Goal: Task Accomplishment & Management: Complete application form

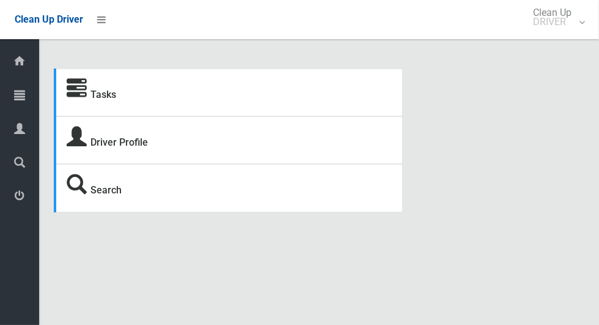
click at [33, 95] on span "Tasks" at bounding box center [31, 96] width 4 height 12
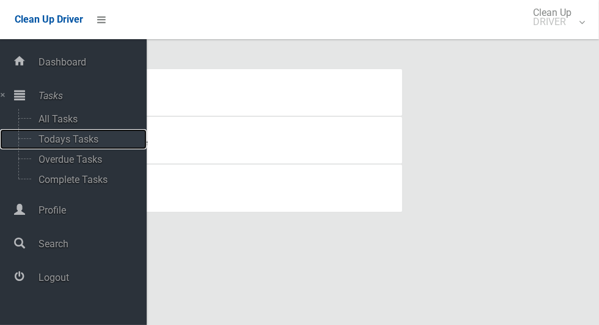
click at [83, 144] on span "Todays Tasks" at bounding box center [85, 139] width 101 height 12
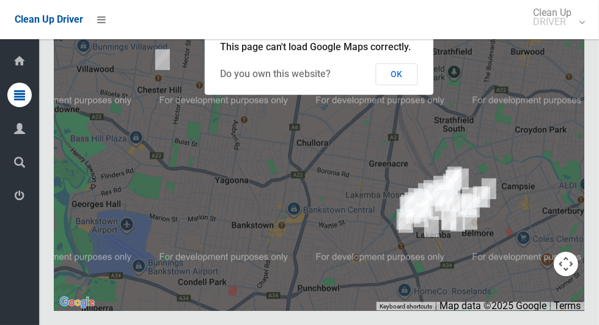
scroll to position [6455, 0]
click at [567, 35] on button "Toggle fullscreen view" at bounding box center [566, 22] width 24 height 24
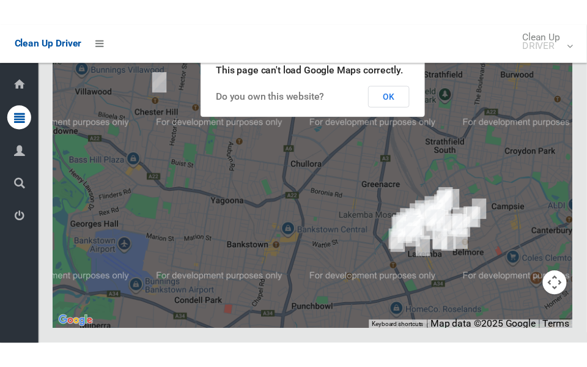
scroll to position [6705, 0]
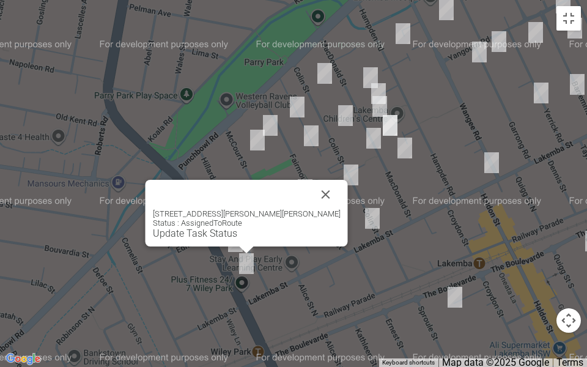
click at [324, 191] on button "Close" at bounding box center [325, 194] width 29 height 29
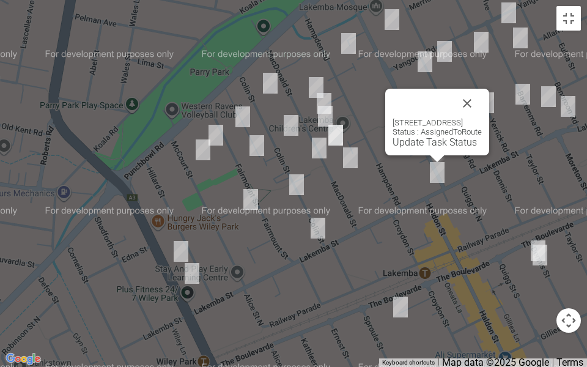
click at [482, 106] on button "Close" at bounding box center [466, 103] width 29 height 29
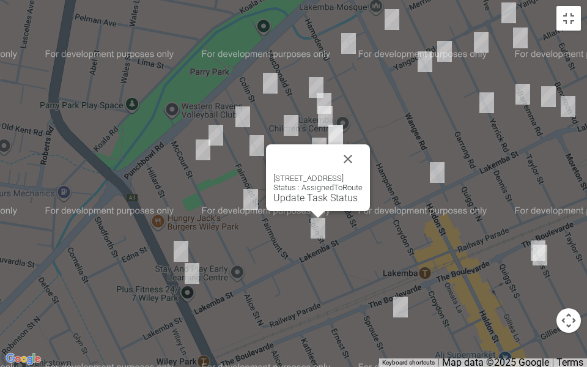
click at [358, 163] on button "Close" at bounding box center [347, 158] width 29 height 29
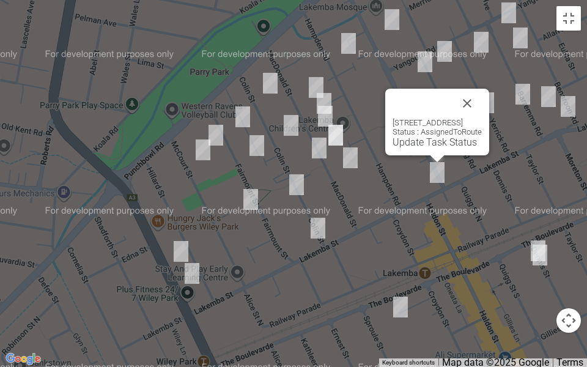
click at [482, 94] on button "Close" at bounding box center [466, 103] width 29 height 29
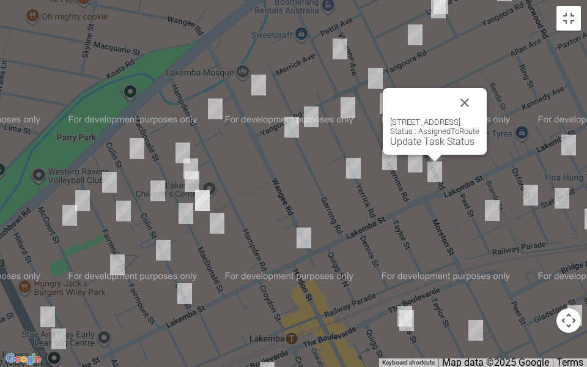
click at [479, 100] on button "Close" at bounding box center [464, 102] width 29 height 29
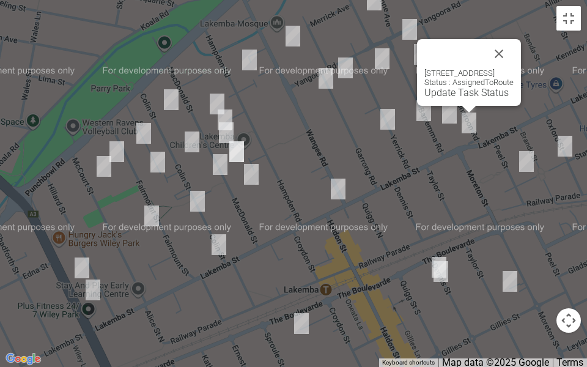
click at [513, 52] on button "Close" at bounding box center [498, 53] width 29 height 29
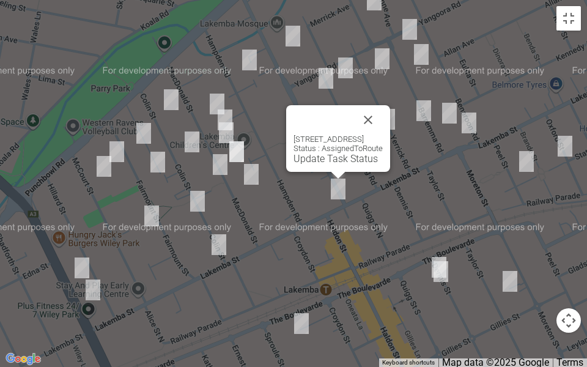
click at [383, 121] on button "Close" at bounding box center [367, 119] width 29 height 29
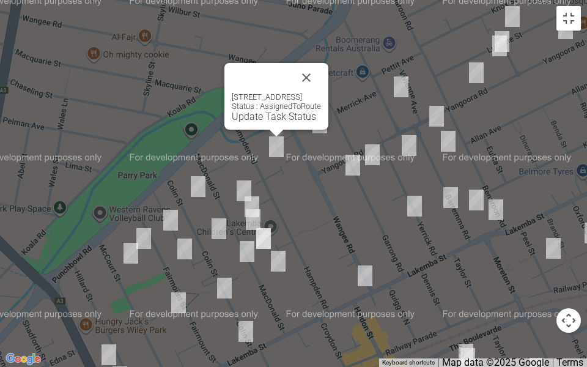
click at [328, 68] on div "89-91 Hampden Road, LAKEMBA NSW 2195 Status : AssignedToRoute Update Task Status" at bounding box center [276, 96] width 104 height 67
click at [321, 81] on button "Close" at bounding box center [306, 77] width 29 height 29
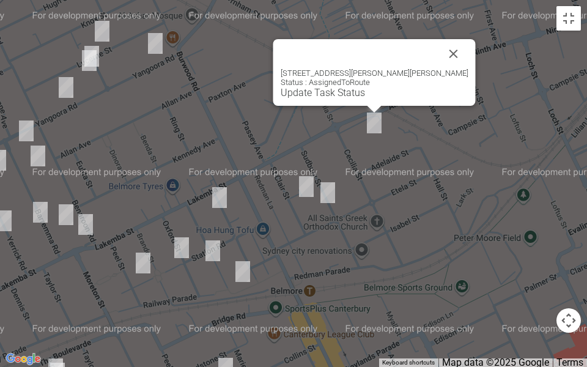
click at [439, 52] on button "Close" at bounding box center [453, 53] width 29 height 29
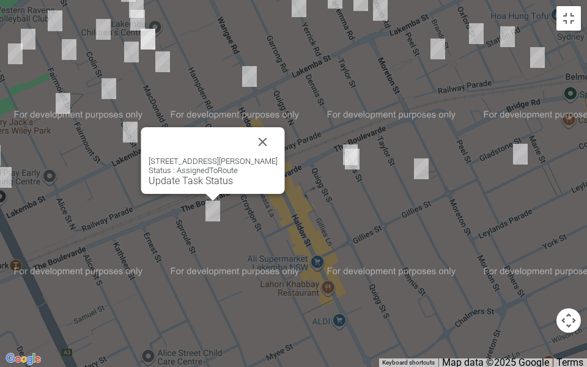
click at [277, 135] on button "Close" at bounding box center [262, 141] width 29 height 29
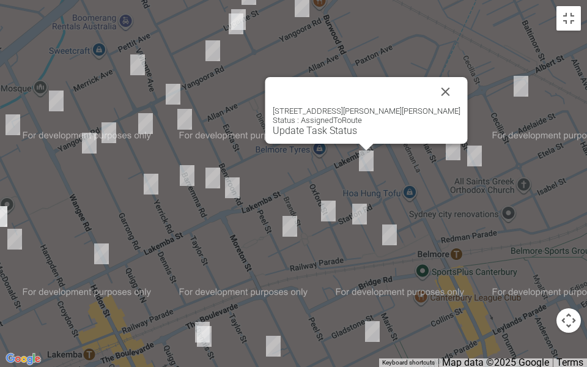
click at [431, 80] on button "Close" at bounding box center [445, 91] width 29 height 29
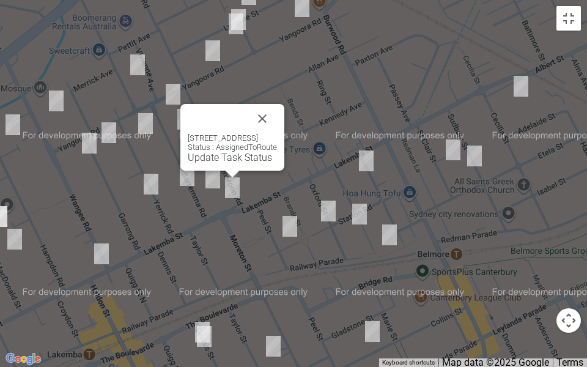
click at [277, 106] on button "Close" at bounding box center [262, 118] width 29 height 29
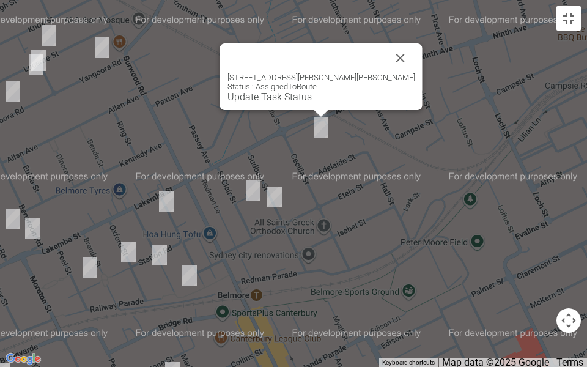
click at [386, 56] on button "Close" at bounding box center [400, 57] width 29 height 29
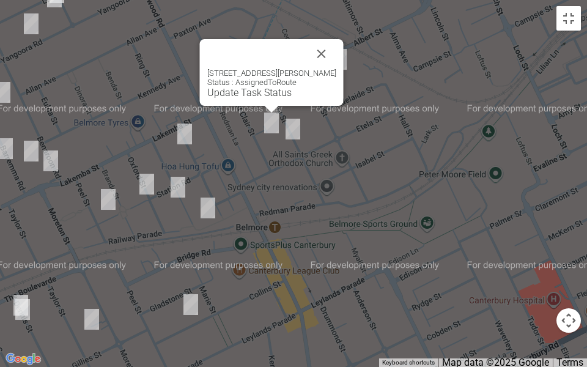
click at [331, 42] on button "Close" at bounding box center [321, 53] width 29 height 29
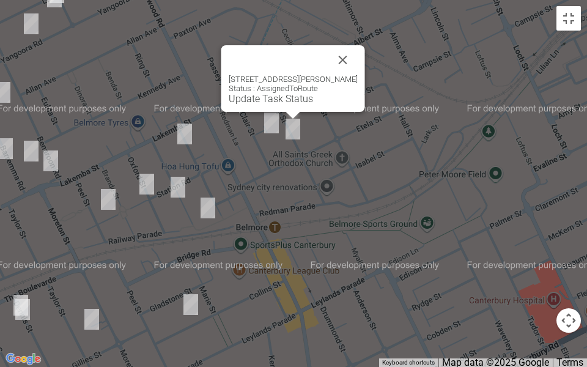
click at [347, 51] on button "Close" at bounding box center [342, 59] width 29 height 29
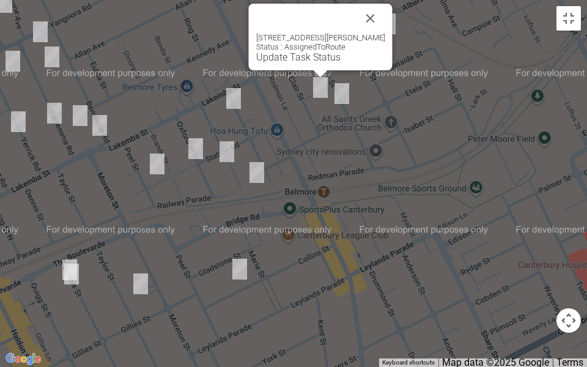
click at [372, 12] on button "Close" at bounding box center [370, 18] width 29 height 29
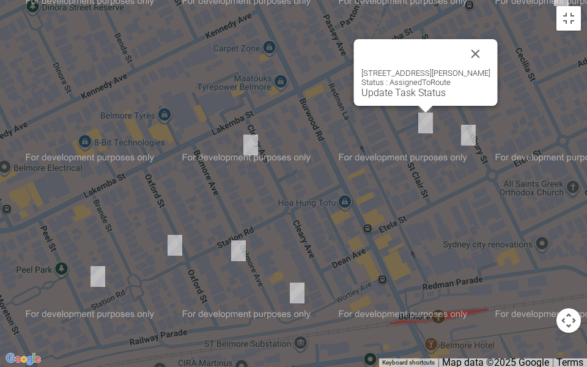
click at [487, 45] on button "Close" at bounding box center [475, 53] width 29 height 29
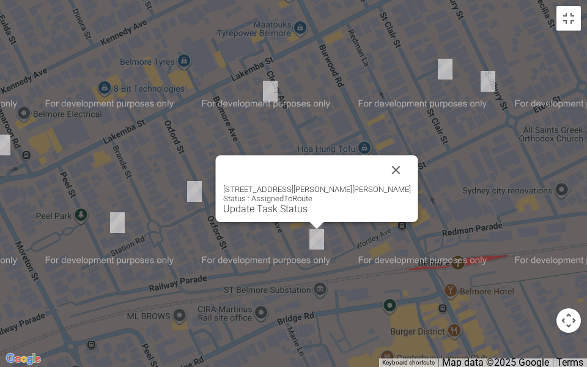
click at [381, 164] on button "Close" at bounding box center [395, 169] width 29 height 29
click at [381, 160] on button "Close" at bounding box center [395, 169] width 29 height 29
click at [381, 161] on button "Close" at bounding box center [395, 169] width 29 height 29
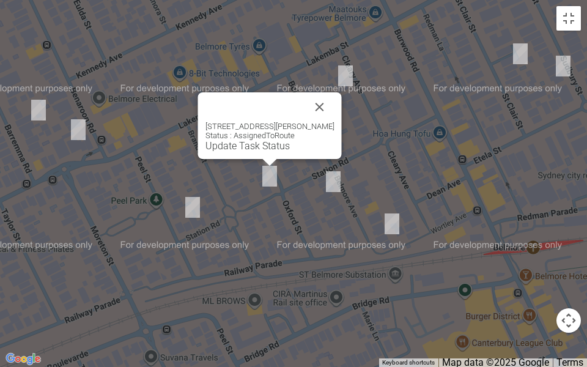
click at [317, 98] on button "Close" at bounding box center [319, 106] width 29 height 29
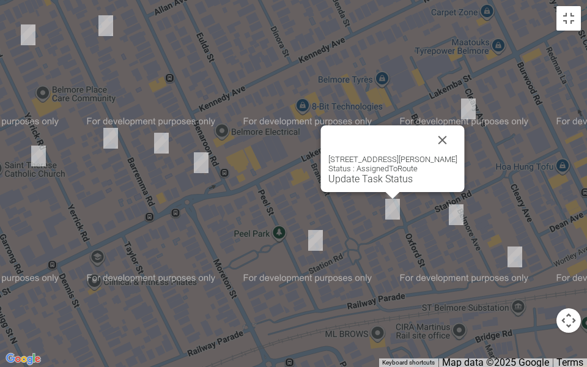
click at [453, 134] on button "Close" at bounding box center [442, 139] width 29 height 29
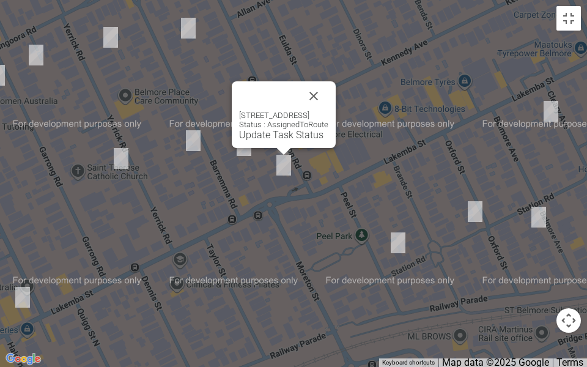
click at [328, 105] on button "Close" at bounding box center [313, 95] width 29 height 29
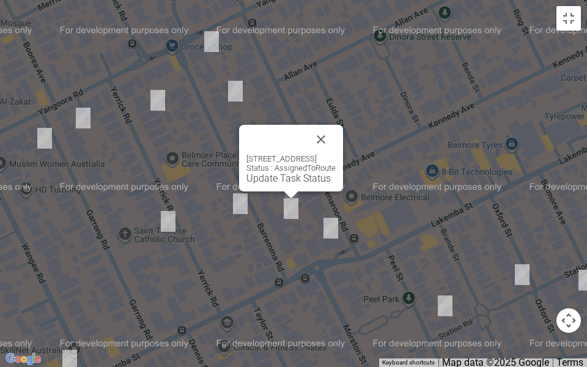
click at [336, 131] on button "Close" at bounding box center [320, 139] width 29 height 29
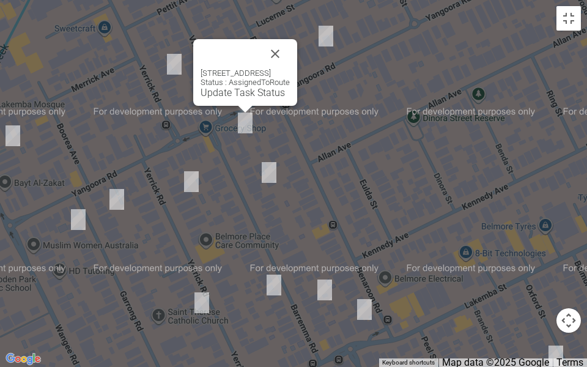
click at [290, 49] on button "Close" at bounding box center [274, 53] width 29 height 29
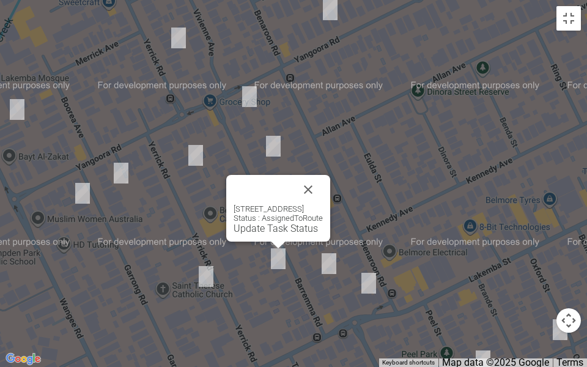
click at [323, 188] on button "Close" at bounding box center [307, 189] width 29 height 29
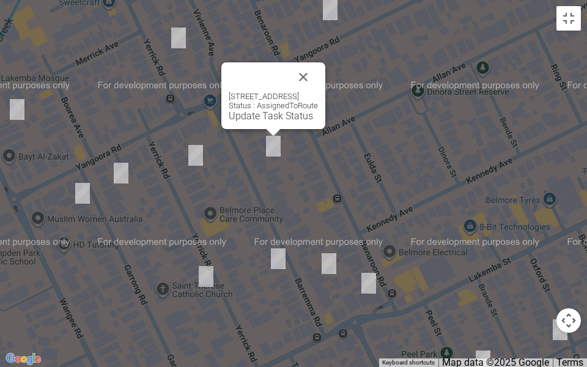
click at [318, 67] on button "Close" at bounding box center [302, 76] width 29 height 29
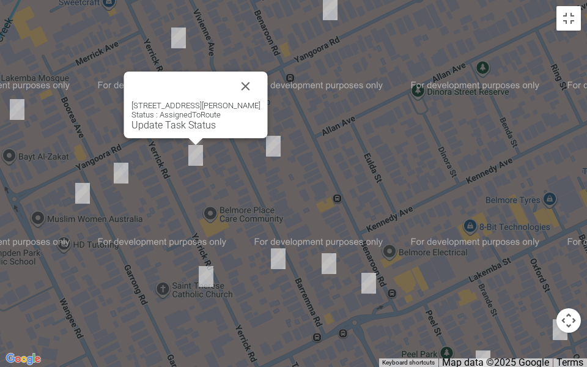
click at [257, 77] on button "Close" at bounding box center [245, 86] width 29 height 29
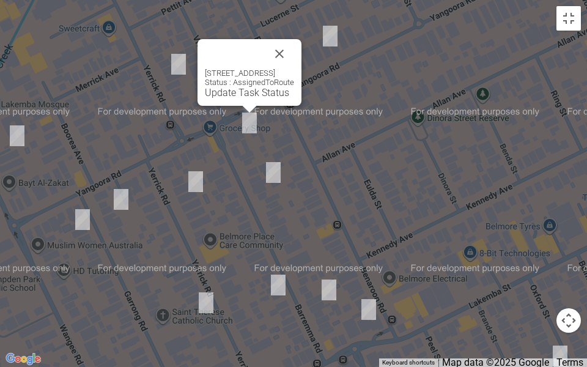
click at [294, 53] on button "Close" at bounding box center [279, 53] width 29 height 29
click at [294, 62] on button "Close" at bounding box center [279, 53] width 29 height 29
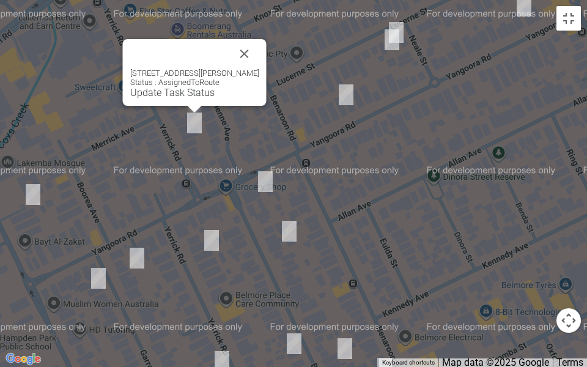
click at [243, 40] on button "Close" at bounding box center [244, 53] width 29 height 29
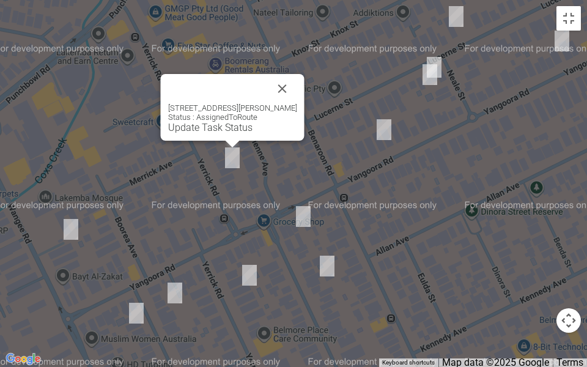
click at [274, 78] on button "Close" at bounding box center [282, 88] width 29 height 29
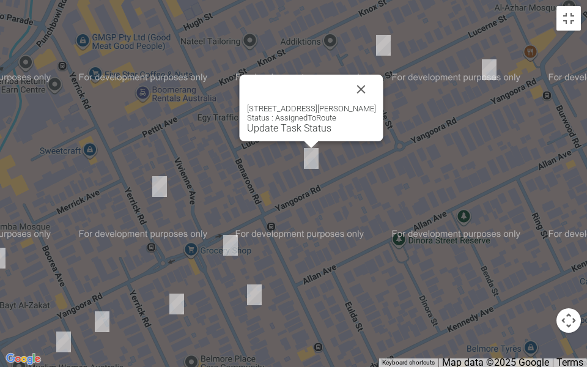
click at [363, 93] on button "Close" at bounding box center [361, 89] width 29 height 29
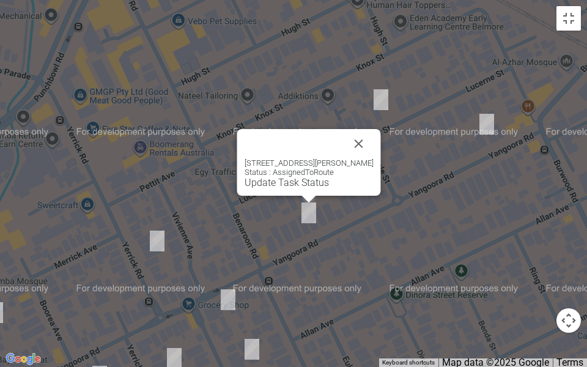
click at [362, 148] on button "Close" at bounding box center [358, 143] width 29 height 29
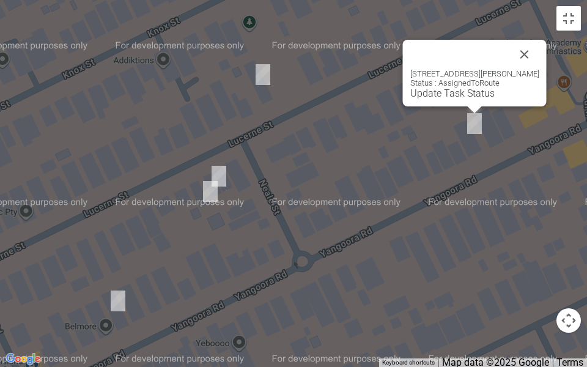
click at [534, 48] on button "Close" at bounding box center [524, 54] width 29 height 29
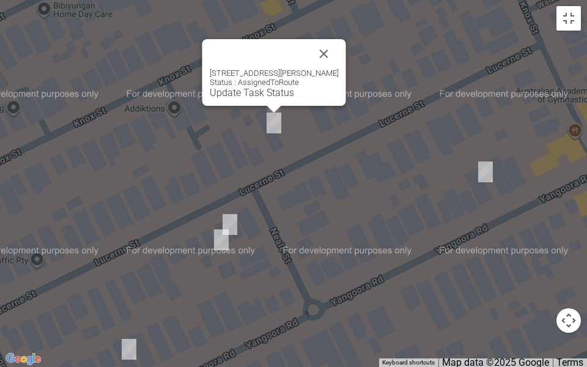
click at [324, 51] on button "Close" at bounding box center [323, 53] width 29 height 29
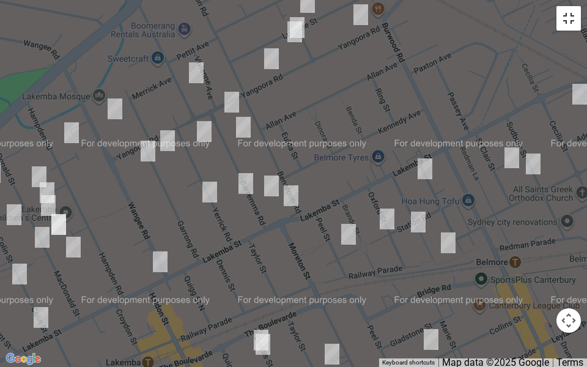
click at [569, 23] on button "Toggle fullscreen view" at bounding box center [568, 18] width 24 height 24
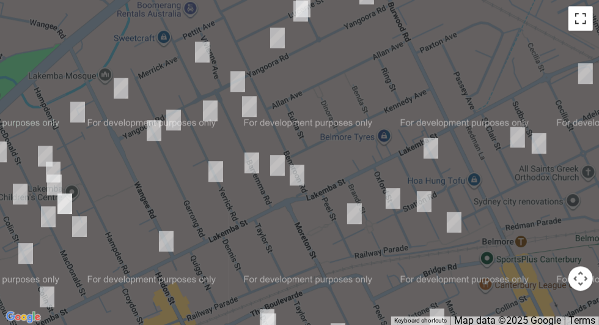
scroll to position [0, 0]
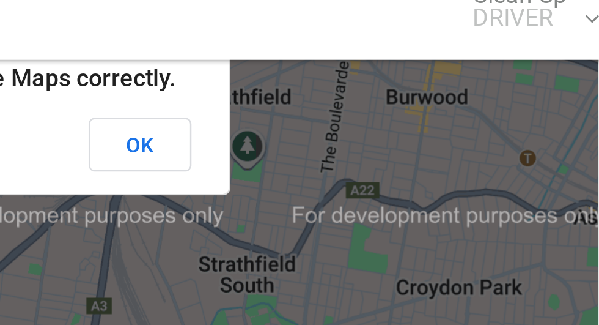
scroll to position [6463, 0]
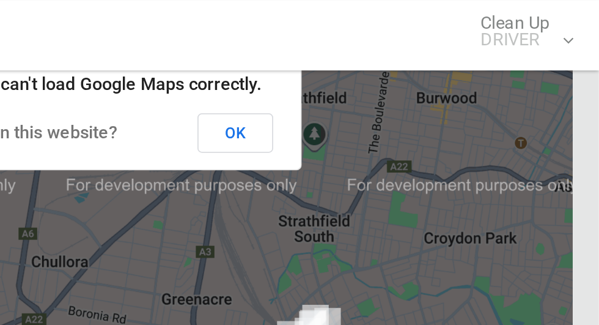
click at [418, 71] on button "OK" at bounding box center [397, 74] width 42 height 22
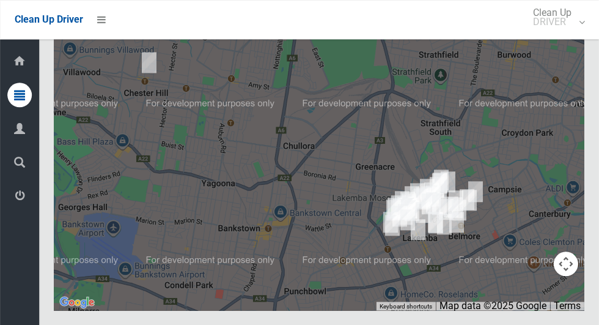
scroll to position [6328, 0]
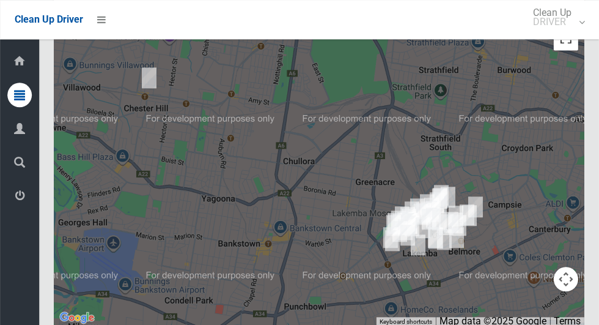
click at [567, 50] on button "Toggle fullscreen view" at bounding box center [566, 38] width 24 height 24
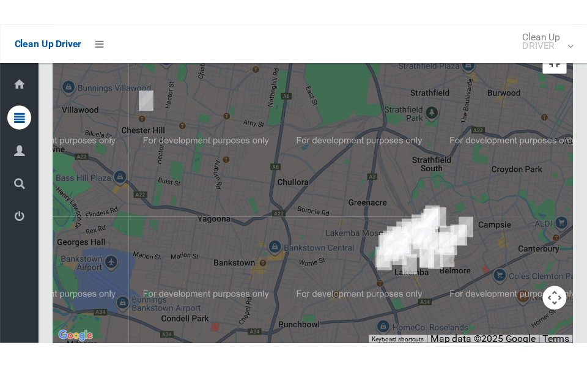
scroll to position [6585, 0]
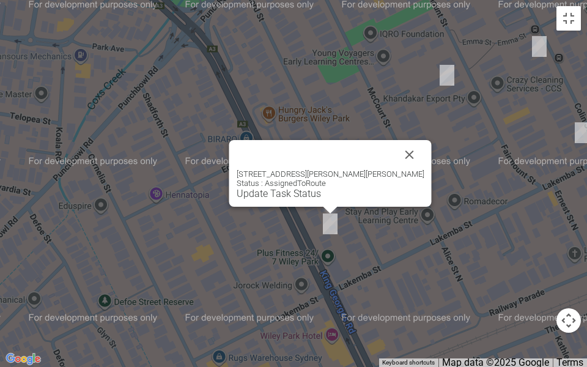
click at [395, 157] on button "Close" at bounding box center [409, 154] width 29 height 29
click at [406, 153] on button "Close" at bounding box center [409, 154] width 29 height 29
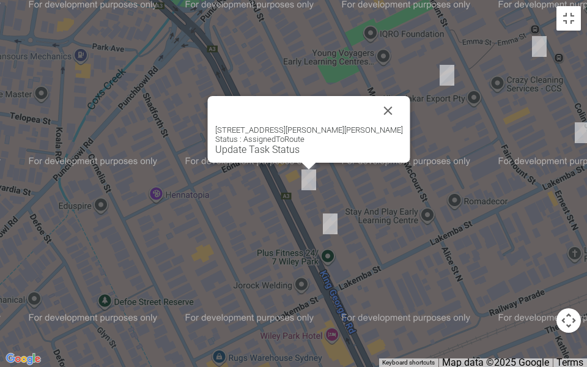
click at [378, 108] on button "Close" at bounding box center [387, 110] width 29 height 29
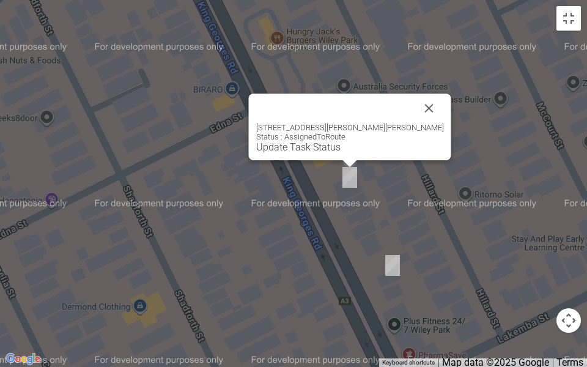
click at [336, 150] on link "Update Task Status" at bounding box center [298, 147] width 84 height 12
click at [340, 144] on link "Update Task Status" at bounding box center [298, 147] width 84 height 12
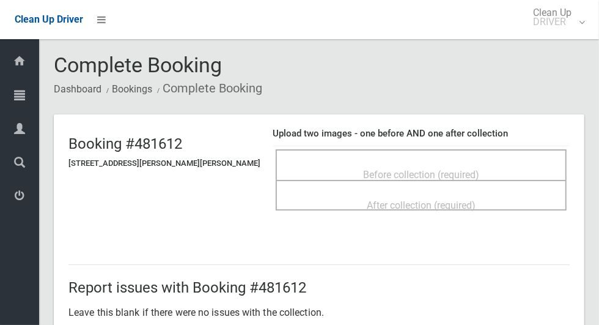
click at [481, 163] on div "Before collection (required)" at bounding box center [421, 174] width 264 height 23
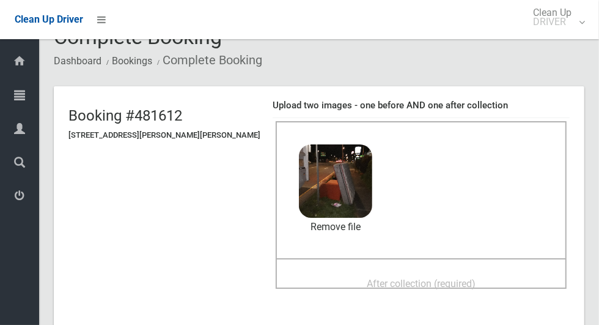
scroll to position [97, 0]
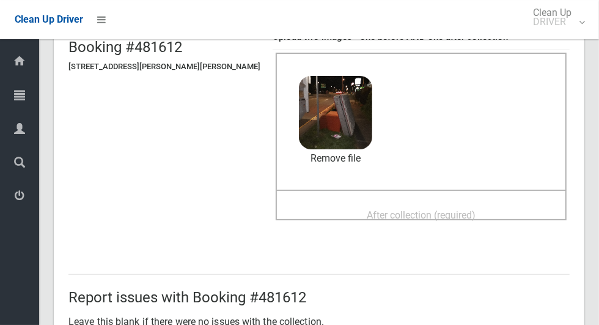
click at [418, 217] on span "After collection (required)" at bounding box center [421, 215] width 109 height 12
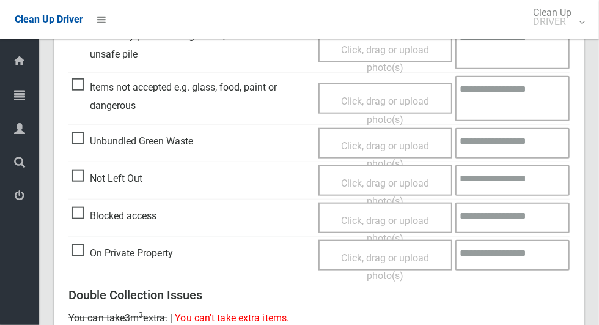
scroll to position [1000, 0]
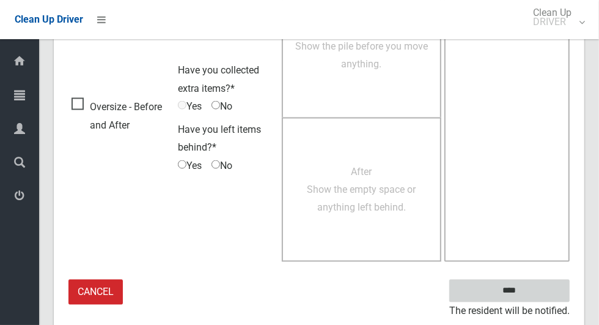
click at [530, 292] on input "****" at bounding box center [509, 290] width 120 height 23
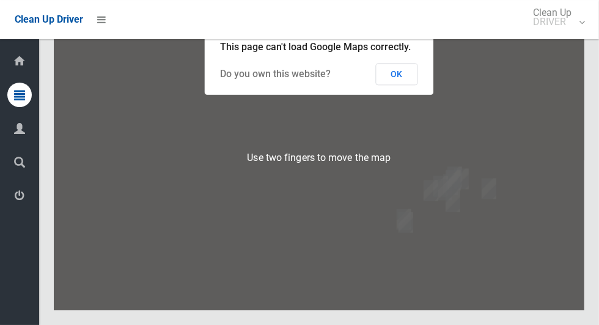
scroll to position [6347, 0]
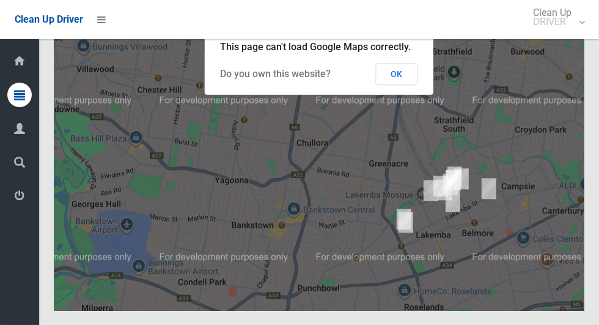
click at [384, 85] on button "OK" at bounding box center [397, 74] width 42 height 22
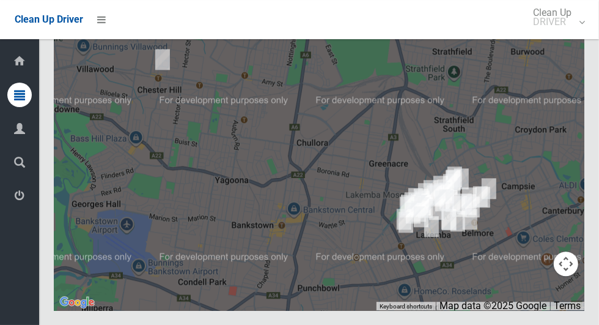
click at [571, 198] on div at bounding box center [319, 157] width 530 height 306
click at [564, 137] on div at bounding box center [319, 157] width 530 height 306
click at [574, 35] on button "Toggle fullscreen view" at bounding box center [566, 22] width 24 height 24
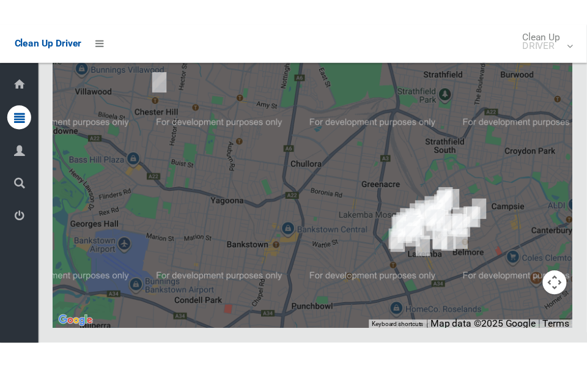
scroll to position [6657, 0]
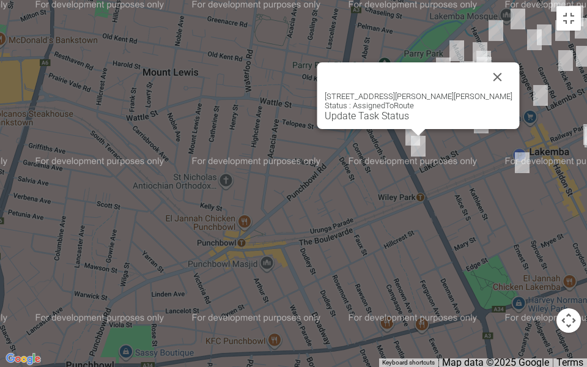
click at [390, 119] on link "Update Task Status" at bounding box center [367, 116] width 84 height 12
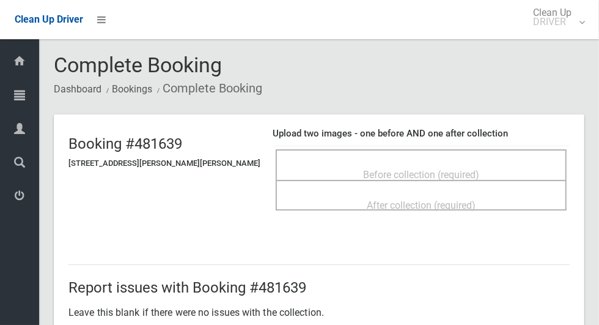
click at [477, 163] on div "Before collection (required)" at bounding box center [421, 174] width 264 height 23
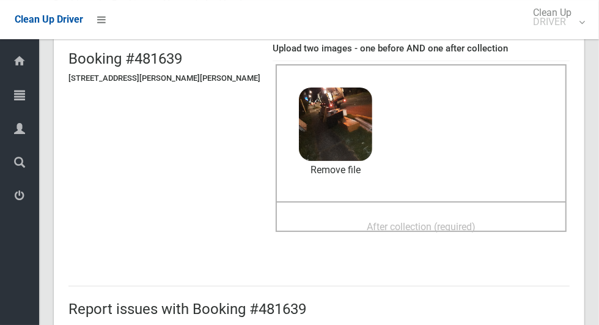
scroll to position [94, 0]
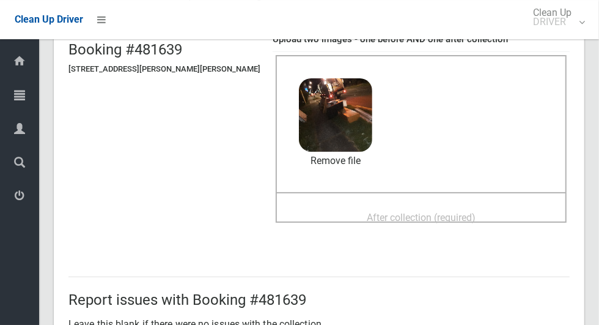
click at [441, 222] on span "After collection (required)" at bounding box center [421, 217] width 109 height 12
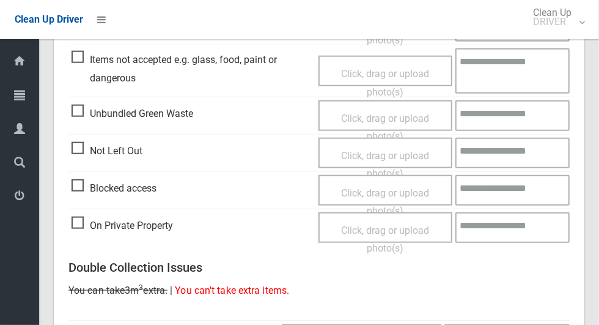
scroll to position [1000, 0]
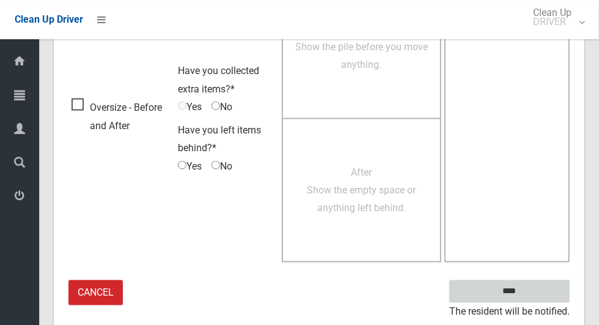
click at [540, 294] on input "****" at bounding box center [509, 290] width 120 height 23
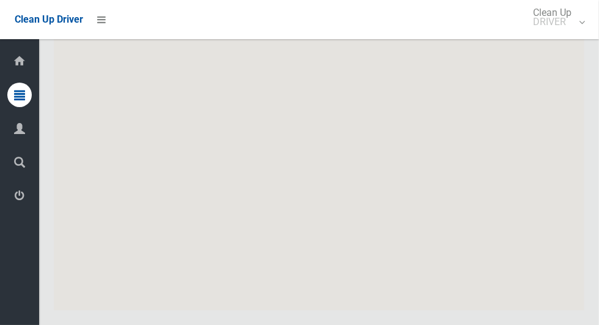
scroll to position [6395, 0]
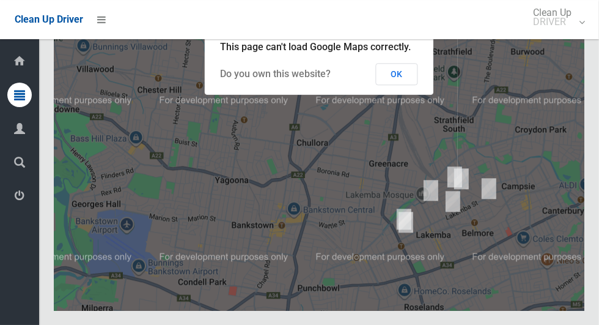
click at [418, 85] on button "OK" at bounding box center [397, 74] width 42 height 22
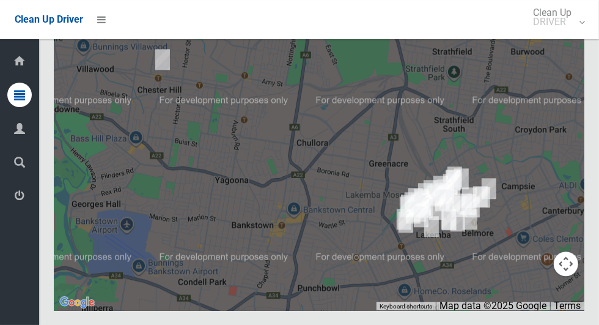
click at [569, 35] on button "Toggle fullscreen view" at bounding box center [566, 22] width 24 height 24
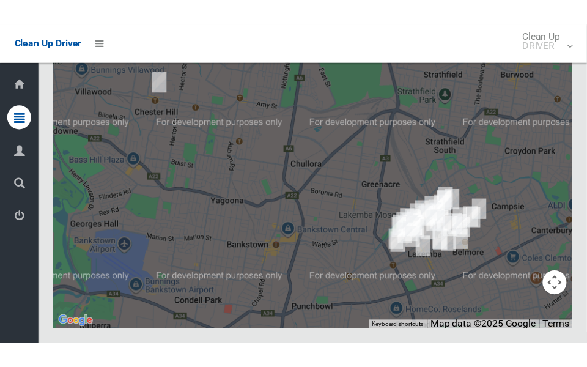
scroll to position [6651, 0]
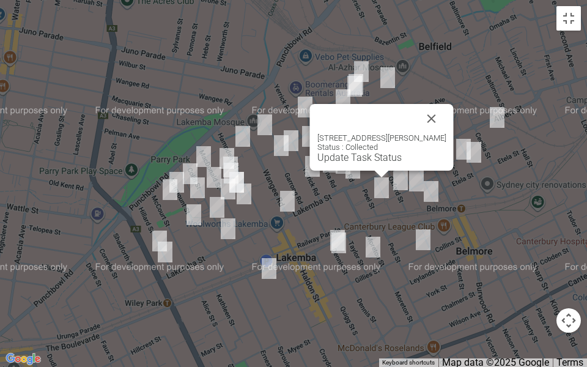
click at [438, 116] on button "Close" at bounding box center [431, 118] width 29 height 29
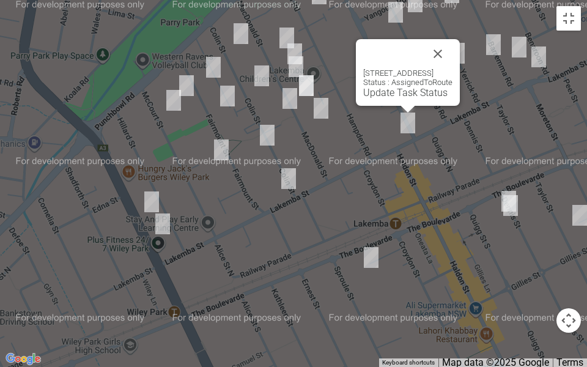
click at [460, 51] on div "193 Lakemba Street, LAKEMBA NSW 2195 Status : AssignedToRoute Update Task Status" at bounding box center [408, 72] width 104 height 67
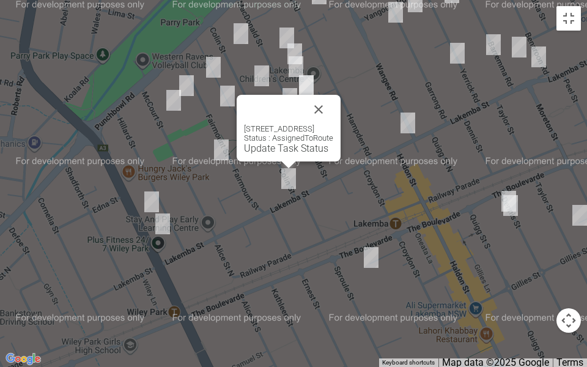
click at [331, 116] on button "Close" at bounding box center [318, 109] width 29 height 29
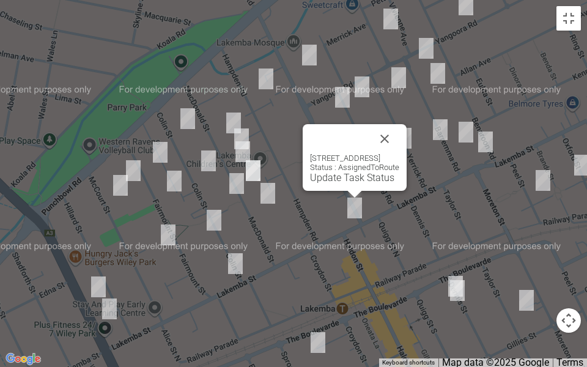
click at [399, 143] on button "Close" at bounding box center [384, 138] width 29 height 29
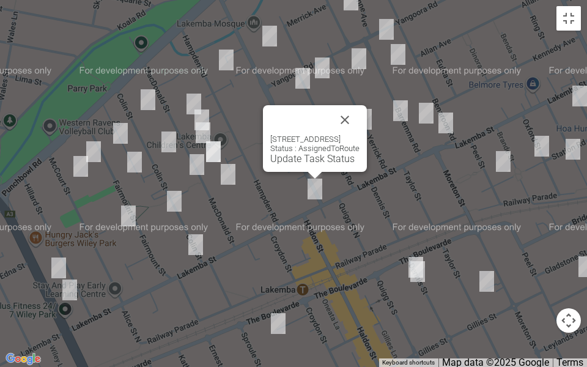
click at [359, 110] on button "Close" at bounding box center [344, 119] width 29 height 29
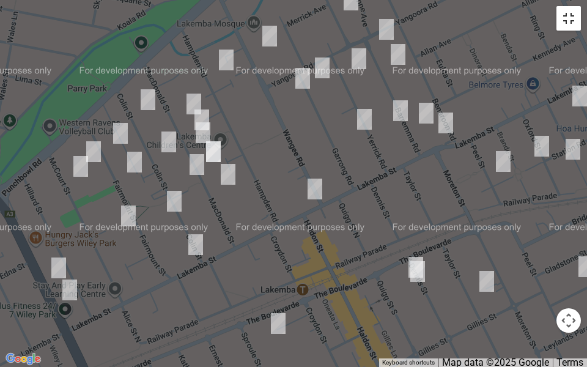
click at [577, 27] on button "Toggle fullscreen view" at bounding box center [568, 18] width 24 height 24
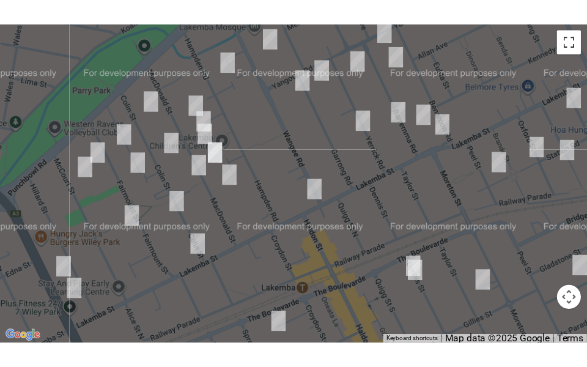
scroll to position [6475, 0]
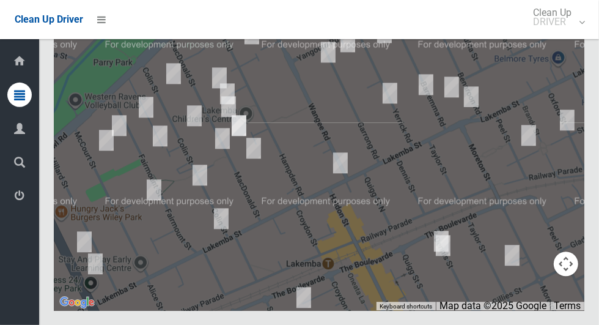
click at [570, 35] on button "Toggle fullscreen view" at bounding box center [566, 22] width 24 height 24
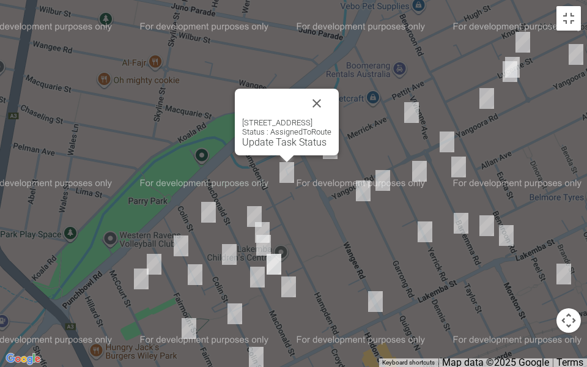
click at [331, 93] on button "Close" at bounding box center [316, 103] width 29 height 29
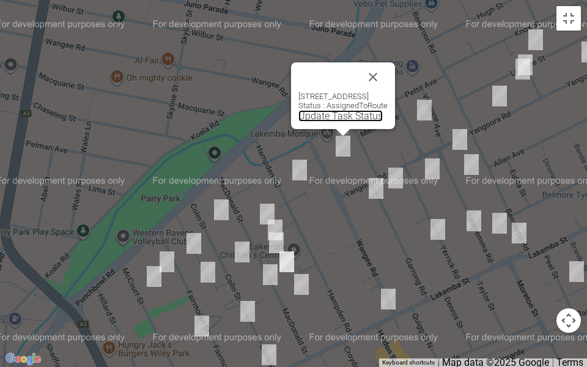
click at [310, 119] on link "Update Task Status" at bounding box center [340, 116] width 84 height 12
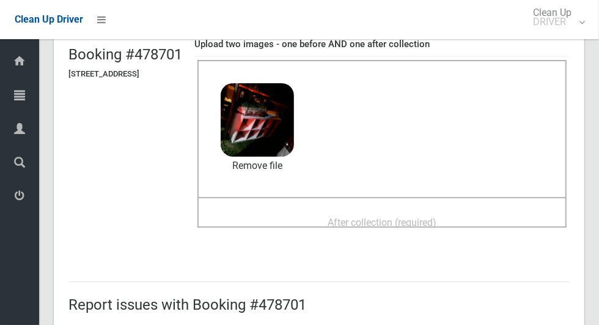
scroll to position [140, 0]
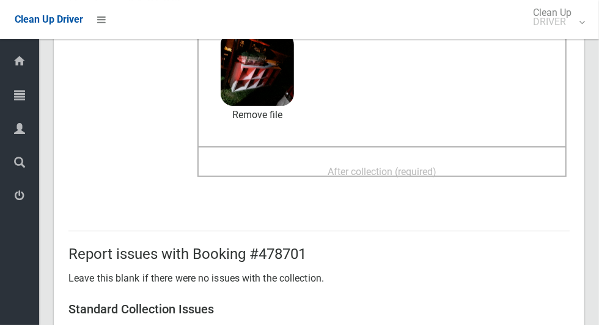
click at [476, 169] on div "After collection (required)" at bounding box center [382, 171] width 342 height 23
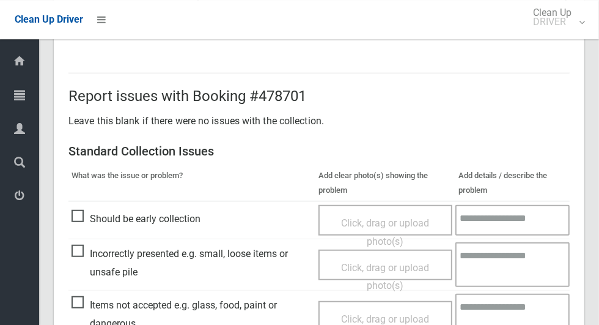
scroll to position [631, 0]
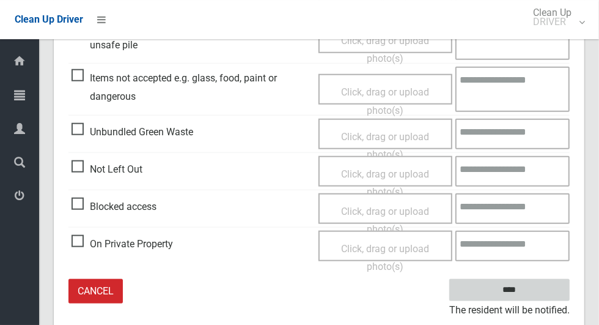
click at [530, 298] on input "****" at bounding box center [509, 290] width 120 height 23
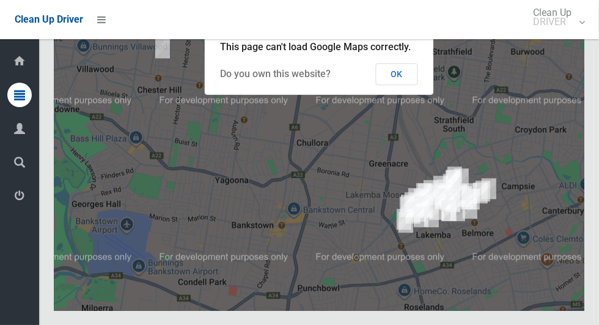
scroll to position [6444, 0]
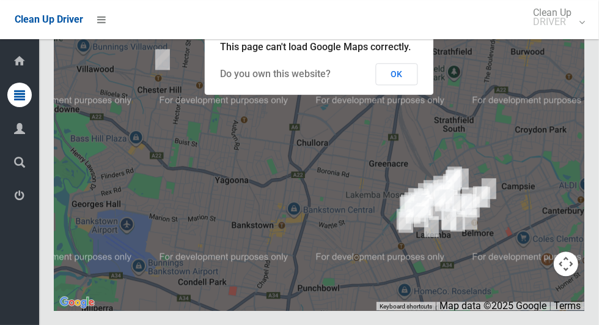
click at [400, 85] on button "OK" at bounding box center [397, 74] width 42 height 22
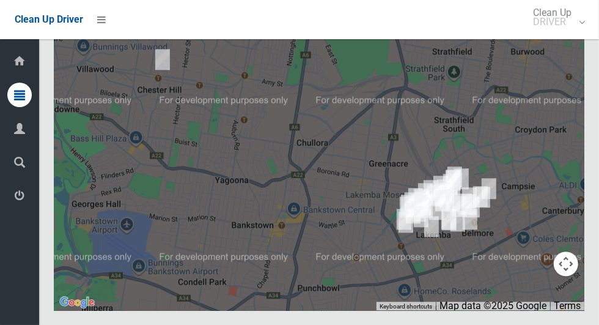
click at [568, 35] on button "Toggle fullscreen view" at bounding box center [566, 22] width 24 height 24
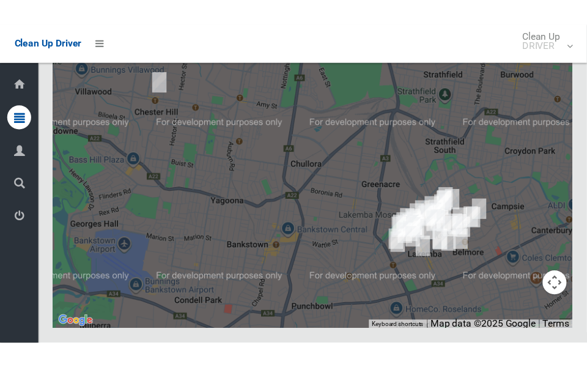
scroll to position [6693, 0]
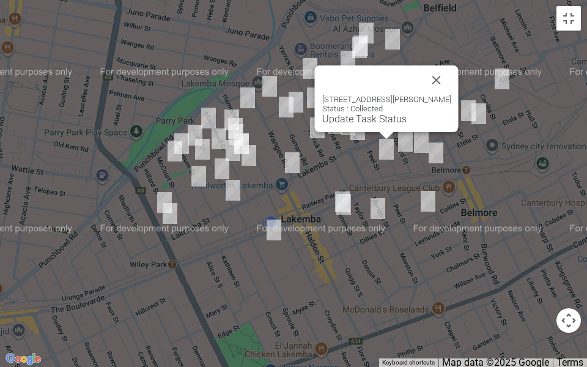
click at [451, 75] on button "Close" at bounding box center [436, 79] width 29 height 29
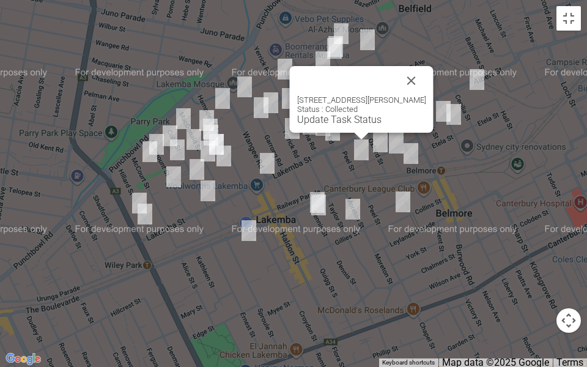
click at [422, 76] on button "Close" at bounding box center [411, 80] width 29 height 29
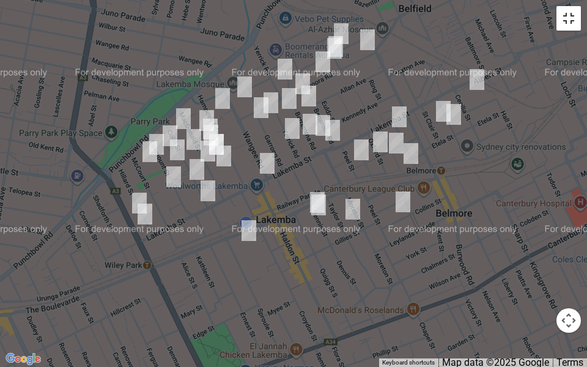
click at [571, 25] on button "Toggle fullscreen view" at bounding box center [568, 18] width 24 height 24
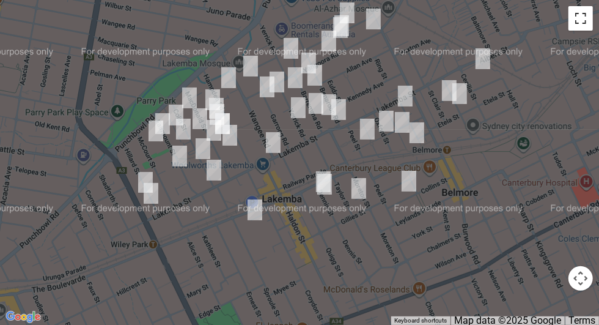
scroll to position [6232, 0]
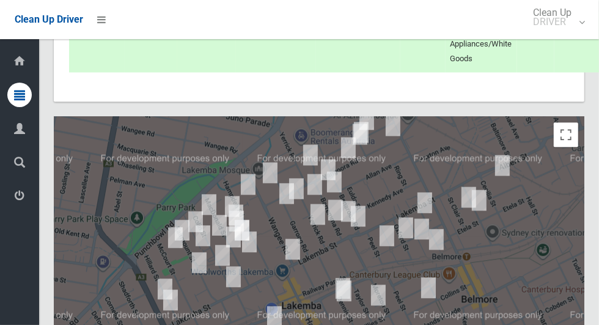
click at [559, 12] on button "Actions" at bounding box center [588, 0] width 59 height 23
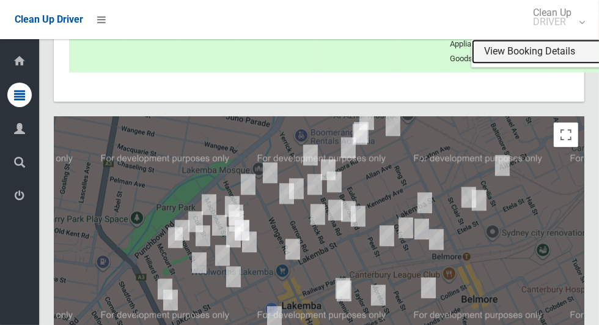
click at [493, 64] on link "View Booking Details" at bounding box center [544, 51] width 145 height 24
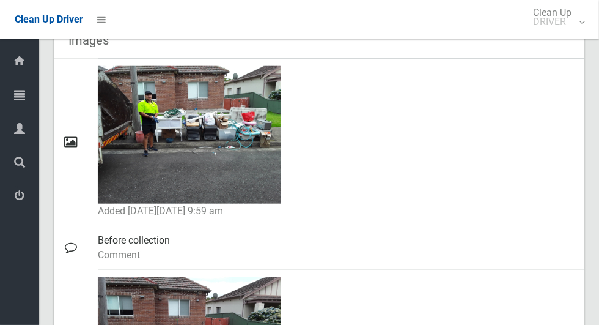
scroll to position [596, 0]
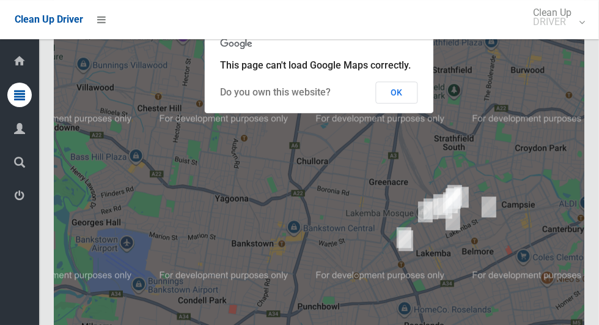
click at [397, 103] on button "OK" at bounding box center [397, 92] width 42 height 22
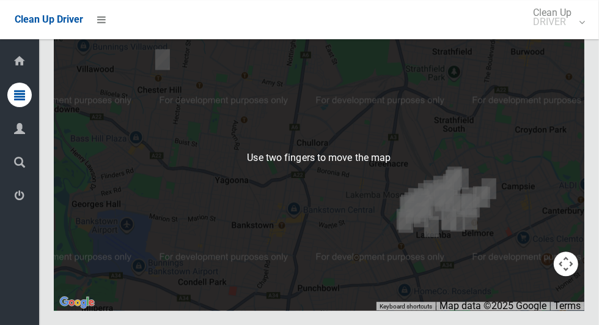
scroll to position [6357, 0]
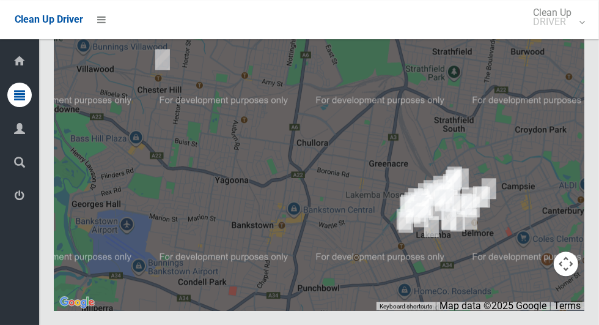
click at [565, 35] on button "Toggle fullscreen view" at bounding box center [566, 22] width 24 height 24
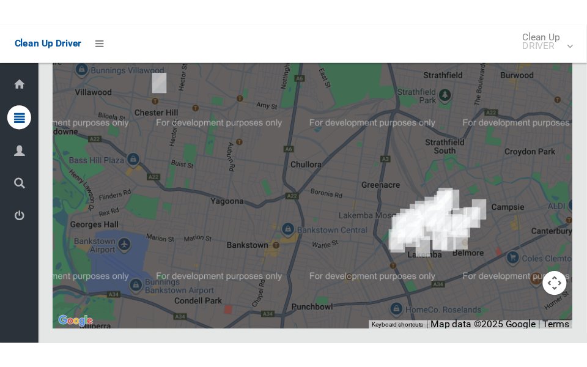
scroll to position [6614, 0]
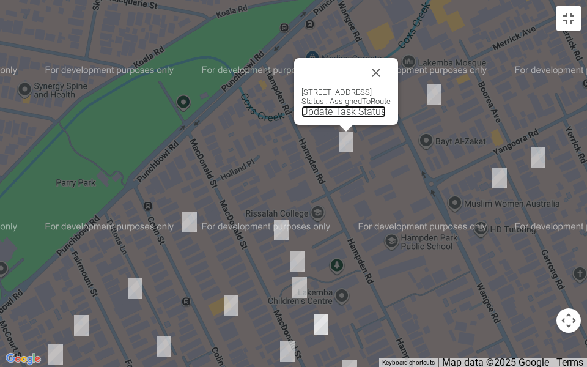
click at [320, 106] on link "Update Task Status" at bounding box center [343, 112] width 84 height 12
click at [315, 111] on link "Update Task Status" at bounding box center [343, 112] width 84 height 12
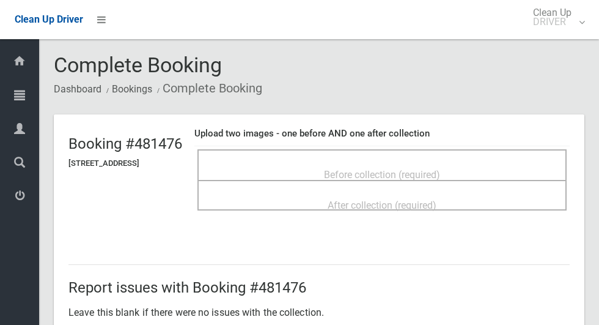
click at [441, 163] on div "Before collection (required)" at bounding box center [382, 174] width 342 height 23
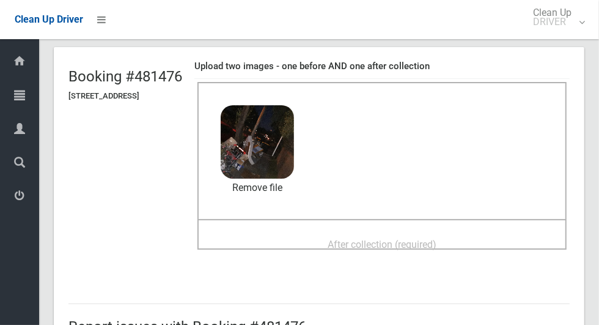
scroll to position [78, 0]
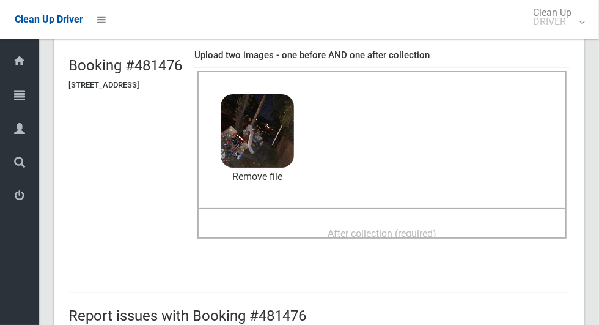
click at [425, 232] on span "After collection (required)" at bounding box center [382, 233] width 109 height 12
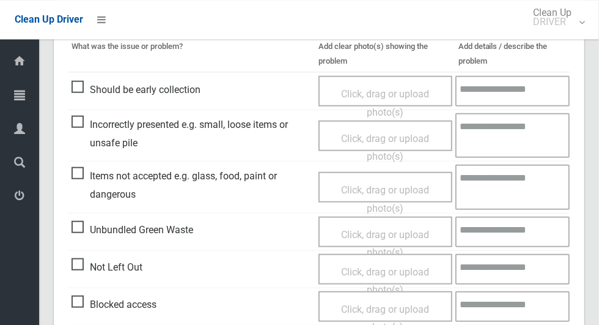
scroll to position [631, 0]
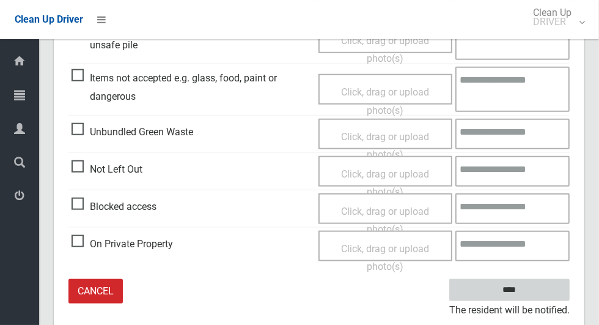
click at [531, 279] on input "****" at bounding box center [509, 290] width 120 height 23
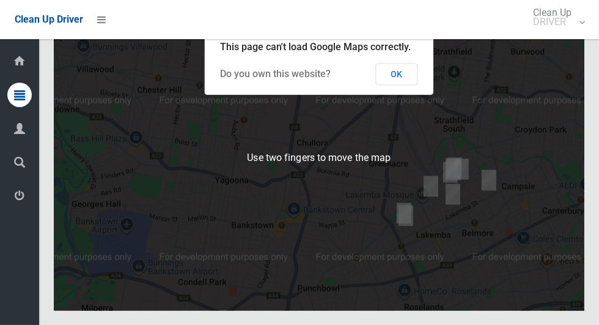
scroll to position [6387, 0]
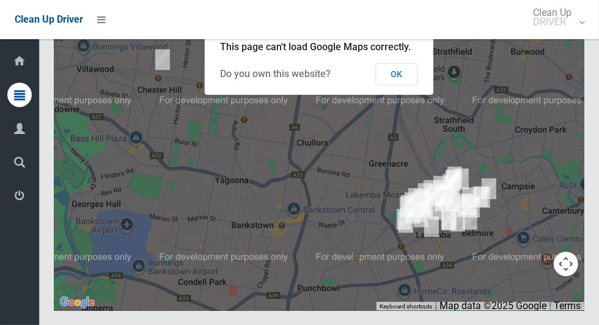
click at [411, 85] on button "OK" at bounding box center [397, 74] width 42 height 22
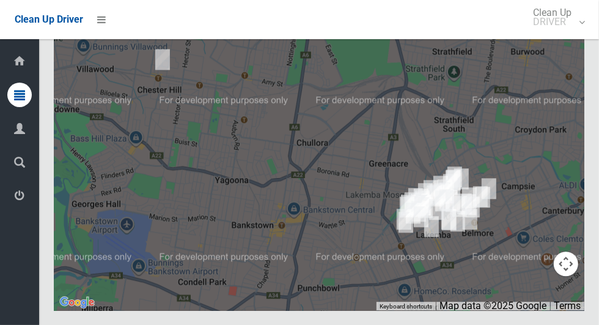
click at [566, 35] on button "Toggle fullscreen view" at bounding box center [566, 22] width 24 height 24
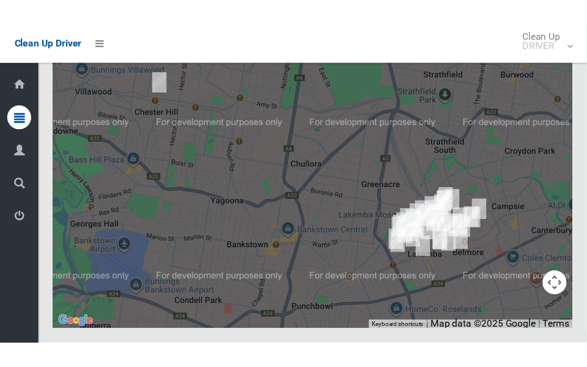
scroll to position [6644, 0]
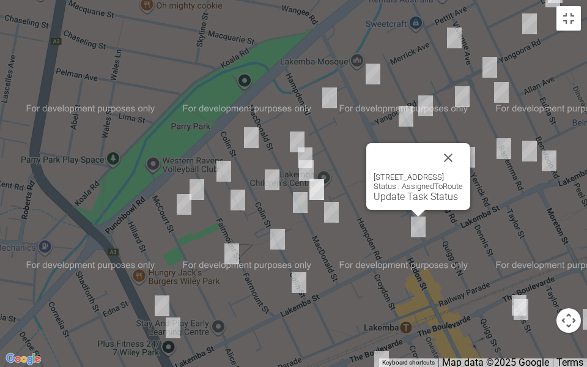
click at [391, 202] on link "Update Task Status" at bounding box center [415, 197] width 84 height 12
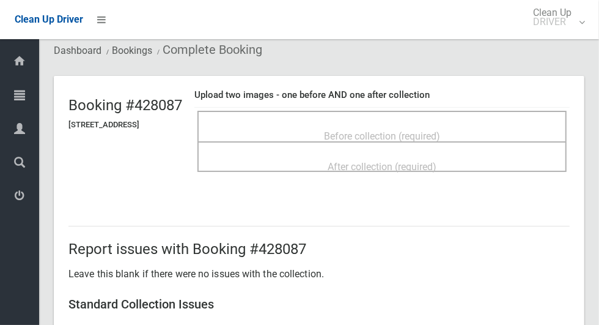
scroll to position [40, 0]
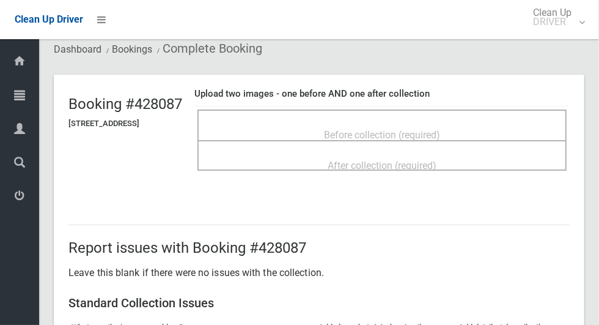
click at [471, 109] on div "Before collection (required)" at bounding box center [381, 124] width 369 height 31
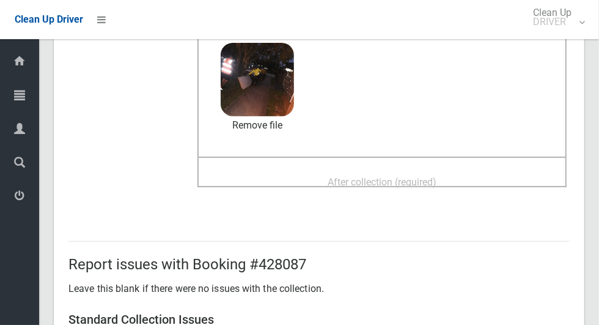
scroll to position [146, 0]
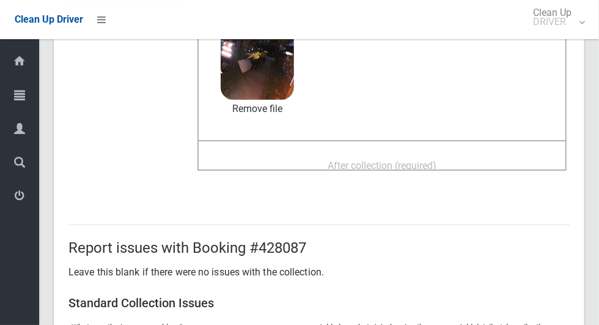
click at [436, 167] on span "After collection (required)" at bounding box center [382, 166] width 109 height 12
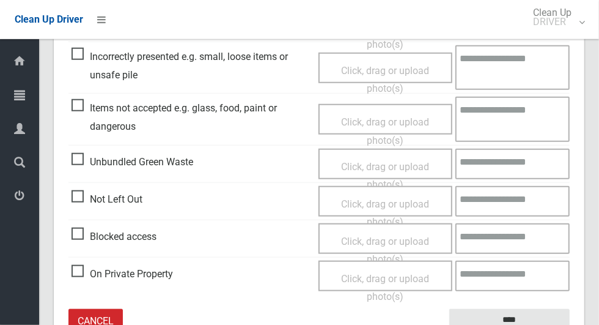
scroll to position [631, 0]
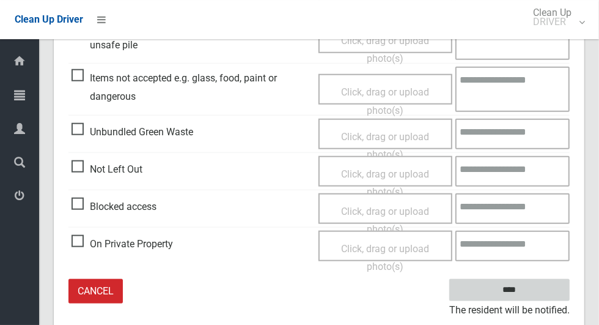
click at [530, 287] on input "****" at bounding box center [509, 290] width 120 height 23
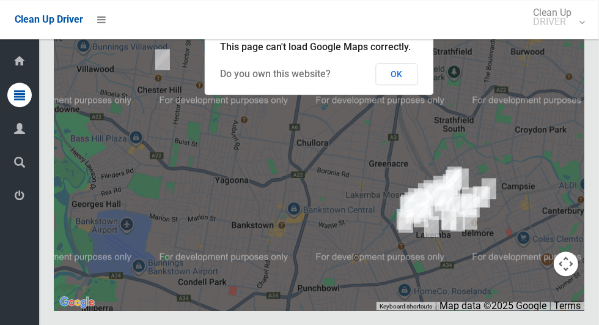
scroll to position [6475, 0]
click at [408, 85] on button "OK" at bounding box center [397, 74] width 42 height 22
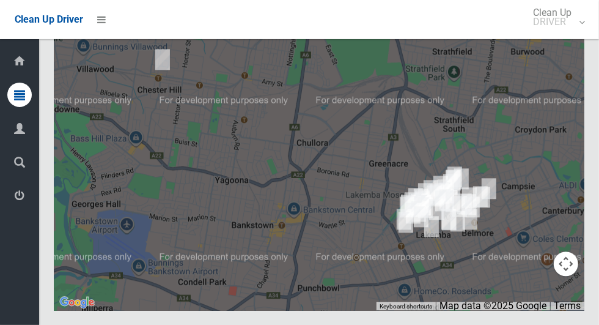
click at [576, 35] on button "Toggle fullscreen view" at bounding box center [566, 22] width 24 height 24
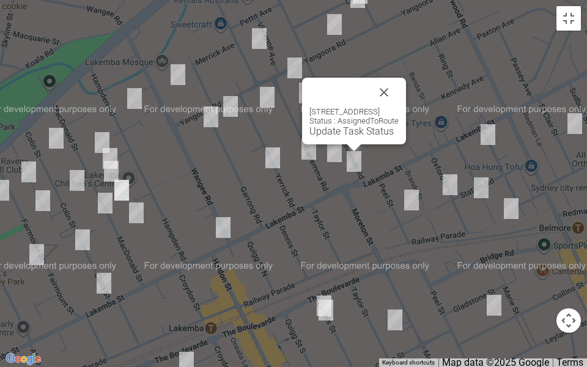
click at [398, 87] on button "Close" at bounding box center [383, 92] width 29 height 29
click at [339, 129] on link "Update Task Status" at bounding box center [351, 131] width 84 height 12
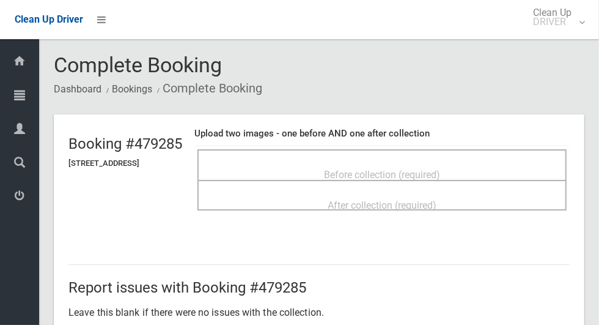
click at [431, 172] on span "Before collection (required)" at bounding box center [382, 175] width 116 height 12
click at [419, 163] on div "Before collection (required)" at bounding box center [382, 174] width 342 height 23
click at [348, 152] on div "Before collection (required)" at bounding box center [381, 164] width 369 height 31
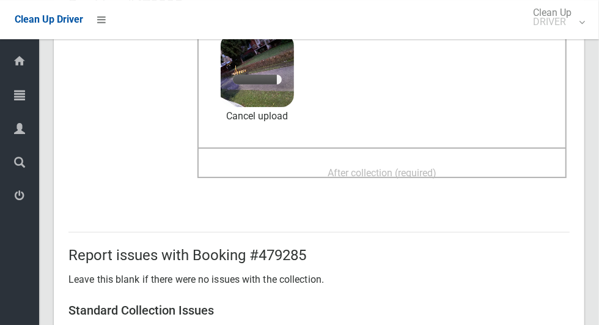
scroll to position [139, 0]
click at [436, 177] on span "After collection (required)" at bounding box center [382, 172] width 109 height 12
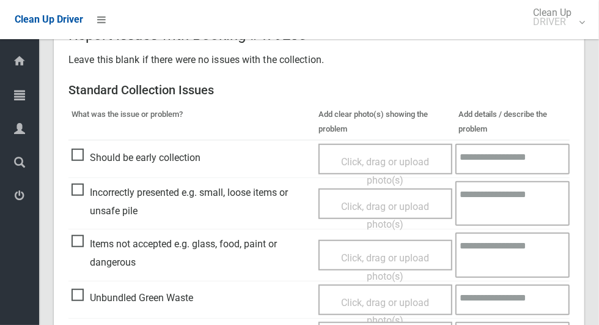
scroll to position [631, 0]
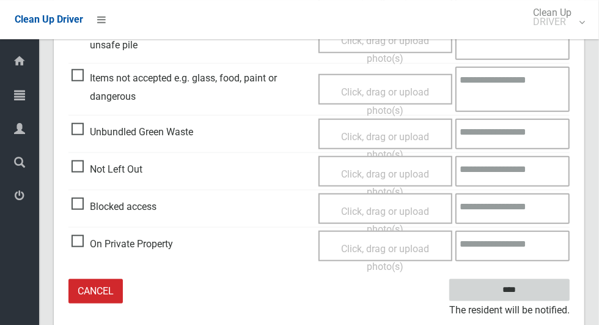
click at [516, 282] on input "****" at bounding box center [509, 290] width 120 height 23
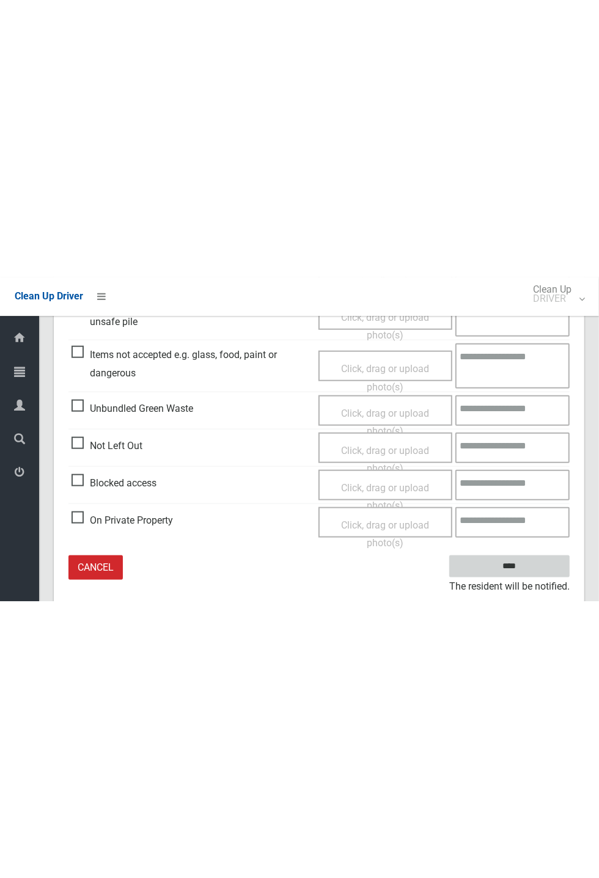
scroll to position [113, 0]
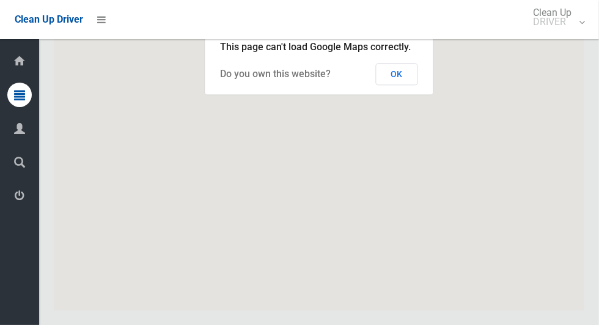
scroll to position [6475, 0]
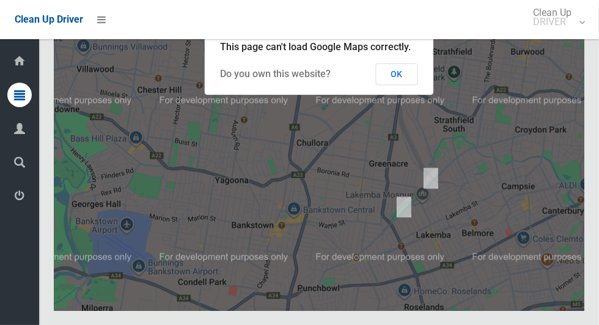
click at [400, 85] on button "OK" at bounding box center [397, 74] width 42 height 22
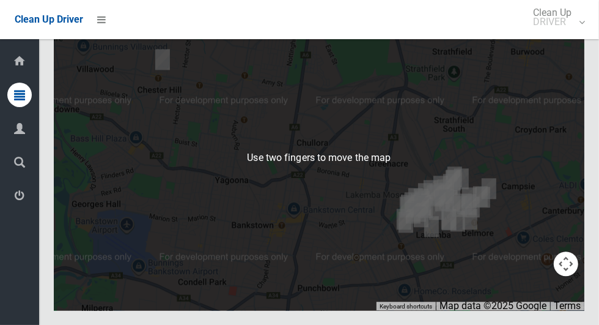
scroll to position [6404, 0]
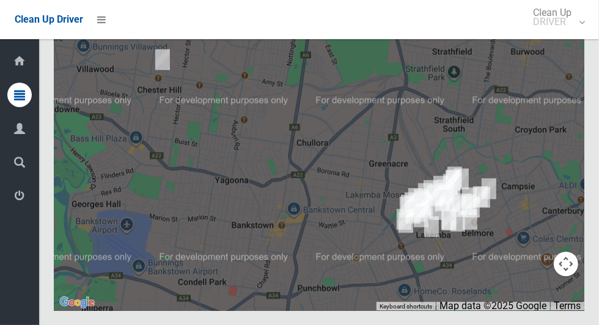
click at [567, 35] on button "Toggle fullscreen view" at bounding box center [566, 22] width 24 height 24
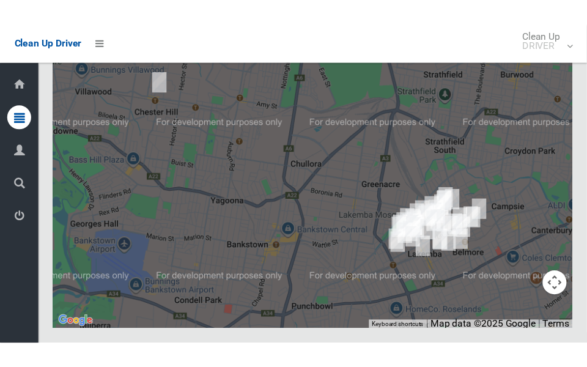
scroll to position [6653, 0]
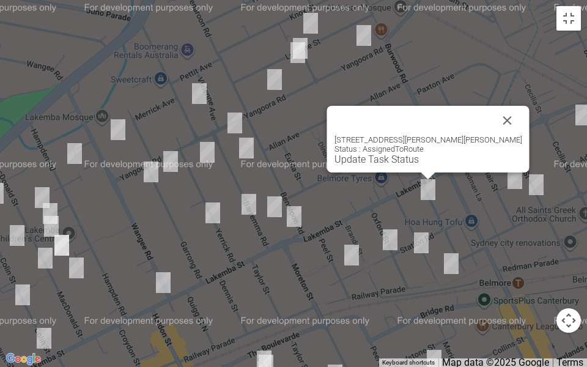
click at [493, 111] on button "Close" at bounding box center [507, 120] width 29 height 29
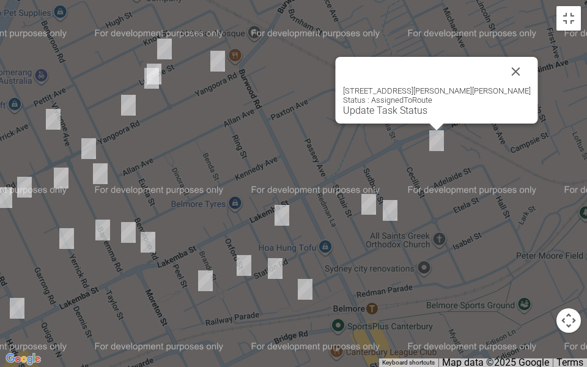
click at [501, 64] on button "Close" at bounding box center [515, 71] width 29 height 29
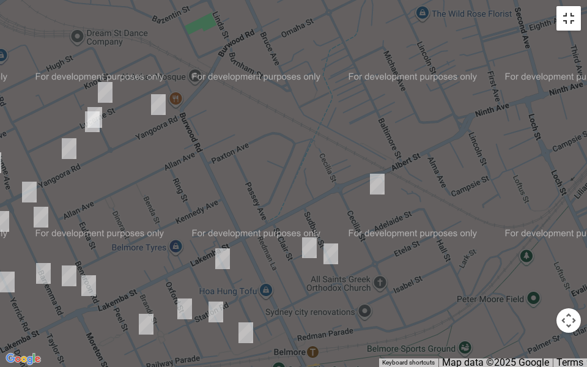
click at [568, 29] on button "Toggle fullscreen view" at bounding box center [568, 18] width 24 height 24
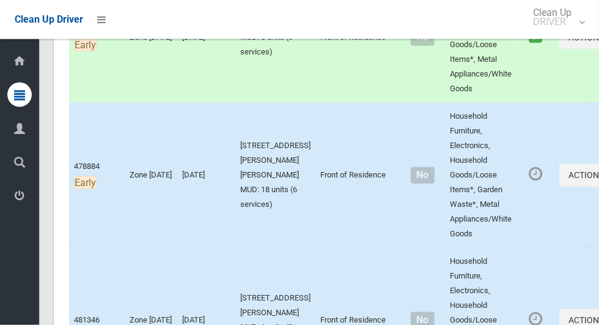
scroll to position [625, 0]
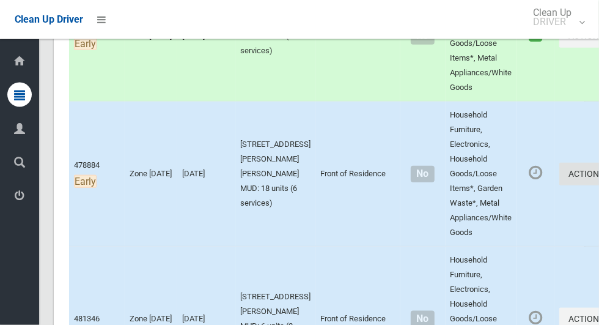
click at [559, 185] on button "Actions" at bounding box center [588, 174] width 59 height 23
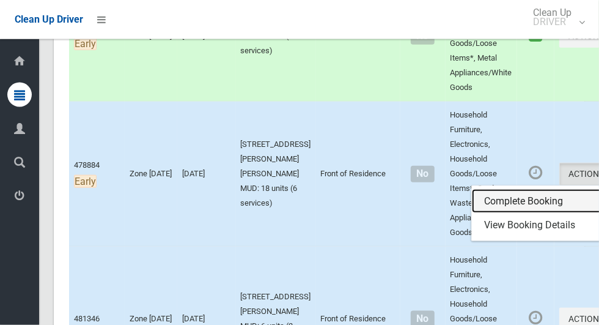
click at [490, 213] on link "Complete Booking" at bounding box center [544, 201] width 145 height 24
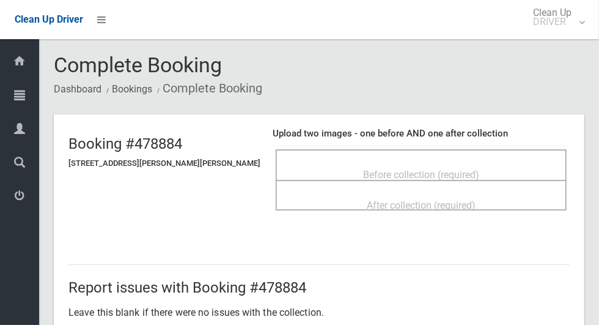
click at [451, 169] on span "Before collection (required)" at bounding box center [421, 175] width 116 height 12
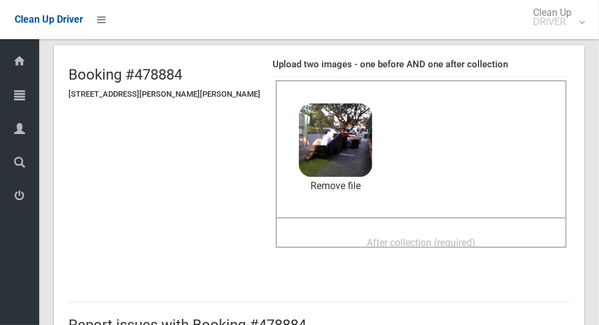
scroll to position [68, 0]
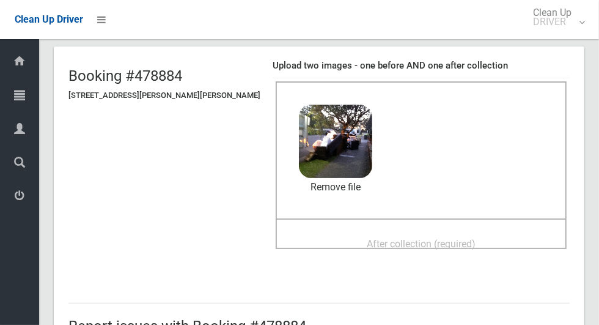
click at [448, 245] on span "After collection (required)" at bounding box center [421, 244] width 109 height 12
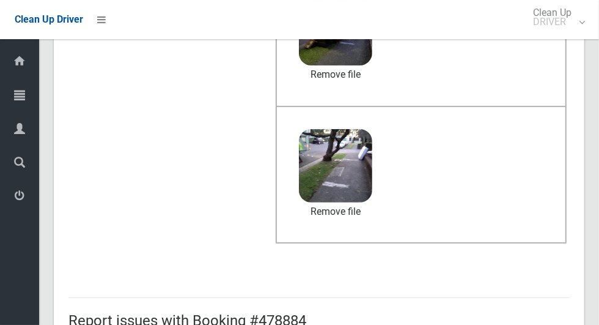
scroll to position [631, 0]
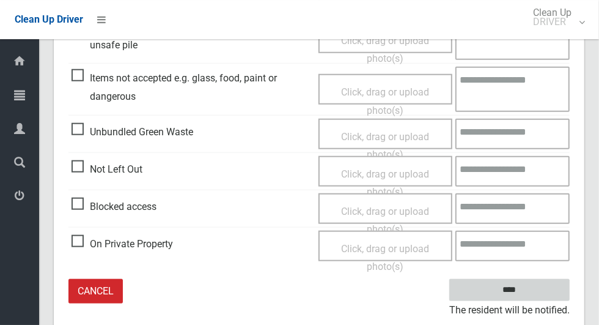
click at [530, 293] on input "****" at bounding box center [509, 290] width 120 height 23
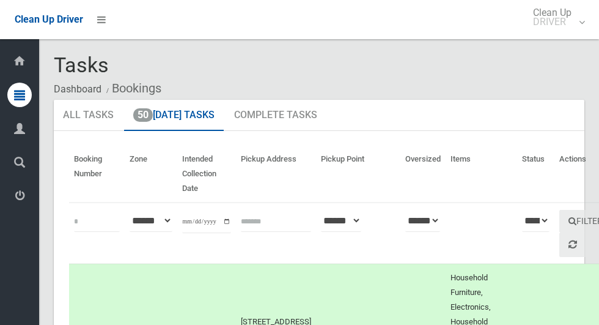
scroll to position [6475, 0]
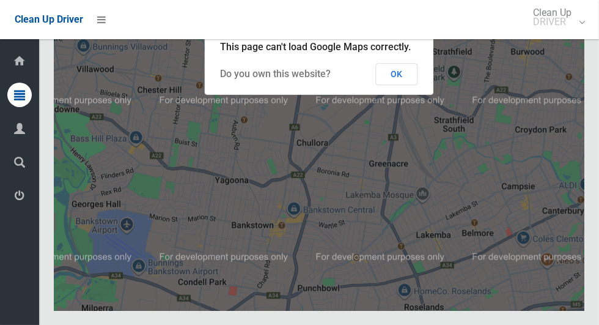
click at [395, 85] on button "OK" at bounding box center [397, 74] width 42 height 22
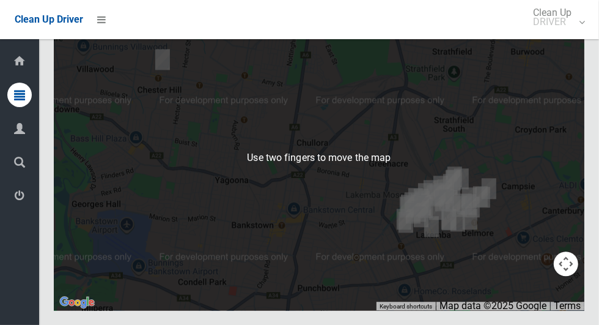
scroll to position [6381, 0]
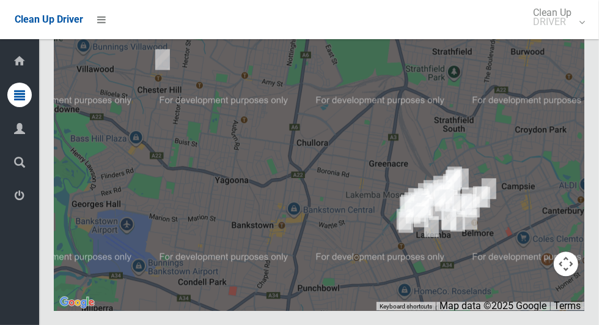
click at [560, 35] on button "Toggle fullscreen view" at bounding box center [566, 22] width 24 height 24
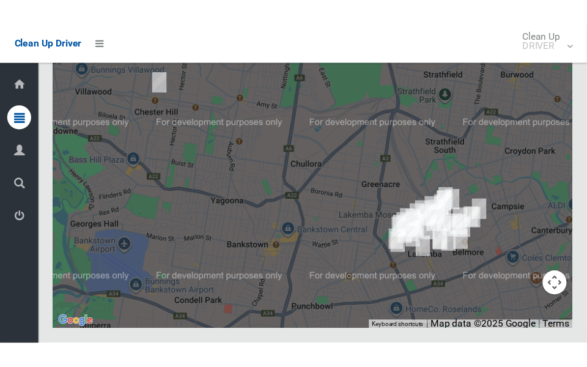
scroll to position [6638, 0]
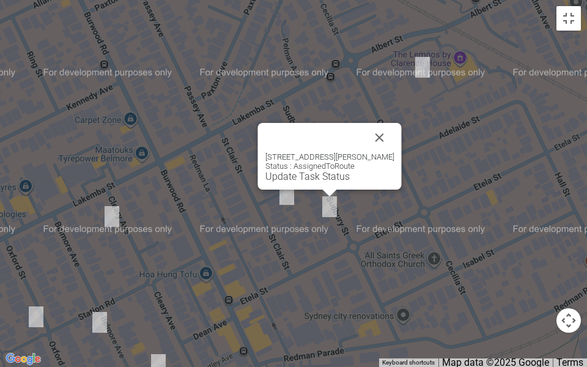
click at [320, 178] on link "Update Task Status" at bounding box center [307, 177] width 84 height 12
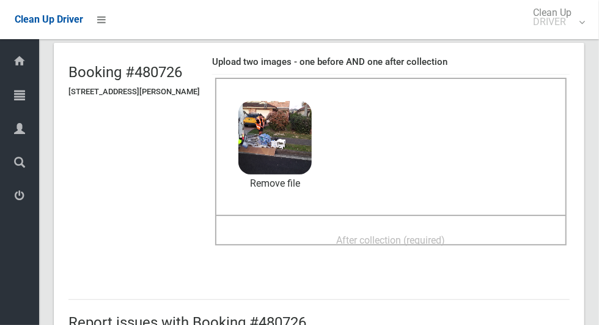
scroll to position [89, 0]
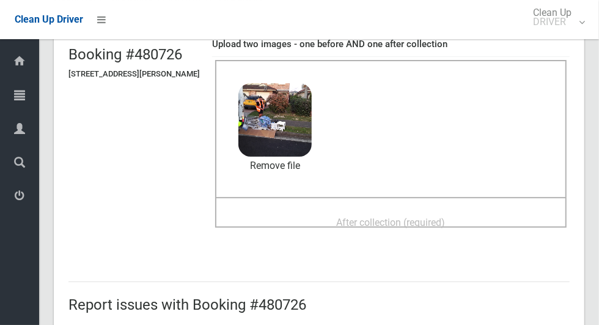
click at [437, 227] on span "After collection (required)" at bounding box center [391, 222] width 109 height 12
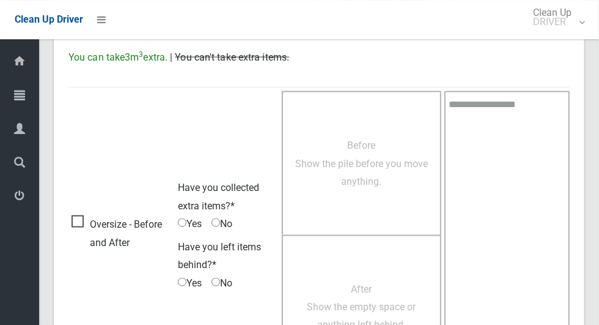
scroll to position [1000, 0]
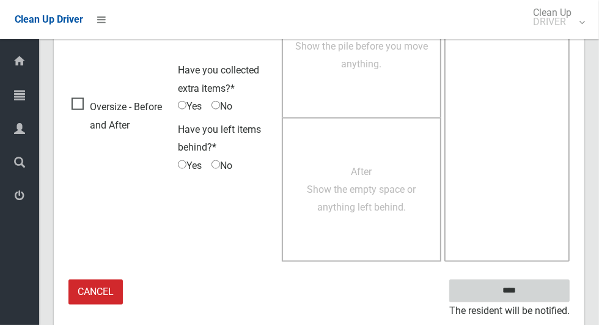
click at [538, 281] on input "****" at bounding box center [509, 290] width 120 height 23
click at [519, 257] on textarea at bounding box center [506, 118] width 125 height 288
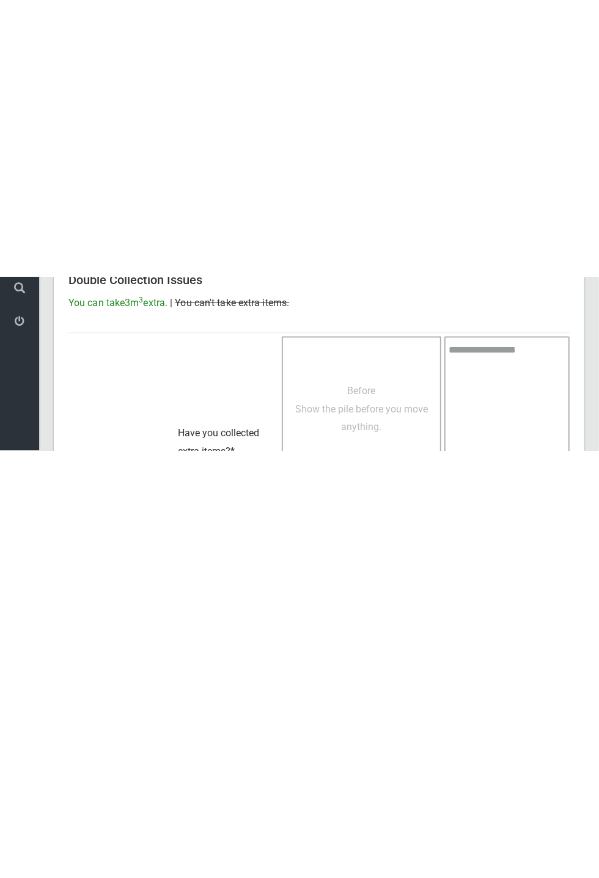
scroll to position [481, 0]
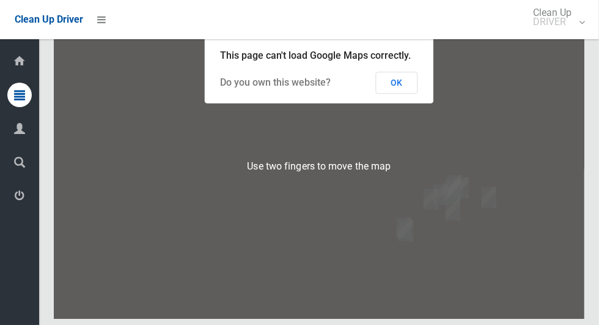
scroll to position [6312, 0]
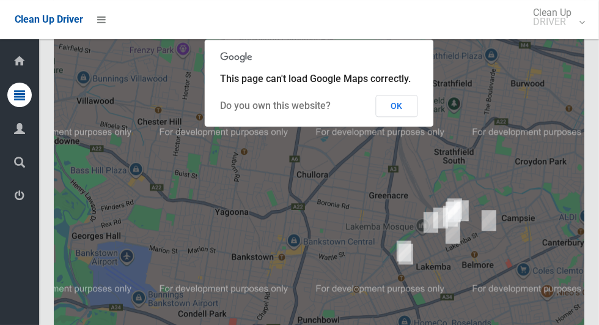
click at [411, 117] on button "OK" at bounding box center [397, 106] width 42 height 22
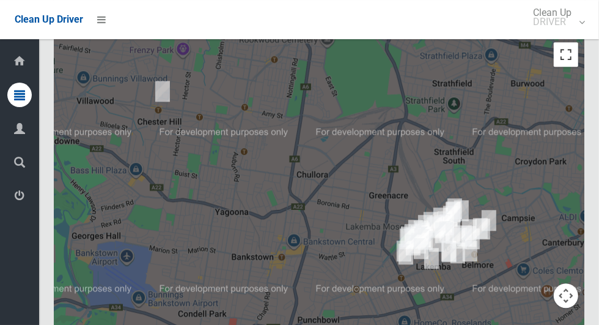
click at [567, 67] on button "Toggle fullscreen view" at bounding box center [566, 54] width 24 height 24
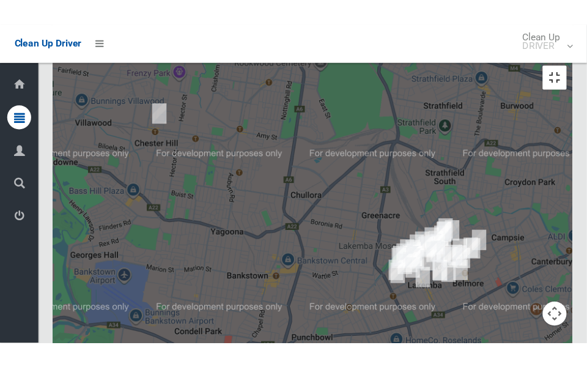
scroll to position [6561, 0]
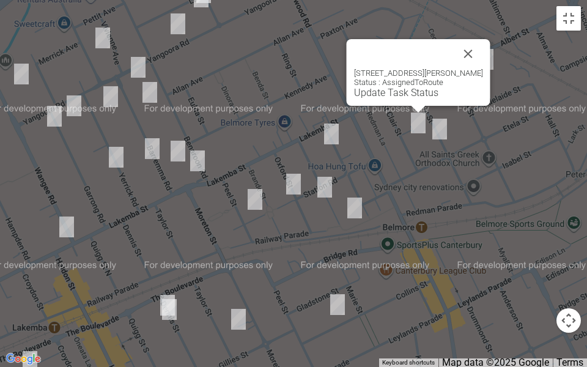
click at [389, 93] on link "Update Task Status" at bounding box center [396, 93] width 84 height 12
click at [378, 97] on link "Update Task Status" at bounding box center [396, 93] width 84 height 12
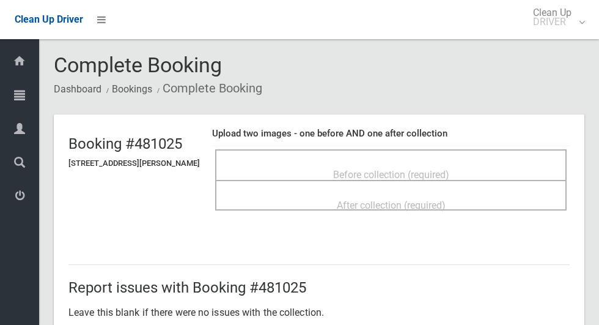
click at [420, 169] on span "Before collection (required)" at bounding box center [391, 175] width 116 height 12
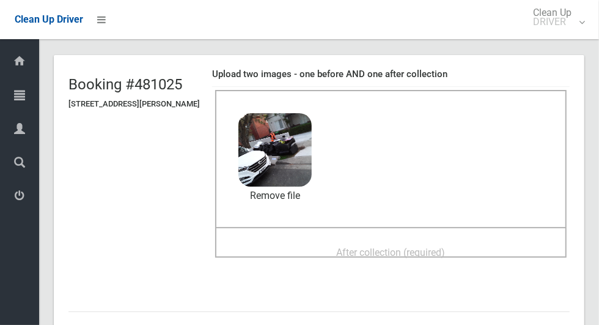
scroll to position [68, 0]
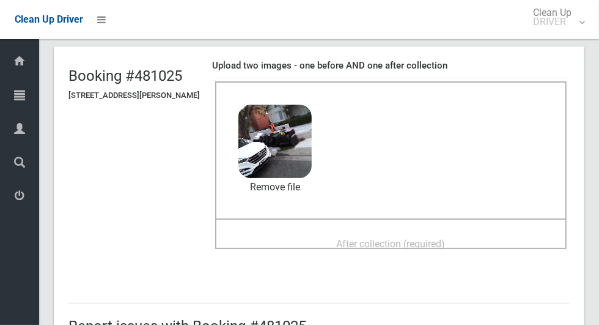
click at [422, 244] on span "After collection (required)" at bounding box center [391, 244] width 109 height 12
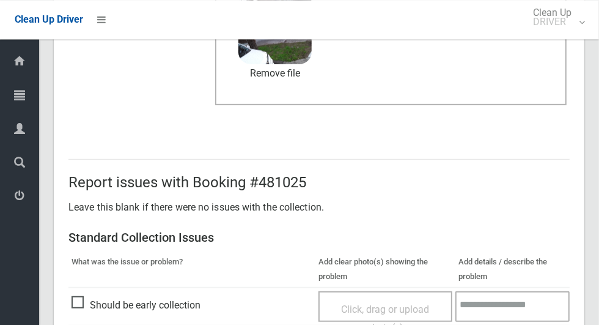
scroll to position [1000, 0]
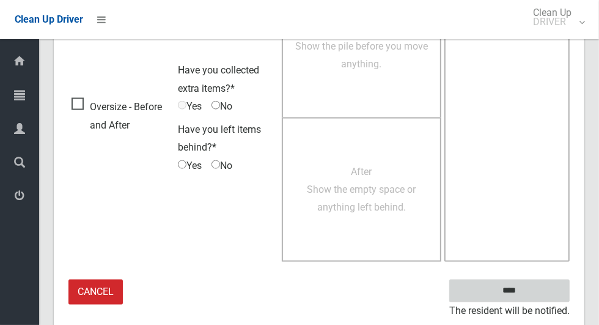
click at [530, 293] on input "****" at bounding box center [509, 290] width 120 height 23
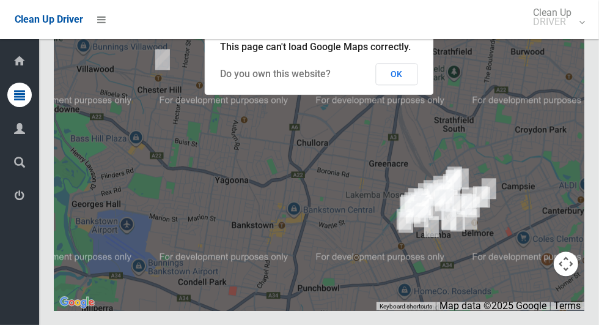
scroll to position [6384, 0]
click at [397, 85] on button "OK" at bounding box center [397, 74] width 42 height 22
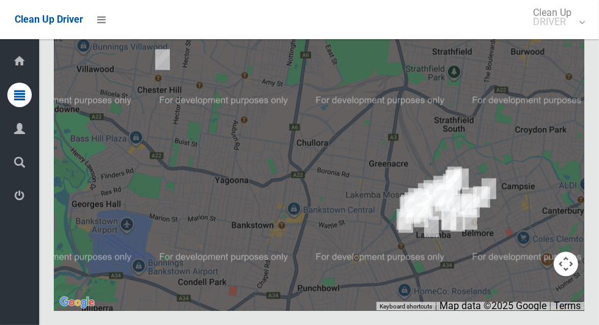
click at [570, 163] on div at bounding box center [319, 157] width 530 height 306
click at [568, 35] on button "Toggle fullscreen view" at bounding box center [566, 22] width 24 height 24
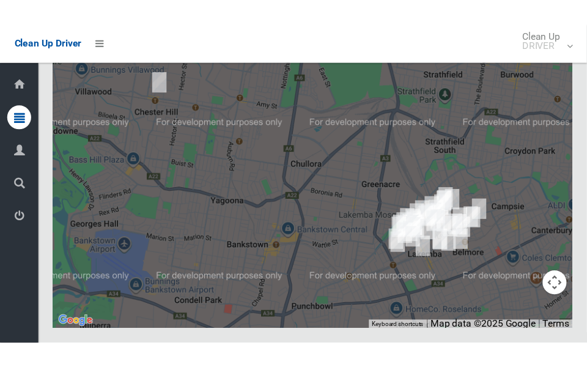
scroll to position [6641, 0]
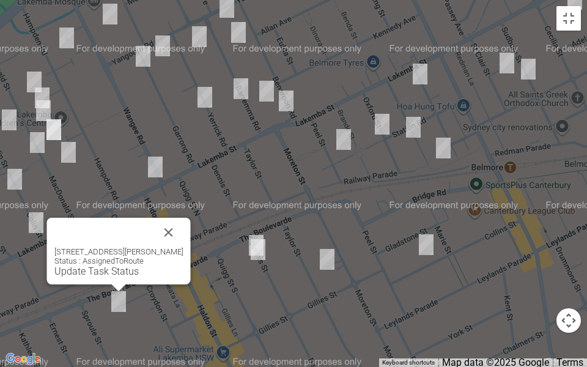
click at [183, 229] on button "Close" at bounding box center [168, 232] width 29 height 29
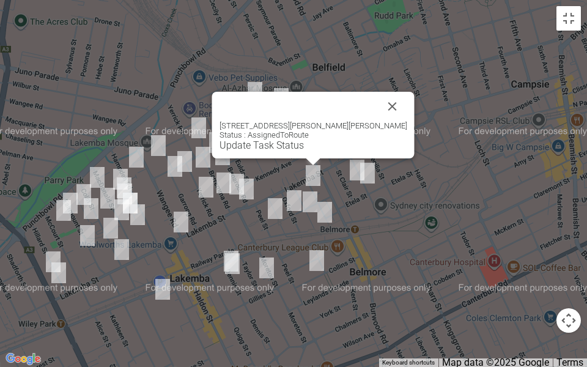
click at [378, 104] on button "Close" at bounding box center [392, 106] width 29 height 29
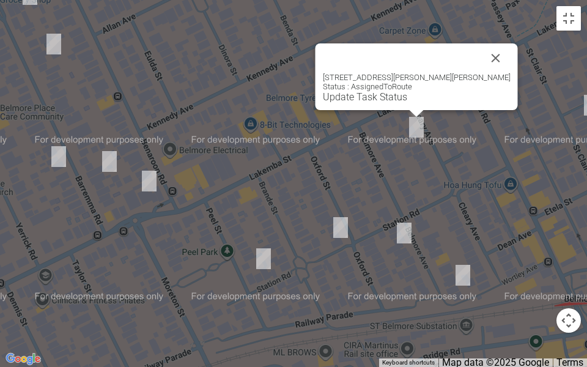
click at [396, 96] on link "Update Task Status" at bounding box center [365, 97] width 84 height 12
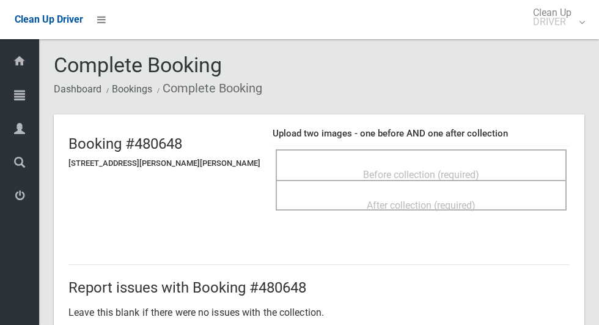
click at [437, 163] on div "Before collection (required)" at bounding box center [421, 174] width 264 height 23
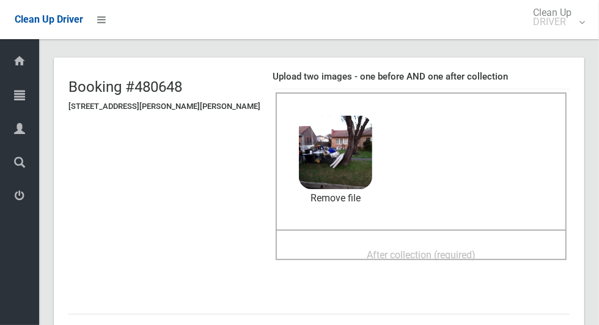
scroll to position [82, 0]
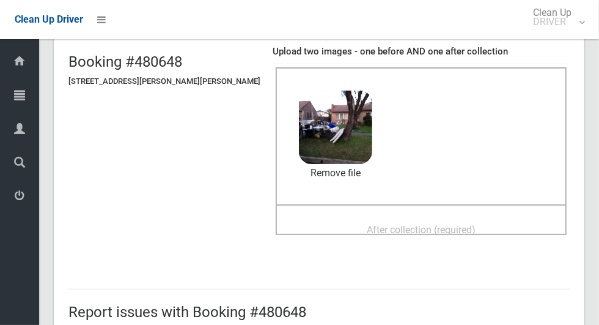
click at [438, 235] on span "After collection (required)" at bounding box center [421, 230] width 109 height 12
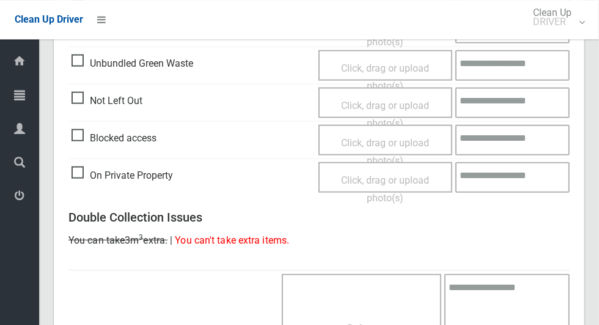
scroll to position [1000, 0]
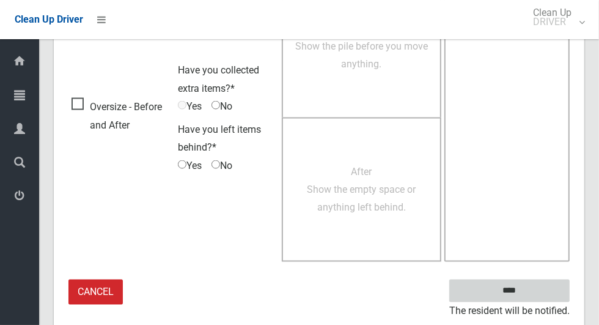
click at [537, 289] on input "****" at bounding box center [509, 290] width 120 height 23
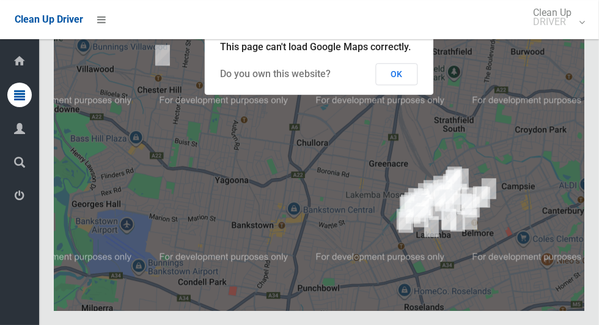
scroll to position [6346, 0]
click at [395, 85] on button "OK" at bounding box center [397, 74] width 42 height 22
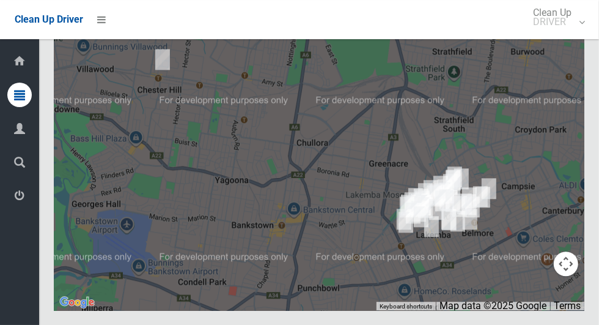
click at [565, 35] on button "Toggle fullscreen view" at bounding box center [566, 22] width 24 height 24
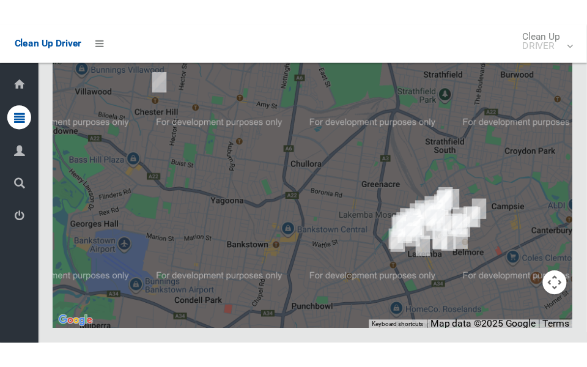
scroll to position [6603, 0]
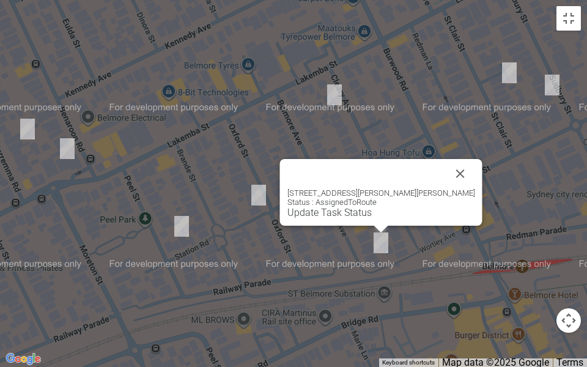
click at [446, 178] on button "Close" at bounding box center [460, 173] width 29 height 29
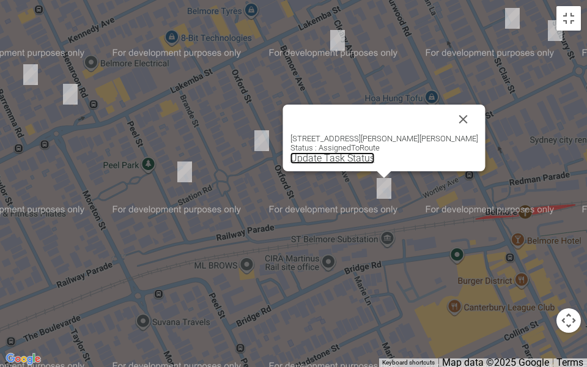
click at [375, 160] on link "Update Task Status" at bounding box center [332, 158] width 84 height 12
click at [370, 163] on link "Update Task Status" at bounding box center [332, 158] width 84 height 12
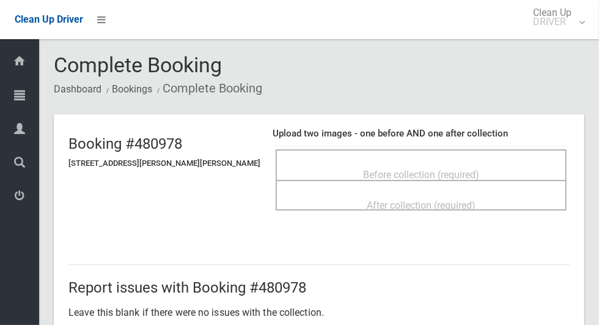
click at [456, 169] on span "Before collection (required)" at bounding box center [421, 175] width 116 height 12
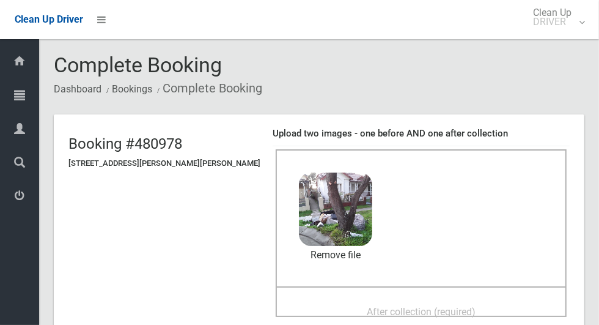
scroll to position [75, 0]
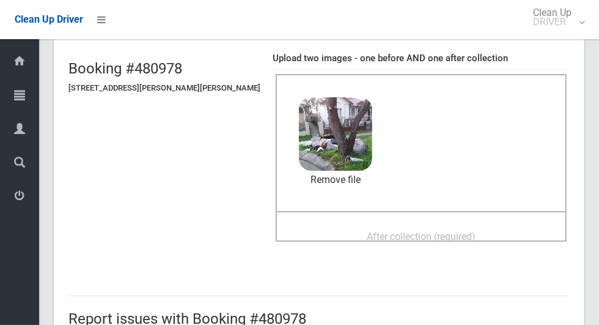
click at [429, 241] on span "After collection (required)" at bounding box center [421, 236] width 109 height 12
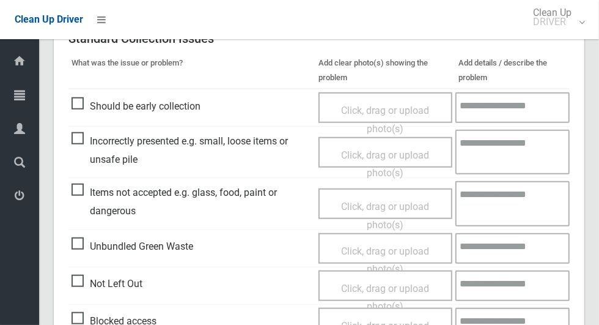
scroll to position [1000, 0]
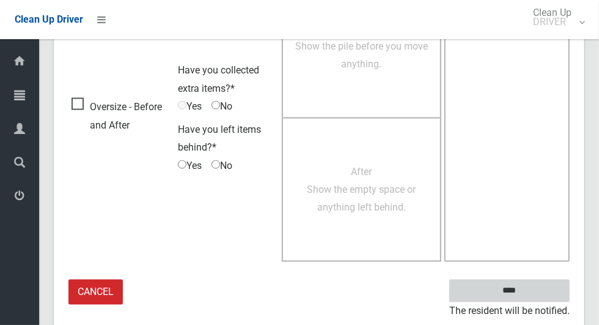
click at [535, 294] on input "****" at bounding box center [509, 290] width 120 height 23
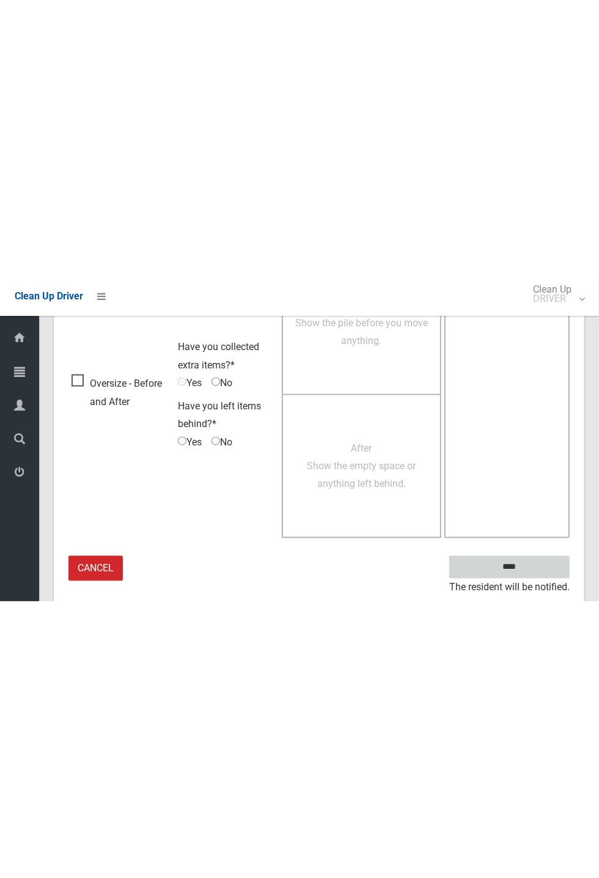
scroll to position [481, 0]
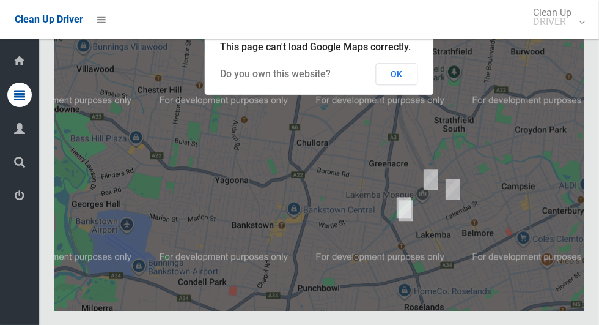
scroll to position [6360, 0]
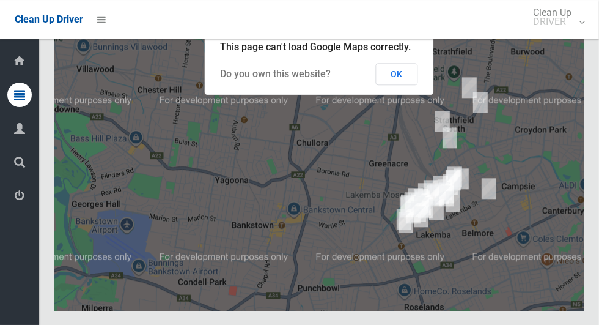
click at [400, 85] on button "OK" at bounding box center [397, 74] width 42 height 22
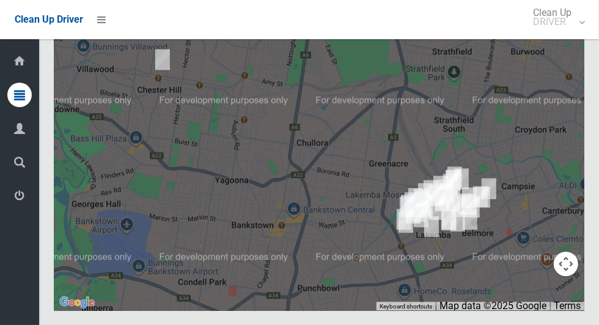
click at [571, 35] on button "Toggle fullscreen view" at bounding box center [566, 22] width 24 height 24
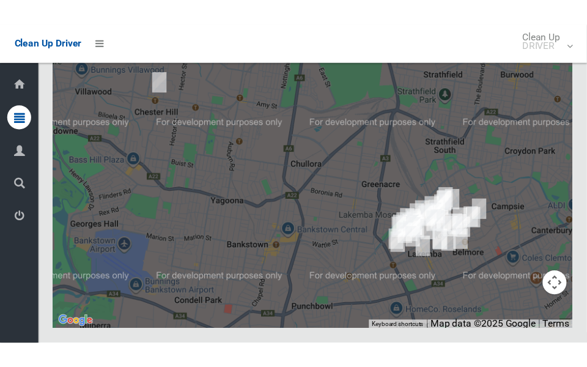
scroll to position [6617, 0]
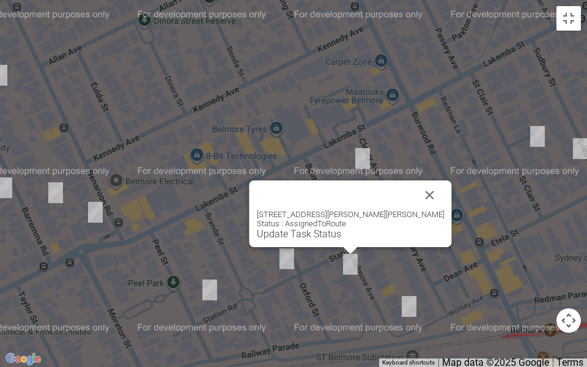
click at [324, 234] on link "Update Task Status" at bounding box center [299, 234] width 84 height 12
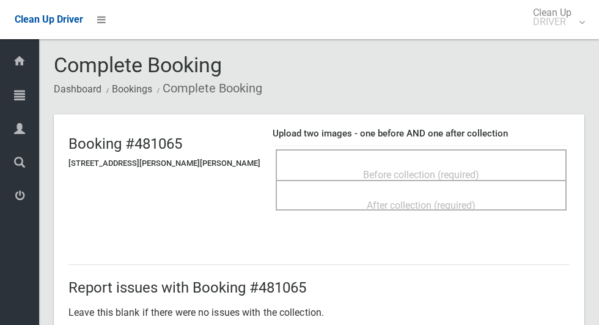
click at [482, 163] on div "Before collection (required)" at bounding box center [421, 174] width 264 height 23
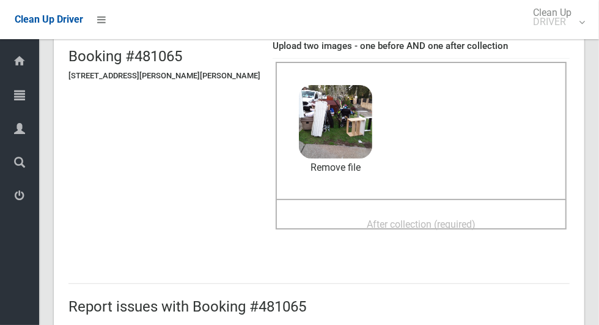
scroll to position [89, 0]
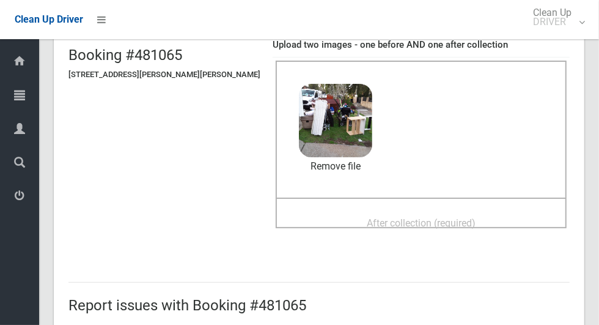
click at [447, 219] on span "After collection (required)" at bounding box center [421, 223] width 109 height 12
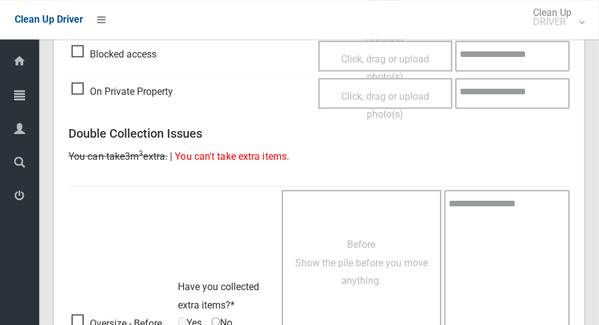
scroll to position [1000, 0]
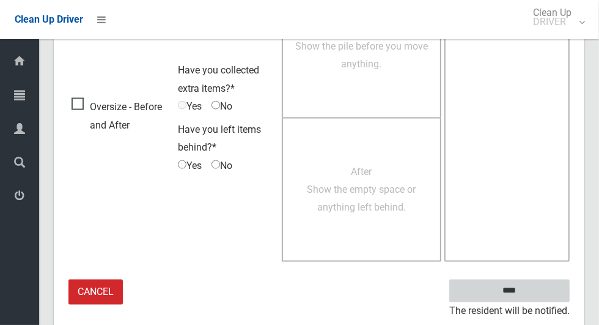
click at [532, 285] on input "****" at bounding box center [509, 290] width 120 height 23
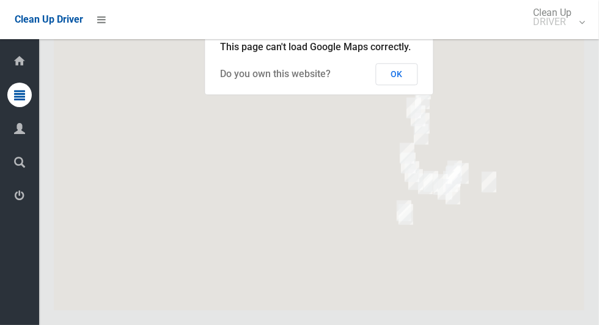
scroll to position [6442, 0]
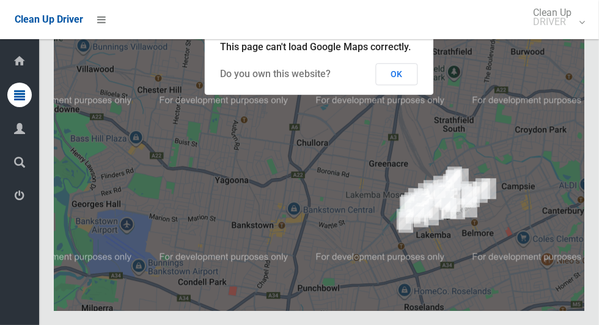
click at [383, 164] on div at bounding box center [319, 157] width 530 height 306
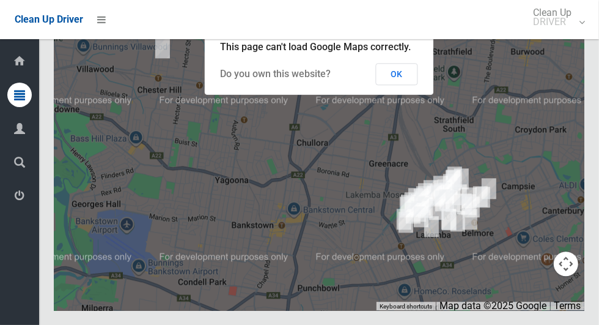
click at [400, 85] on button "OK" at bounding box center [397, 74] width 42 height 22
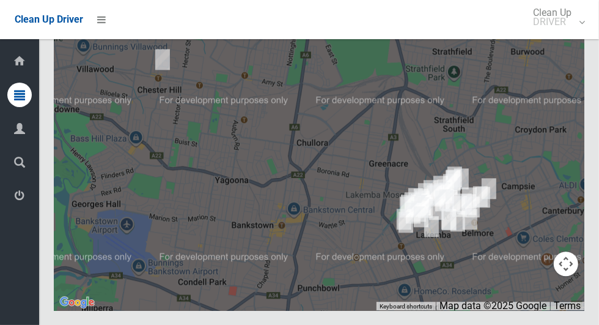
click at [566, 35] on button "Toggle fullscreen view" at bounding box center [566, 22] width 24 height 24
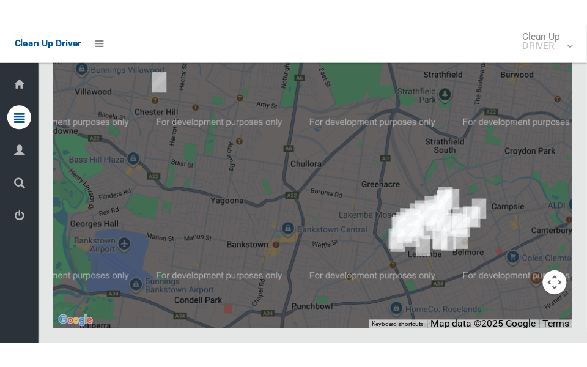
scroll to position [6692, 0]
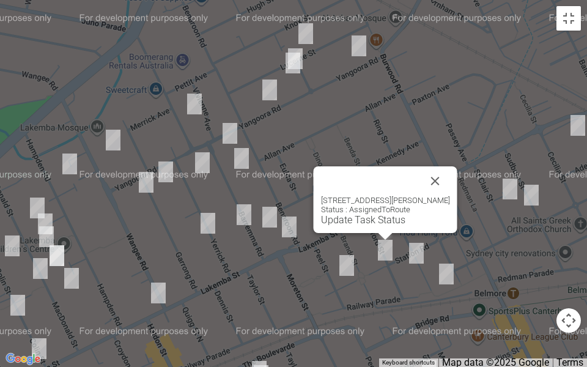
click at [366, 223] on link "Update Task Status" at bounding box center [363, 220] width 84 height 12
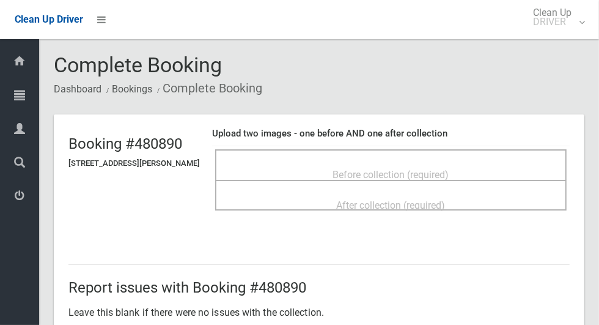
click at [439, 153] on div "Before collection (required)" at bounding box center [390, 164] width 351 height 31
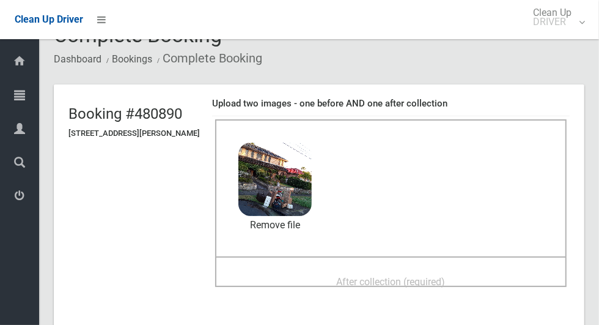
scroll to position [48, 0]
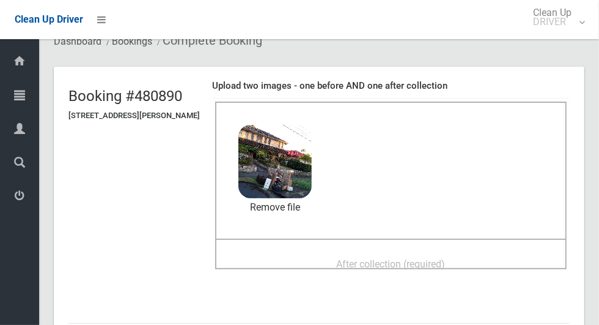
click at [446, 261] on span "After collection (required)" at bounding box center [391, 264] width 109 height 12
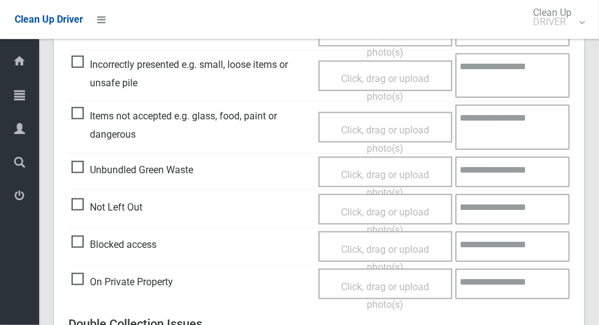
scroll to position [1000, 0]
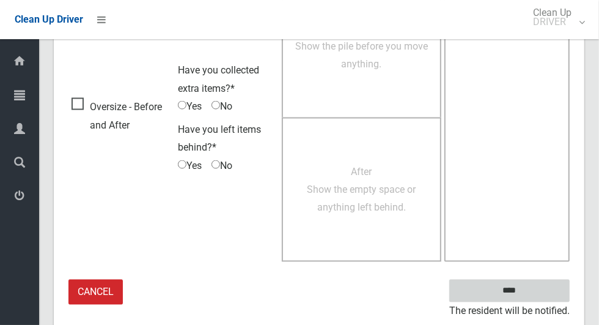
click at [538, 281] on input "****" at bounding box center [509, 290] width 120 height 23
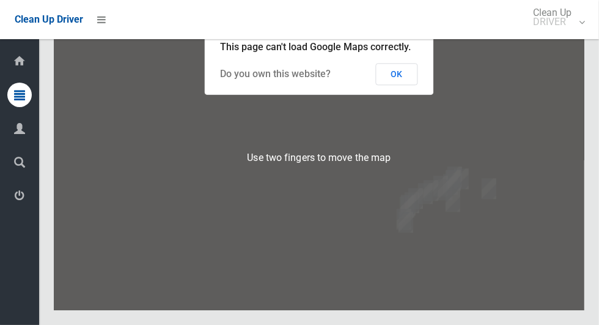
scroll to position [6383, 0]
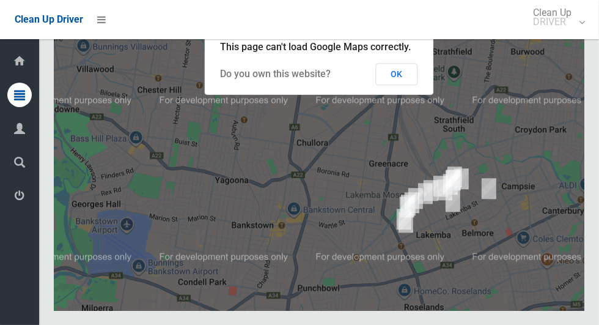
click at [395, 85] on button "OK" at bounding box center [397, 74] width 42 height 22
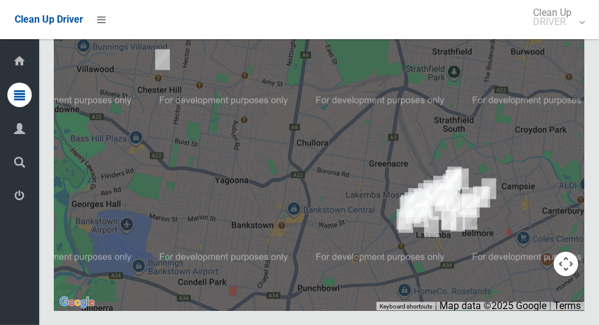
click at [566, 163] on div at bounding box center [319, 157] width 530 height 306
click at [566, 35] on button "Toggle fullscreen view" at bounding box center [566, 22] width 24 height 24
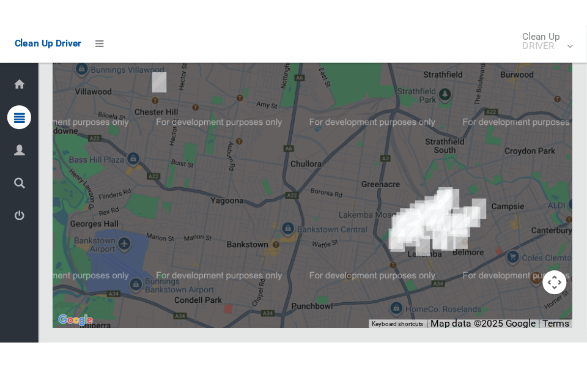
scroll to position [6639, 0]
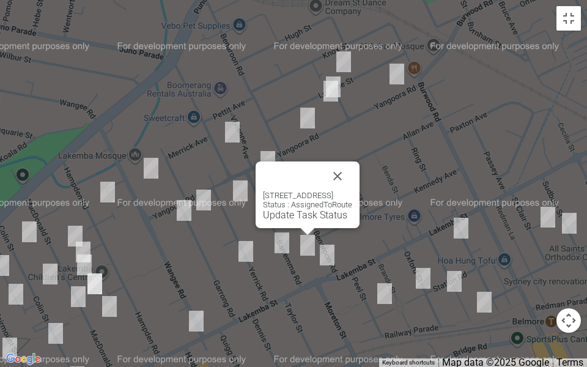
click at [282, 221] on div "7 Barremma Road, LAKEMBA NSW 2195 Status : AssignedToRoute Update Task Status" at bounding box center [307, 194] width 104 height 67
click at [280, 219] on link "Update Task Status" at bounding box center [305, 215] width 84 height 12
click at [292, 216] on link "Update Task Status" at bounding box center [305, 215] width 84 height 12
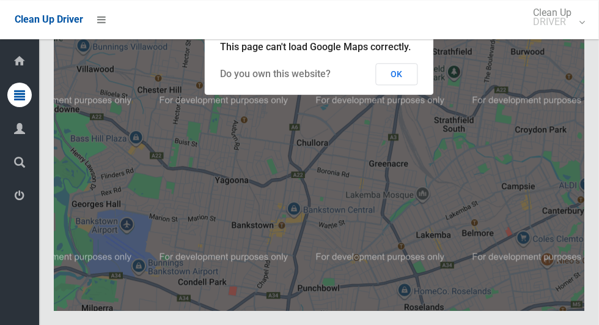
click at [400, 85] on button "OK" at bounding box center [397, 74] width 42 height 22
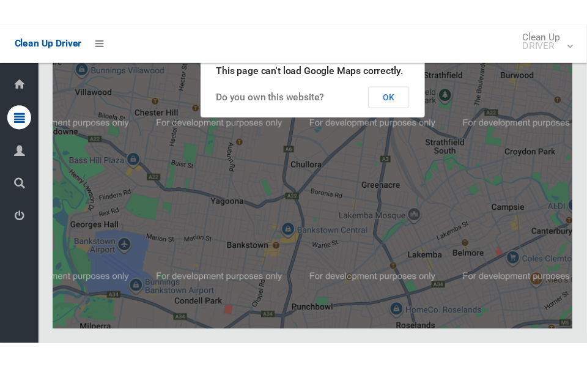
scroll to position [6475, 0]
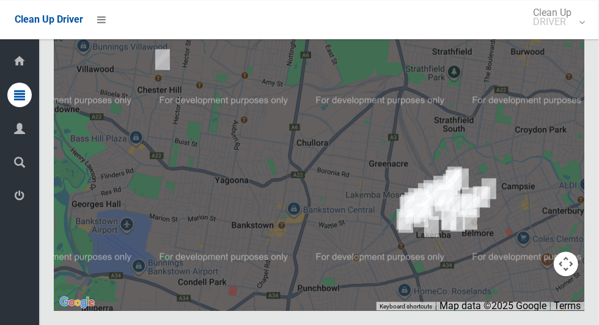
click at [563, 35] on button "Toggle fullscreen view" at bounding box center [566, 22] width 24 height 24
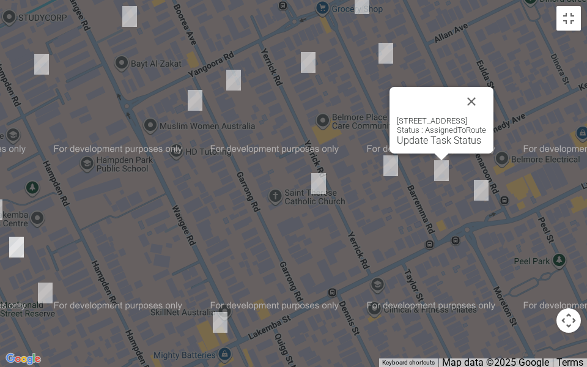
click at [486, 92] on button "Close" at bounding box center [471, 101] width 29 height 29
click at [409, 133] on div "7 Barremma Road, LAKEMBA NSW 2195 Status : AssignedToRoute Update Task Status" at bounding box center [441, 131] width 89 height 30
click at [411, 136] on link "Update Task Status" at bounding box center [439, 140] width 84 height 12
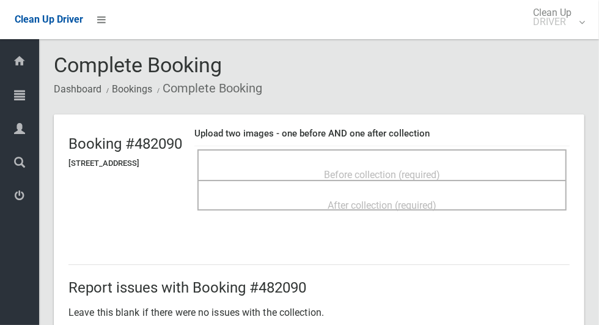
click at [493, 163] on div "Before collection (required)" at bounding box center [382, 174] width 342 height 23
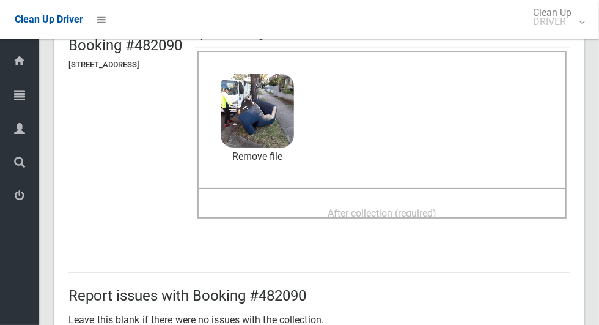
scroll to position [73, 0]
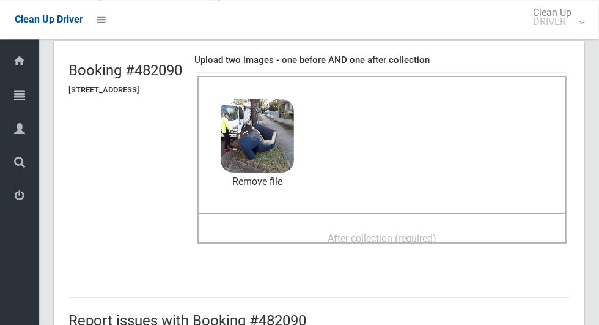
click at [453, 226] on div "After collection (required)" at bounding box center [382, 237] width 342 height 23
click at [436, 236] on span "After collection (required)" at bounding box center [382, 238] width 109 height 12
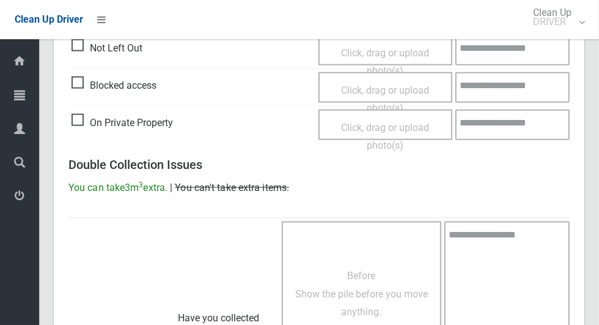
scroll to position [1000, 0]
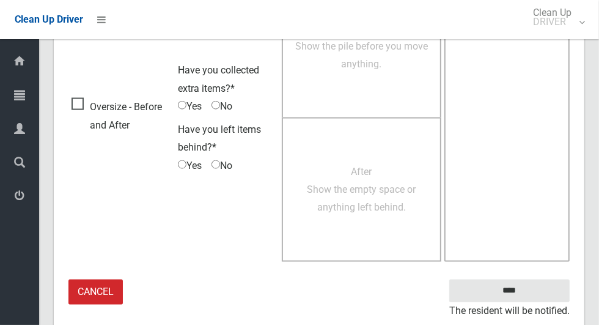
click at [516, 302] on small "The resident will be notified." at bounding box center [509, 311] width 120 height 18
click at [530, 298] on input "****" at bounding box center [509, 290] width 120 height 23
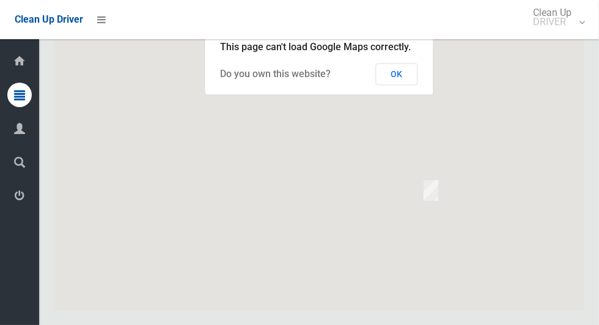
scroll to position [6355, 0]
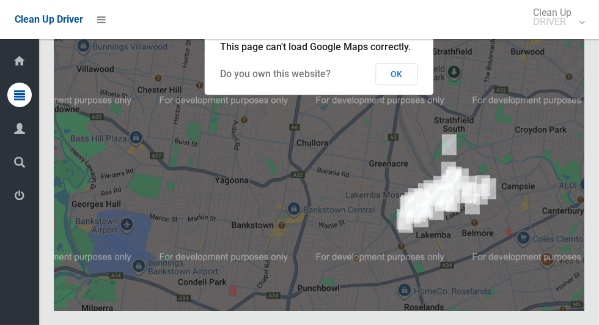
click at [403, 85] on button "OK" at bounding box center [397, 74] width 42 height 22
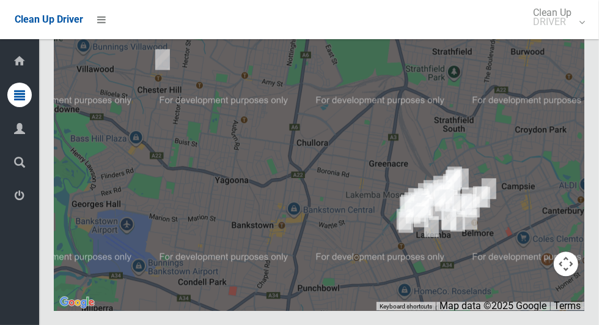
click at [563, 35] on button "Toggle fullscreen view" at bounding box center [566, 22] width 24 height 24
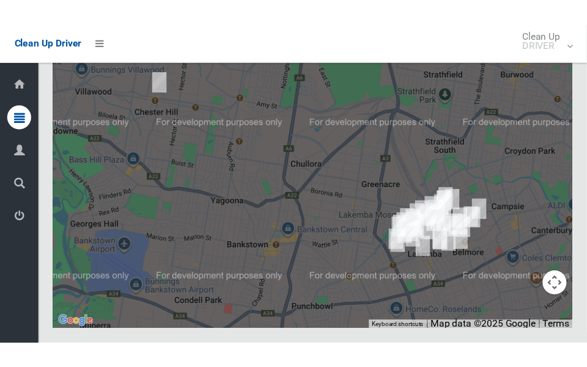
scroll to position [6612, 0]
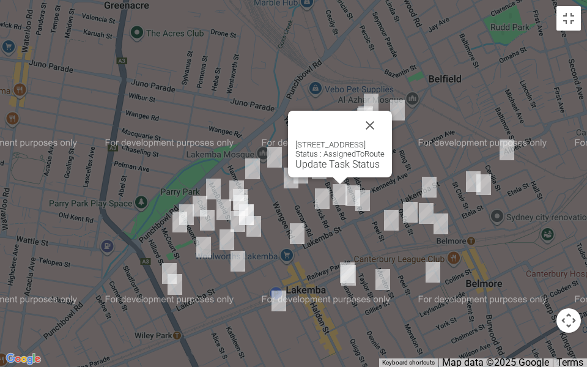
click at [307, 166] on link "Update Task Status" at bounding box center [337, 164] width 84 height 12
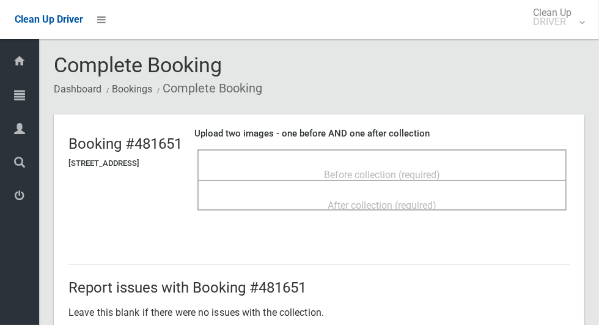
click at [444, 153] on div "Before collection (required)" at bounding box center [381, 164] width 369 height 31
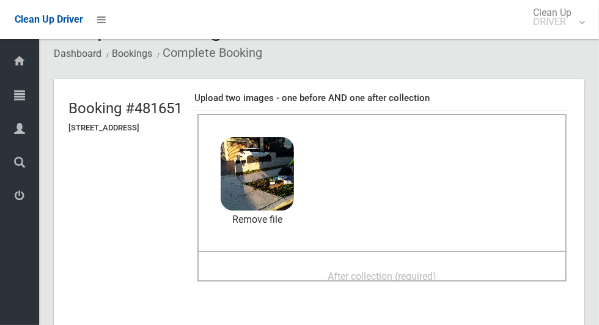
scroll to position [40, 0]
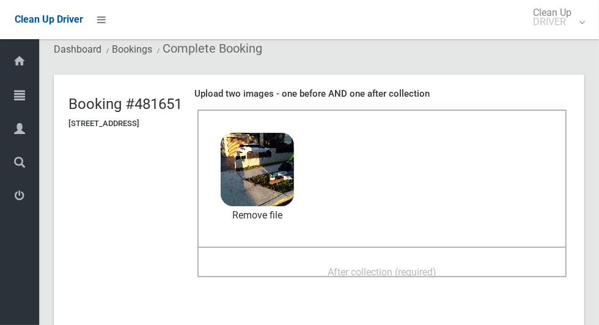
click at [436, 271] on span "After collection (required)" at bounding box center [382, 272] width 109 height 12
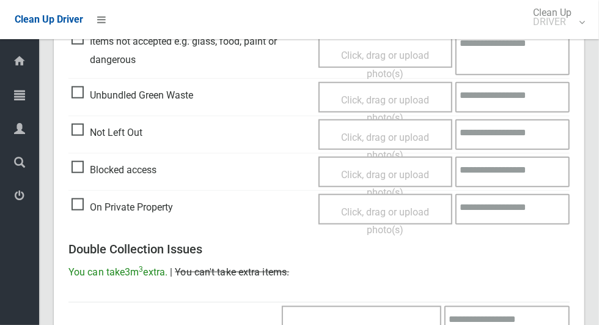
scroll to position [1000, 0]
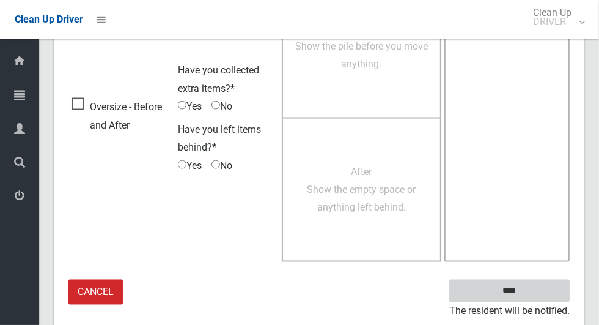
click at [537, 297] on input "****" at bounding box center [509, 290] width 120 height 23
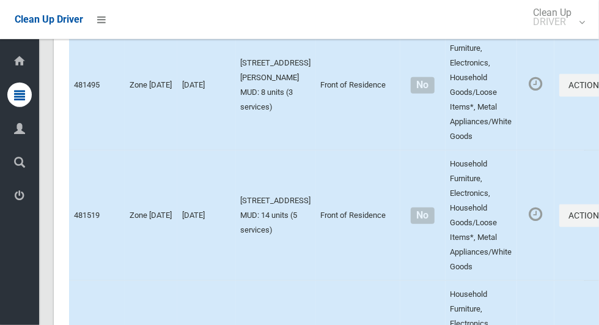
scroll to position [5894, 0]
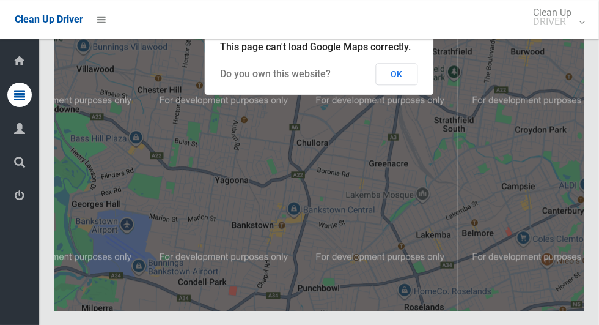
click at [397, 85] on button "OK" at bounding box center [397, 74] width 42 height 22
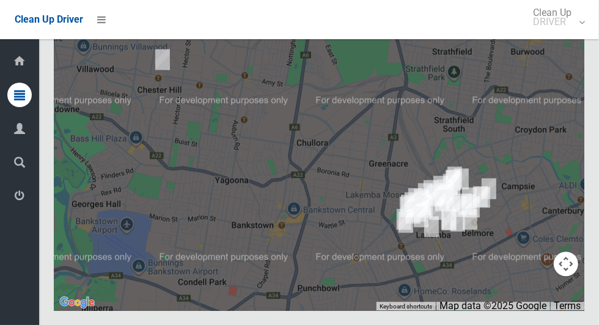
click at [567, 35] on button "Toggle fullscreen view" at bounding box center [566, 22] width 24 height 24
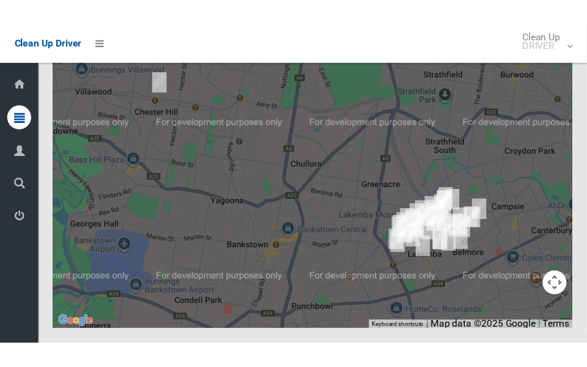
scroll to position [6640, 0]
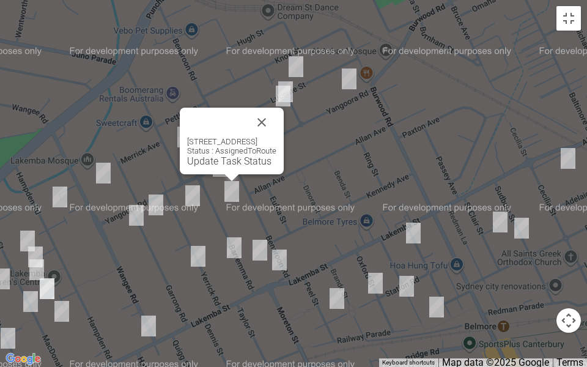
click at [276, 130] on button "Close" at bounding box center [261, 122] width 29 height 29
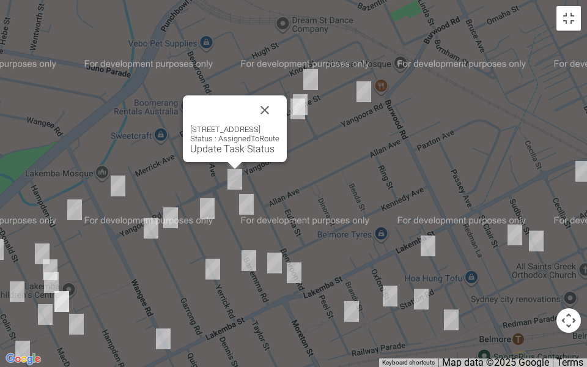
click at [221, 146] on link "Update Task Status" at bounding box center [232, 149] width 84 height 12
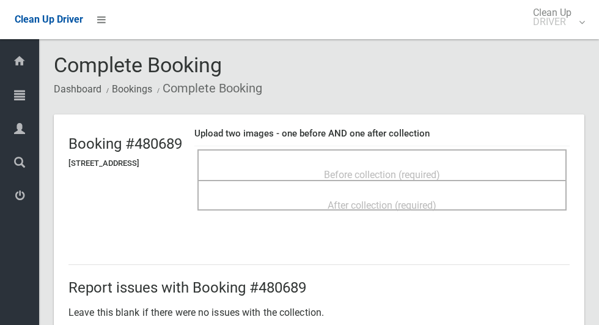
click at [415, 151] on div "Before collection (required)" at bounding box center [381, 164] width 369 height 31
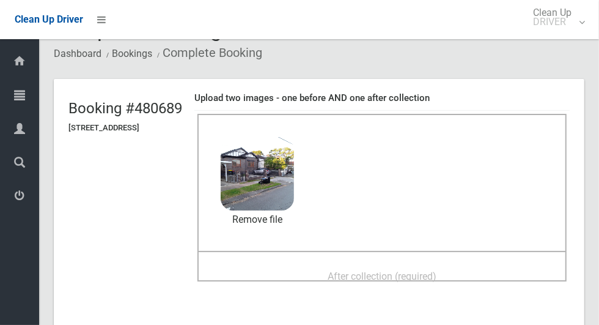
scroll to position [76, 0]
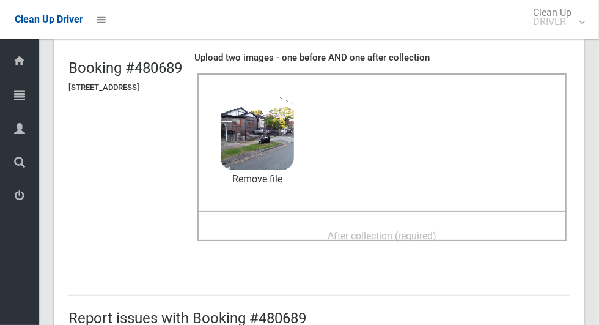
click at [479, 237] on div "After collection (required)" at bounding box center [382, 235] width 342 height 23
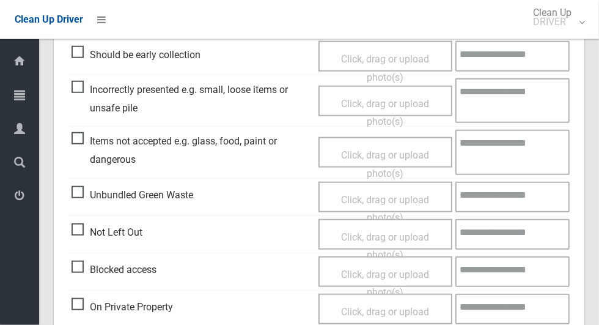
scroll to position [1000, 0]
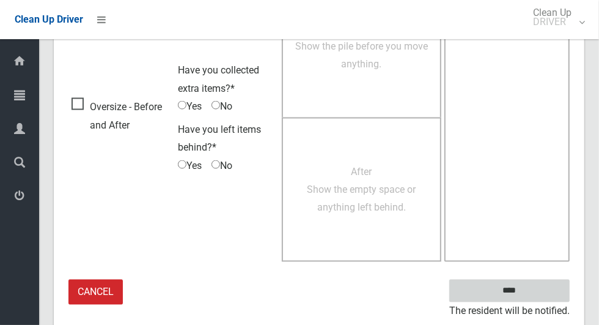
click at [524, 298] on input "****" at bounding box center [509, 290] width 120 height 23
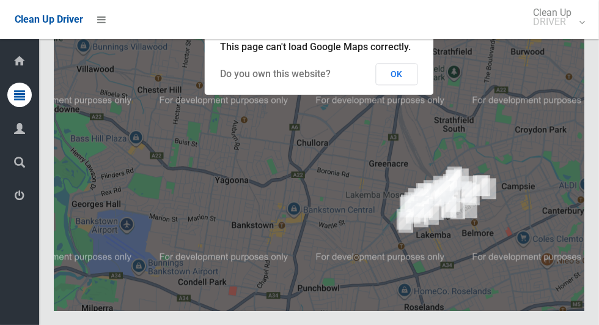
scroll to position [6381, 0]
click at [400, 85] on button "OK" at bounding box center [397, 74] width 42 height 22
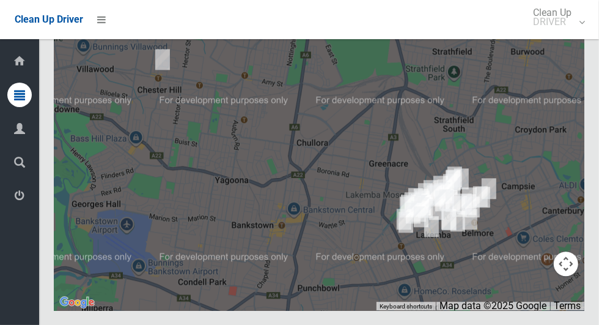
click at [564, 35] on button "Toggle fullscreen view" at bounding box center [566, 22] width 24 height 24
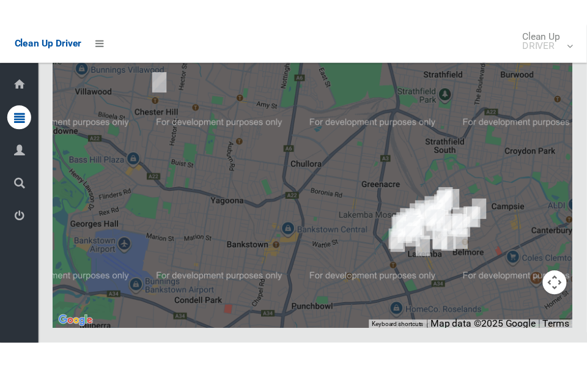
scroll to position [6637, 0]
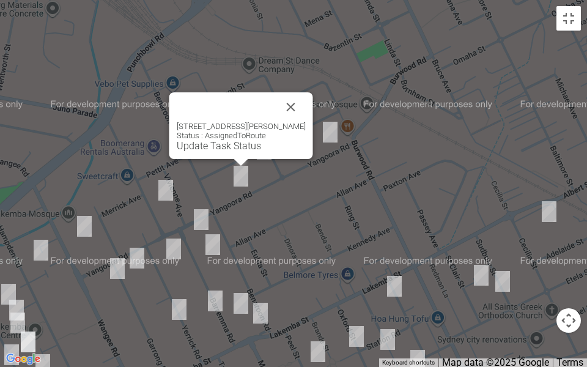
click at [204, 146] on link "Update Task Status" at bounding box center [219, 146] width 84 height 12
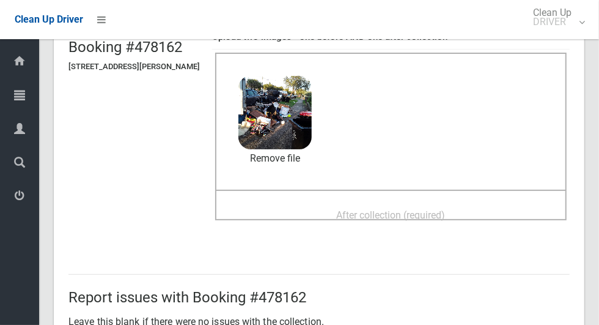
scroll to position [131, 0]
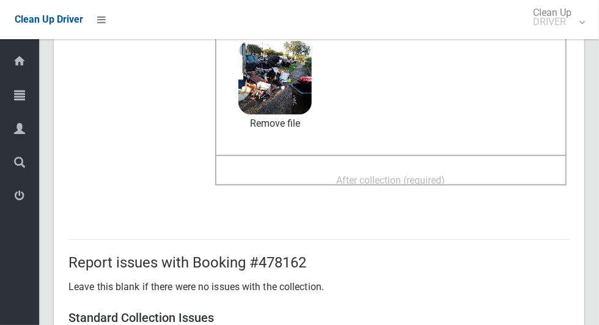
click at [446, 182] on span "After collection (required)" at bounding box center [391, 180] width 109 height 12
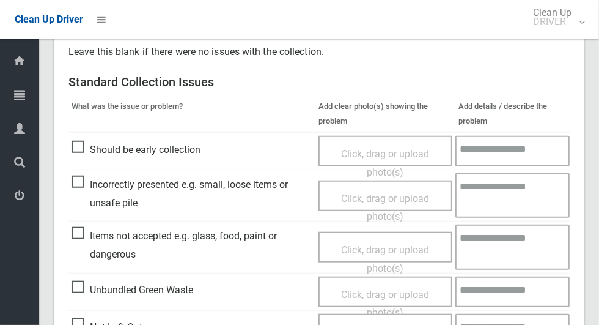
scroll to position [483, 0]
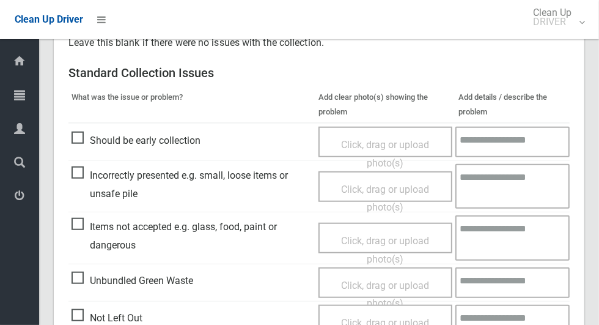
click at [76, 224] on span "Items not accepted e.g. glass, food, paint or dangerous" at bounding box center [192, 236] width 241 height 36
click at [348, 244] on span "Click, drag or upload photo(s)" at bounding box center [385, 250] width 88 height 30
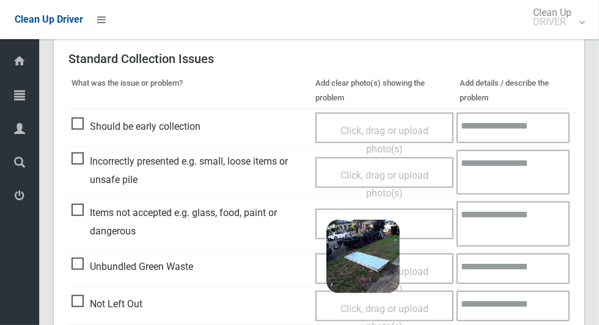
scroll to position [532, 0]
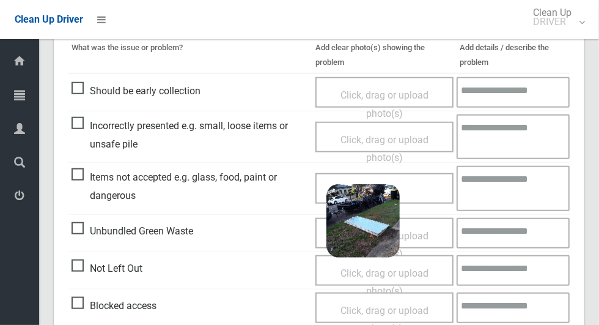
click at [503, 189] on textarea at bounding box center [513, 188] width 113 height 45
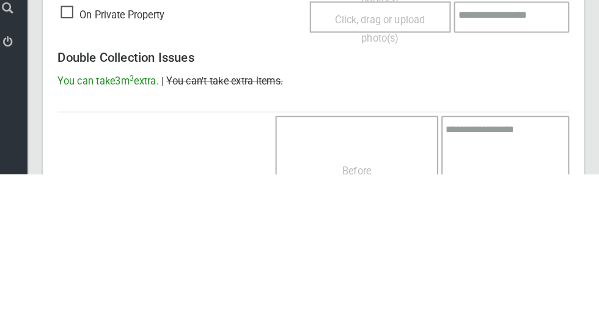
scroll to position [1035, 0]
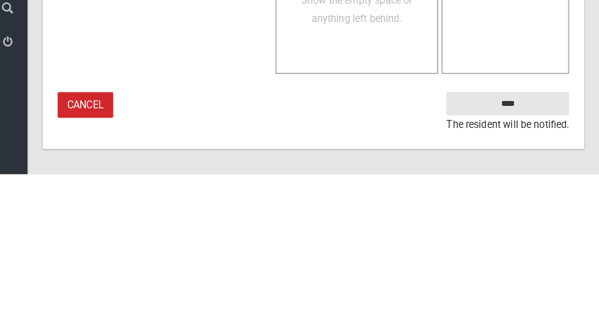
type textarea "*****"
click at [547, 270] on small "The resident will be notified." at bounding box center [509, 276] width 120 height 18
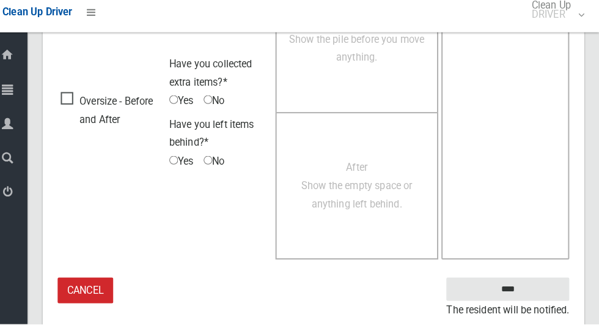
click at [539, 103] on textarea at bounding box center [506, 118] width 125 height 288
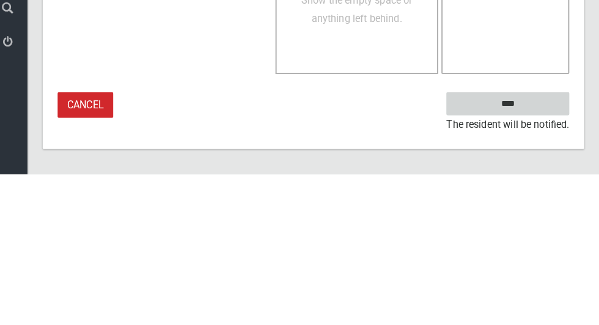
click at [547, 259] on input "****" at bounding box center [509, 255] width 120 height 23
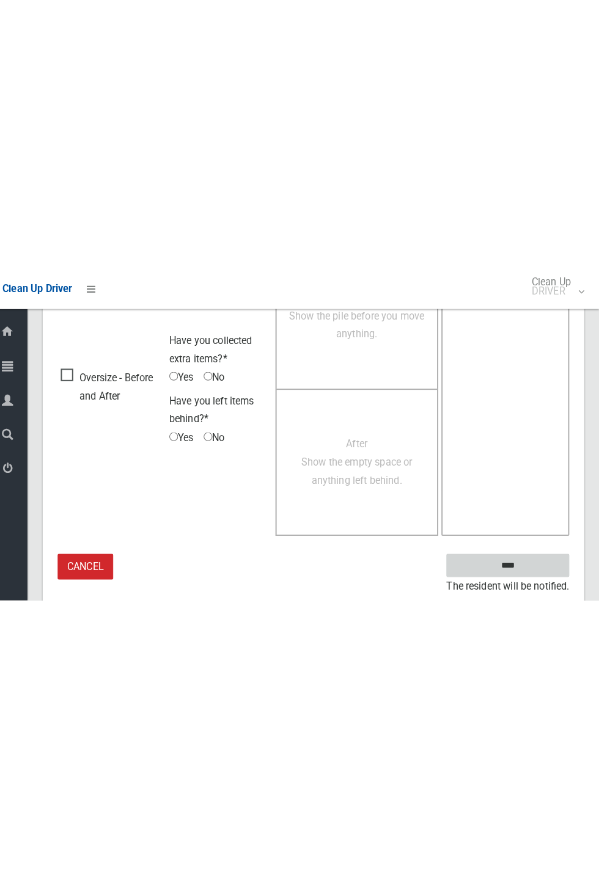
scroll to position [481, 0]
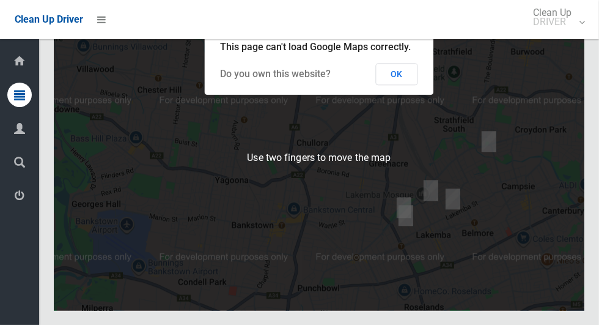
scroll to position [6392, 0]
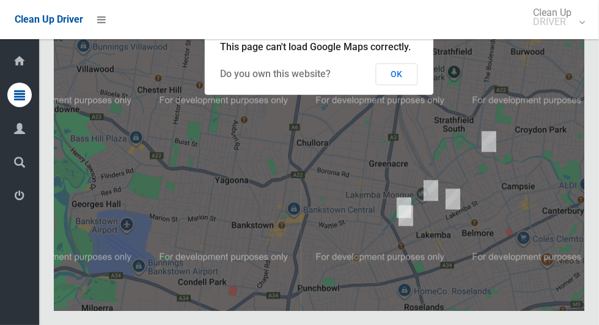
click at [401, 85] on button "OK" at bounding box center [397, 74] width 42 height 22
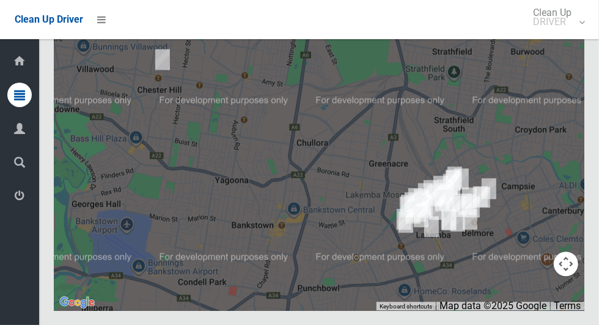
click at [565, 35] on button "Toggle fullscreen view" at bounding box center [566, 22] width 24 height 24
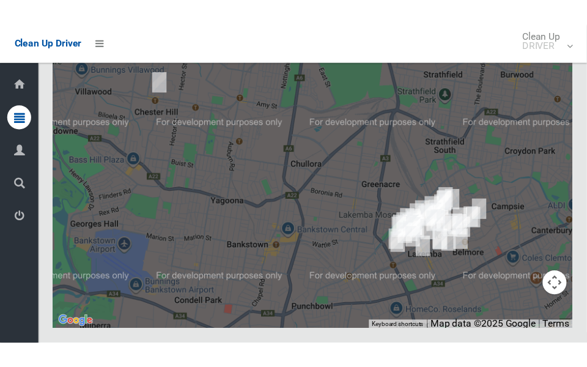
scroll to position [6648, 0]
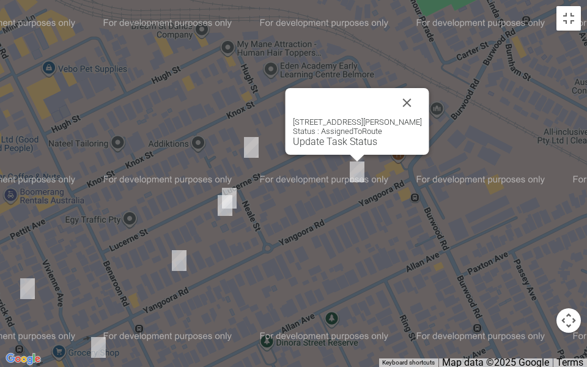
click at [408, 104] on button "Close" at bounding box center [406, 102] width 29 height 29
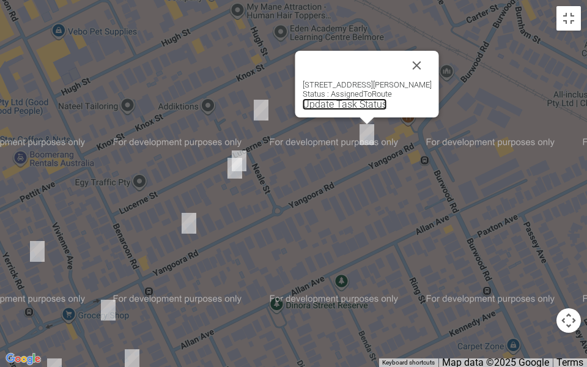
click at [348, 103] on link "Update Task Status" at bounding box center [345, 104] width 84 height 12
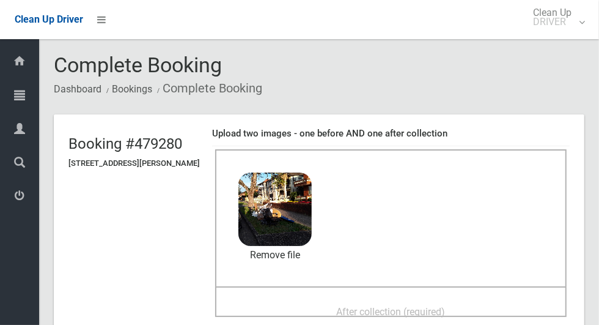
scroll to position [68, 0]
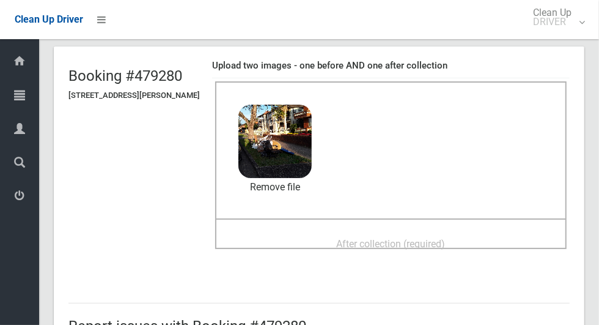
click at [446, 249] on span "After collection (required)" at bounding box center [391, 244] width 109 height 12
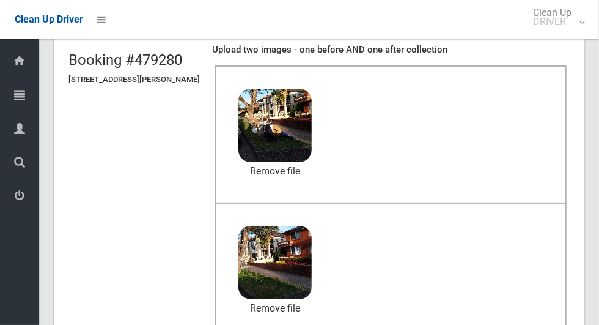
scroll to position [631, 0]
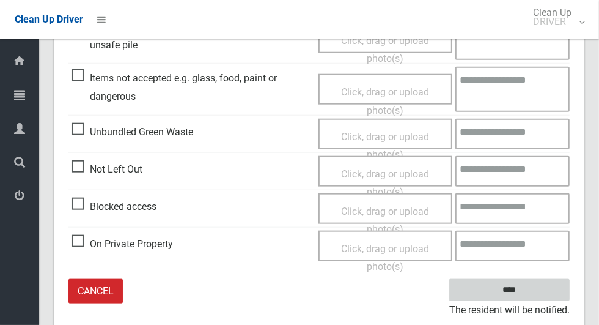
click at [543, 281] on input "****" at bounding box center [509, 290] width 120 height 23
click at [535, 257] on textarea at bounding box center [512, 245] width 114 height 31
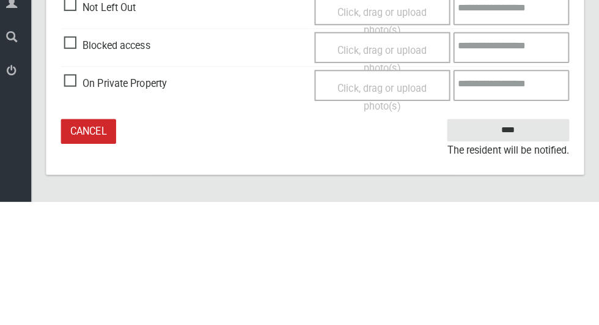
scroll to position [666, 0]
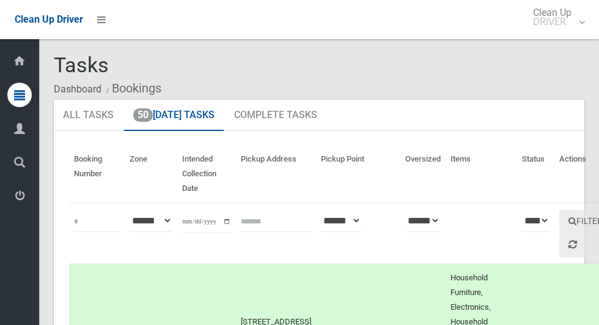
scroll to position [6475, 0]
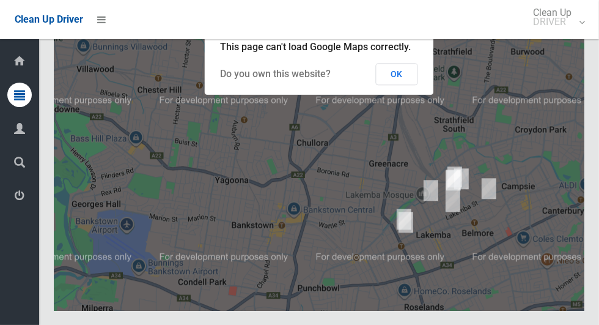
click at [411, 85] on button "OK" at bounding box center [397, 74] width 42 height 22
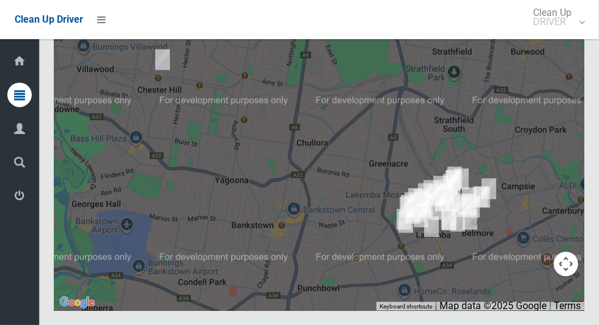
scroll to position [6409, 0]
click at [567, 35] on button "Toggle fullscreen view" at bounding box center [566, 22] width 24 height 24
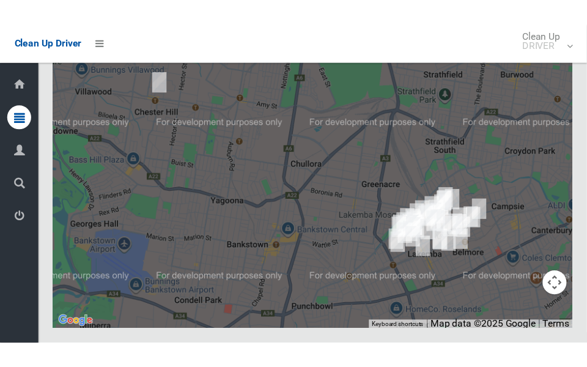
scroll to position [6658, 0]
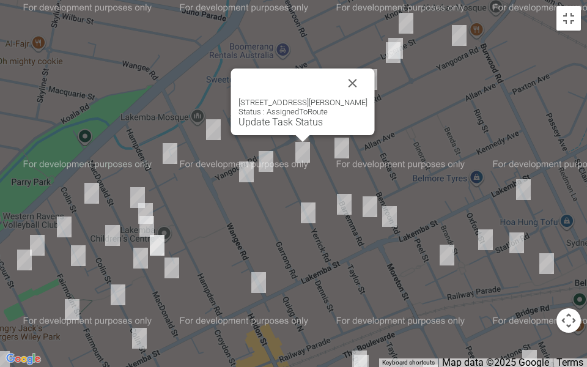
click at [360, 79] on button "Close" at bounding box center [352, 82] width 29 height 29
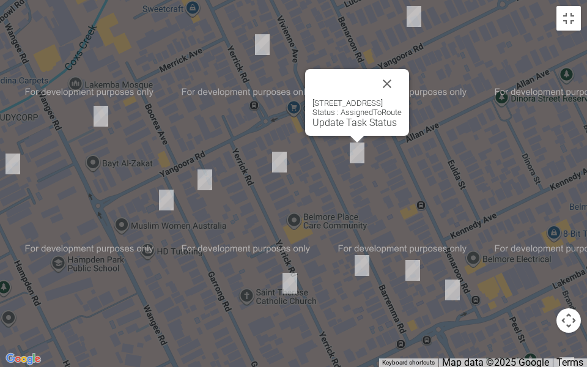
click at [402, 92] on button "Close" at bounding box center [386, 83] width 29 height 29
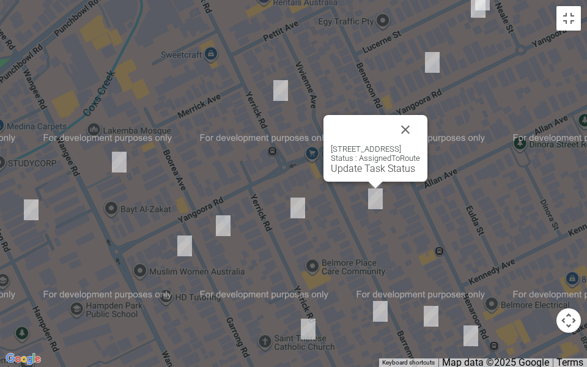
click at [364, 172] on link "Update Task Status" at bounding box center [373, 169] width 84 height 12
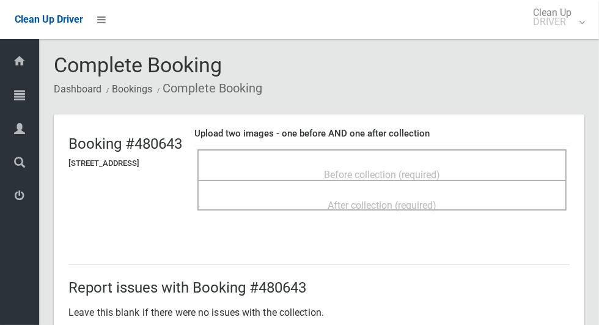
click at [490, 163] on div "Before collection (required)" at bounding box center [382, 174] width 342 height 23
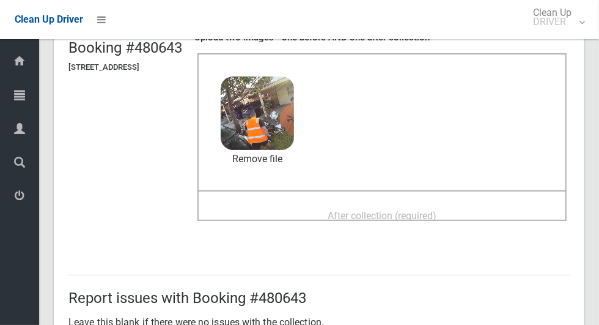
scroll to position [101, 0]
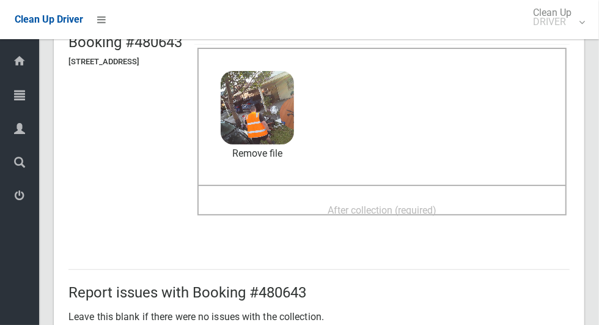
click at [422, 208] on span "After collection (required)" at bounding box center [382, 210] width 109 height 12
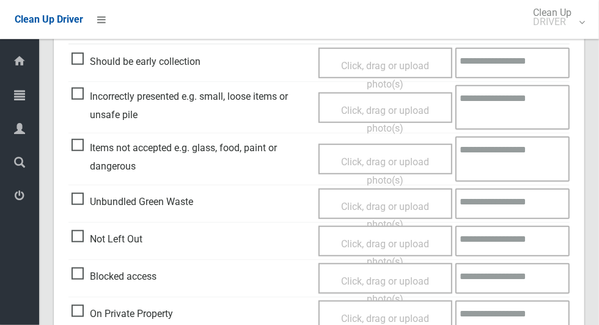
scroll to position [1000, 0]
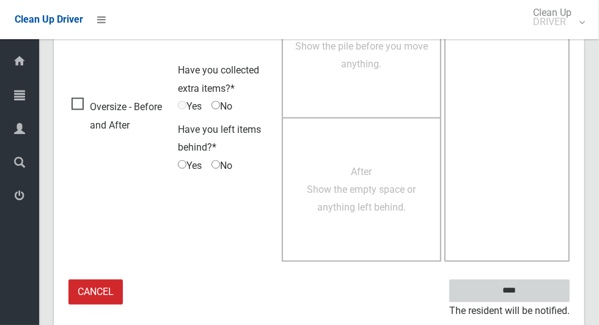
click at [518, 281] on input "****" at bounding box center [509, 290] width 120 height 23
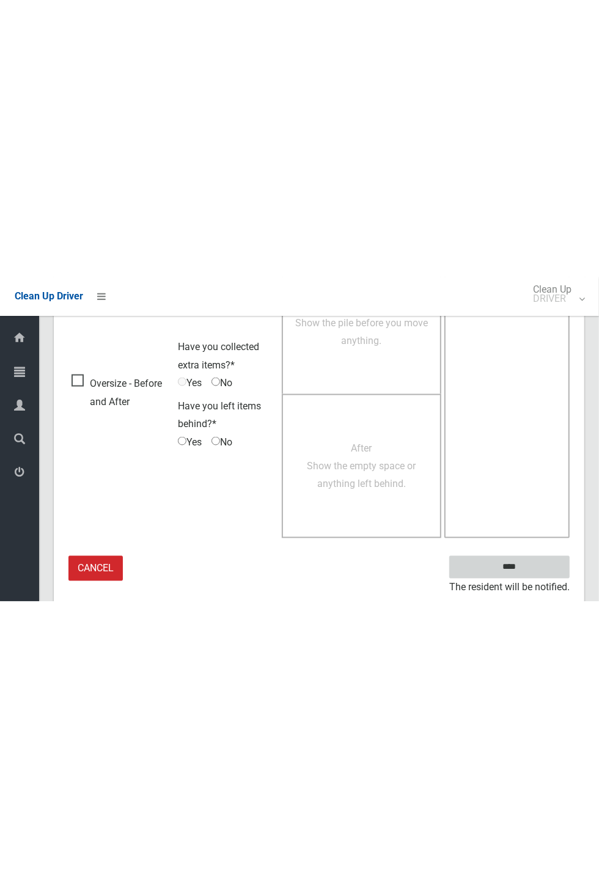
scroll to position [481, 0]
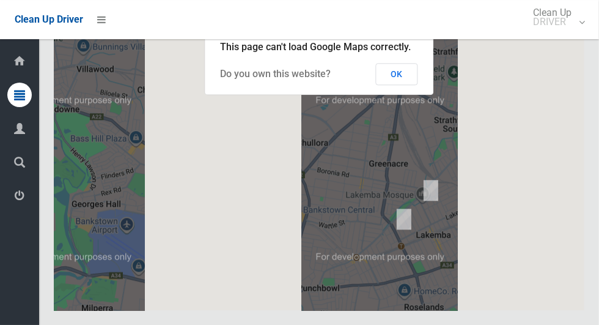
scroll to position [6455, 0]
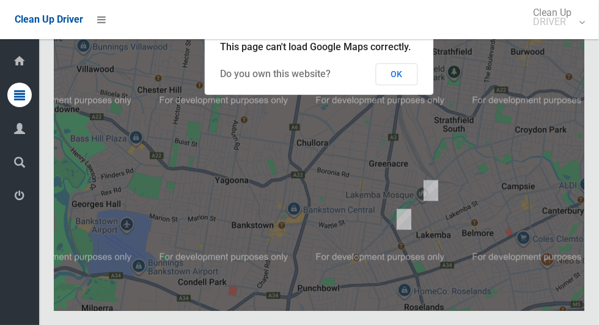
click at [398, 85] on button "OK" at bounding box center [397, 74] width 42 height 22
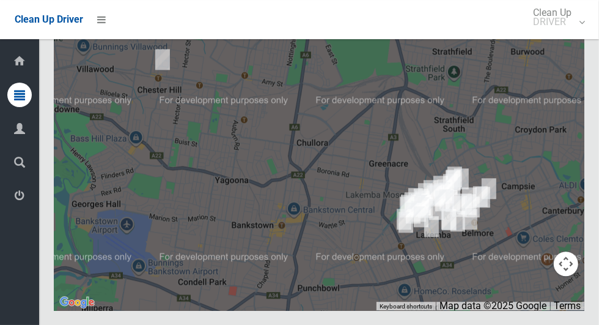
click at [570, 35] on button "Toggle fullscreen view" at bounding box center [566, 22] width 24 height 24
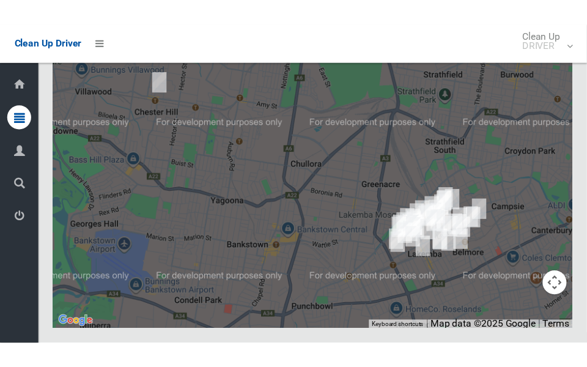
scroll to position [6705, 0]
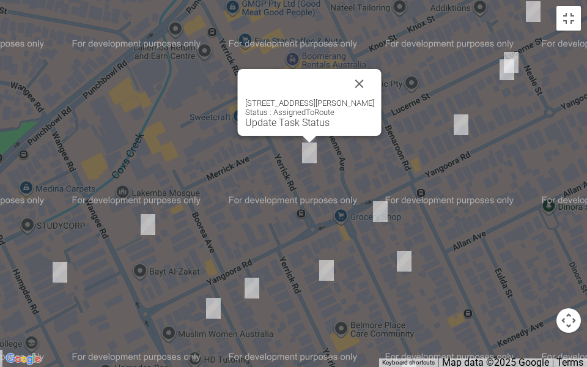
click at [285, 122] on link "Update Task Status" at bounding box center [287, 123] width 84 height 12
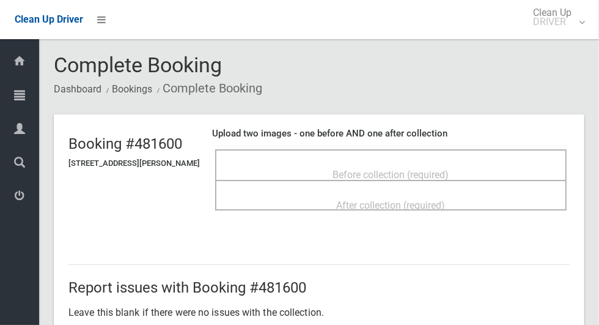
click at [402, 153] on div "Before collection (required)" at bounding box center [390, 164] width 351 height 31
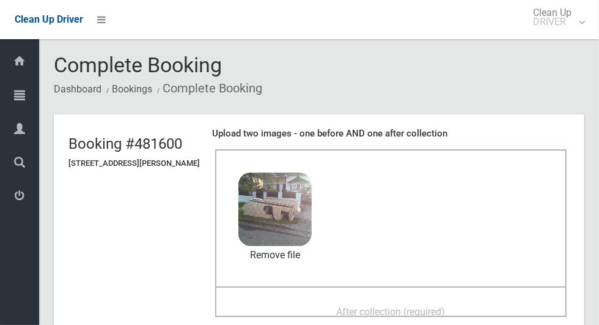
click at [71, 163] on h5 "[STREET_ADDRESS][PERSON_NAME]" at bounding box center [133, 163] width 131 height 9
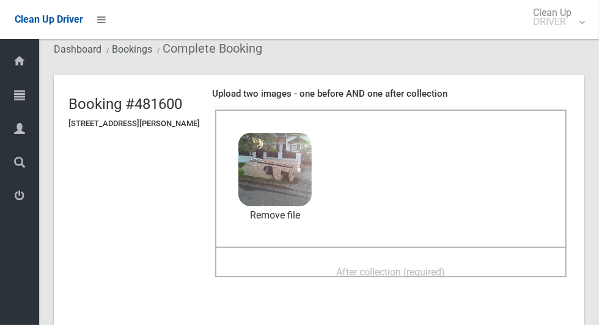
scroll to position [64, 0]
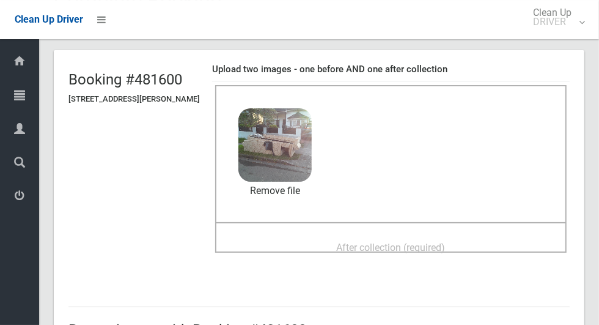
click at [446, 247] on span "After collection (required)" at bounding box center [391, 247] width 109 height 12
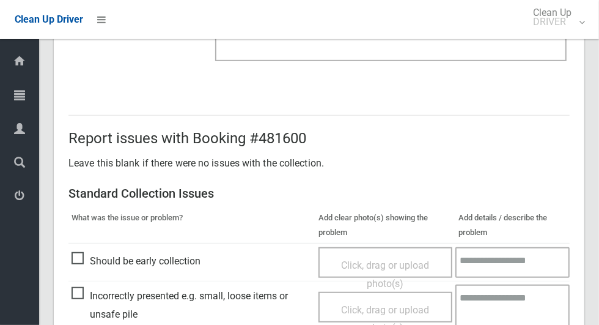
scroll to position [1000, 0]
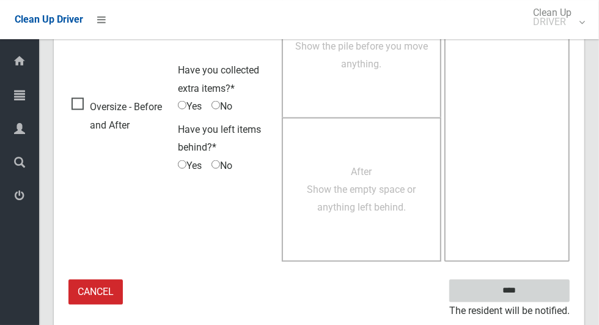
click at [530, 298] on input "****" at bounding box center [509, 290] width 120 height 23
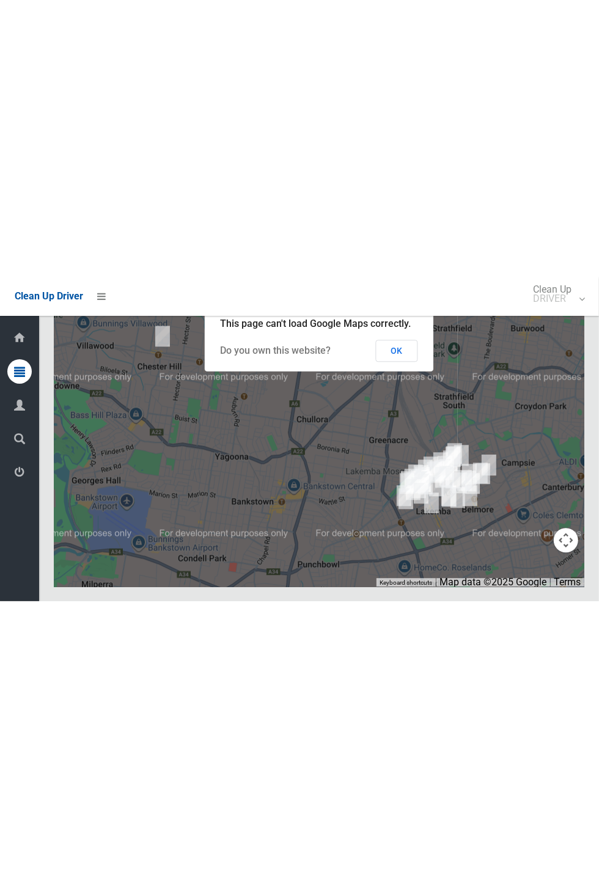
scroll to position [5900, 0]
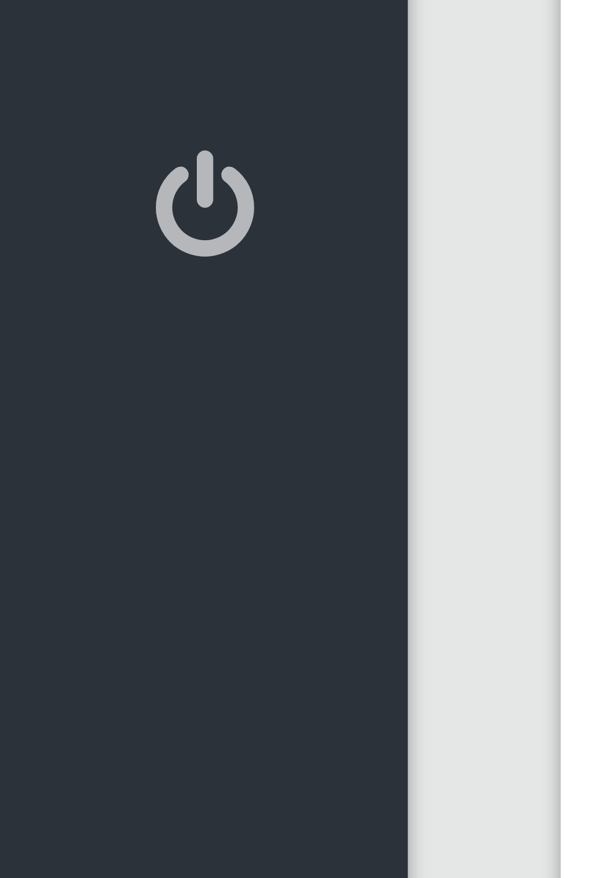
click at [1, 199] on link "Logout" at bounding box center [19, 196] width 39 height 26
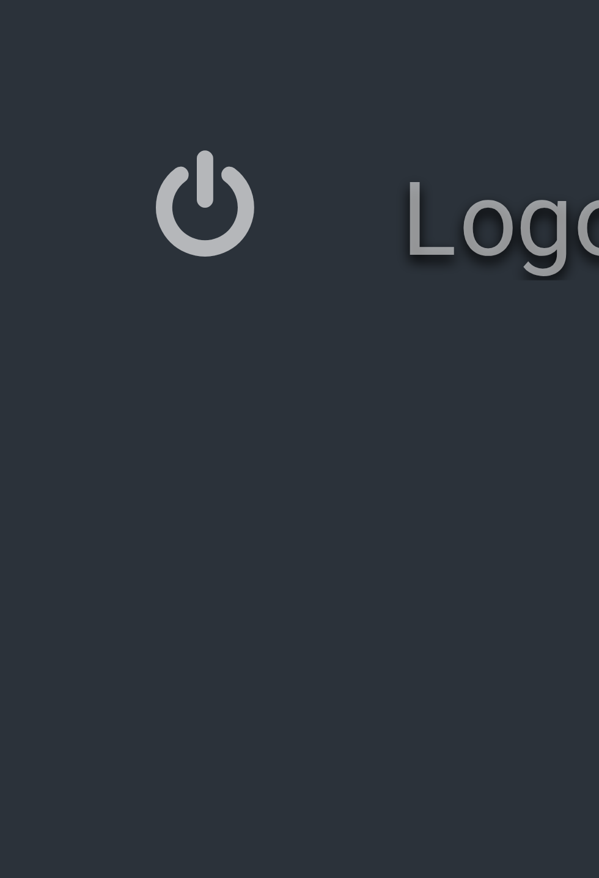
click at [5, 191] on link "Logout" at bounding box center [73, 196] width 147 height 26
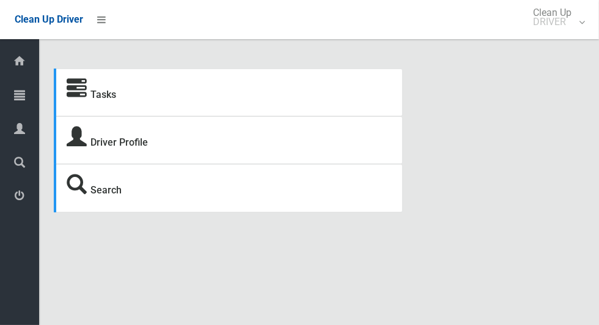
click at [25, 101] on div at bounding box center [19, 95] width 24 height 24
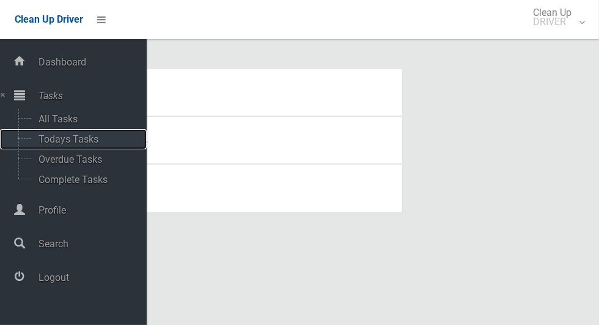
click at [71, 138] on span "Todays Tasks" at bounding box center [85, 139] width 101 height 12
click at [72, 143] on span "Todays Tasks" at bounding box center [85, 139] width 101 height 12
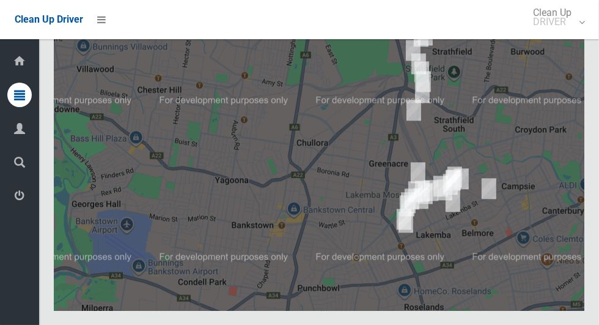
scroll to position [6408, 0]
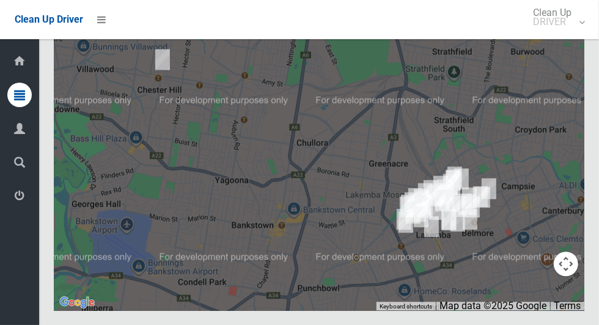
click at [565, 35] on button "Toggle fullscreen view" at bounding box center [566, 22] width 24 height 24
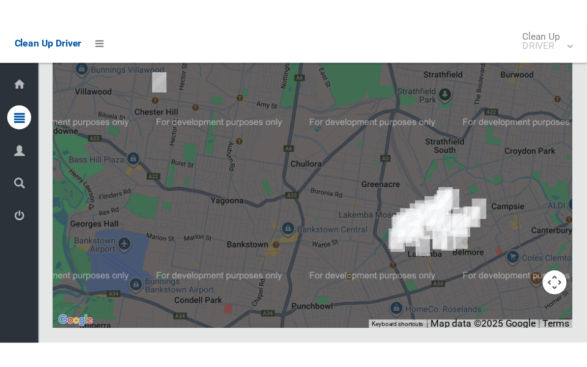
scroll to position [6657, 0]
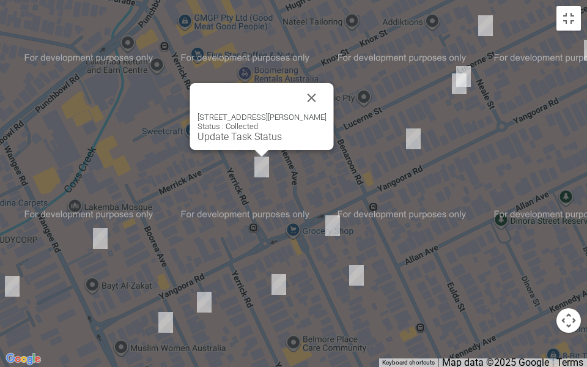
click at [304, 90] on button "Close" at bounding box center [311, 97] width 29 height 29
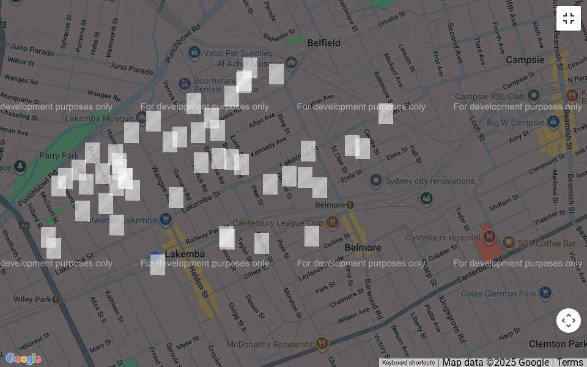
click at [565, 24] on button "Toggle fullscreen view" at bounding box center [568, 18] width 24 height 24
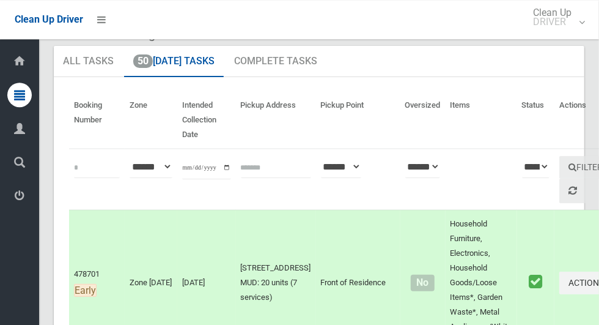
scroll to position [0, 0]
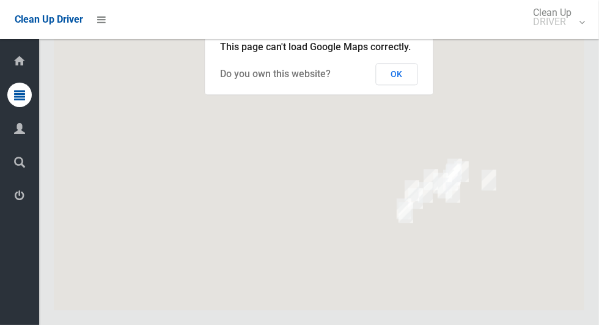
scroll to position [6401, 0]
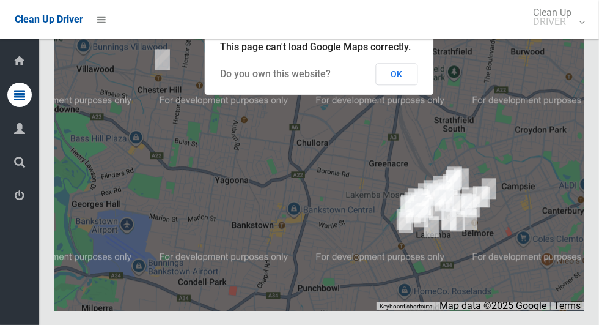
click at [393, 85] on button "OK" at bounding box center [397, 74] width 42 height 22
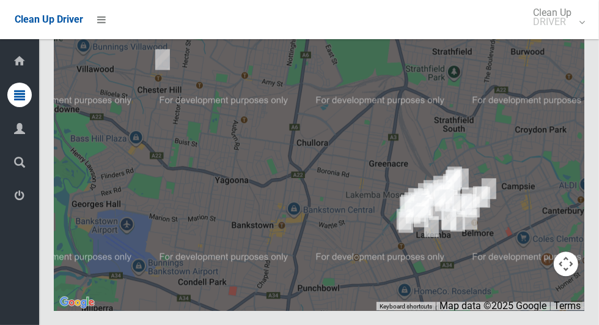
click at [576, 35] on button "Toggle fullscreen view" at bounding box center [566, 22] width 24 height 24
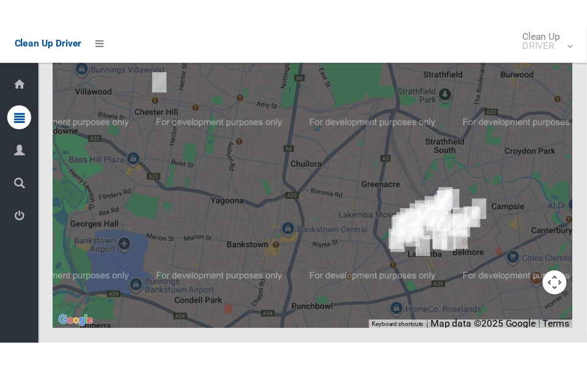
scroll to position [6658, 0]
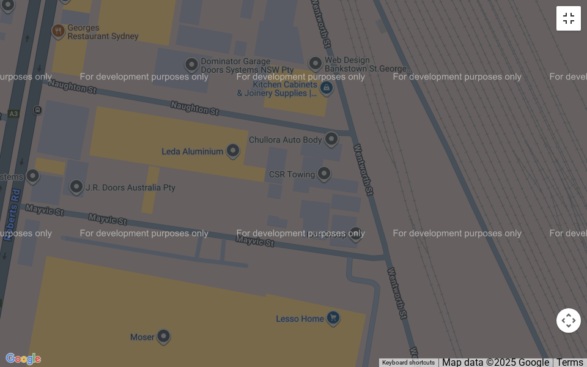
click at [577, 25] on button "Toggle fullscreen view" at bounding box center [568, 18] width 24 height 24
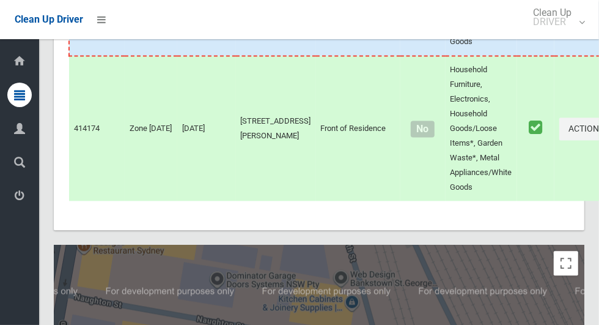
scroll to position [6096, 0]
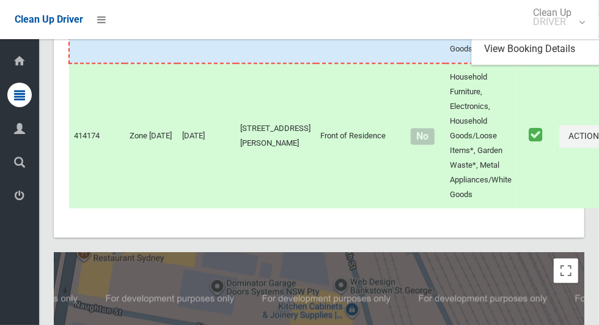
click at [491, 37] on link "Complete Booking" at bounding box center [544, 25] width 145 height 24
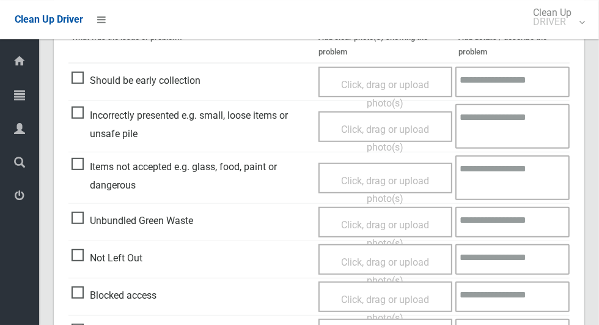
scroll to position [350, 0]
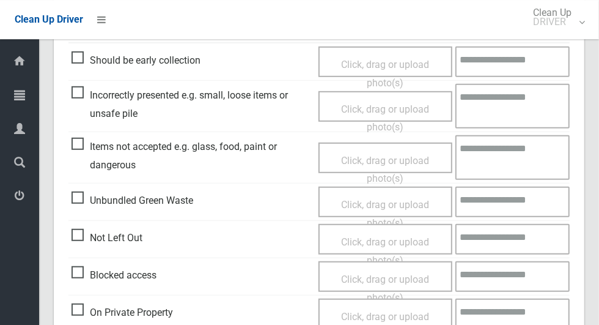
click at [82, 99] on span "Incorrectly presented e.g. small, loose items or unsafe pile" at bounding box center [192, 104] width 241 height 36
click at [398, 107] on span "Click, drag or upload photo(s)" at bounding box center [385, 118] width 88 height 30
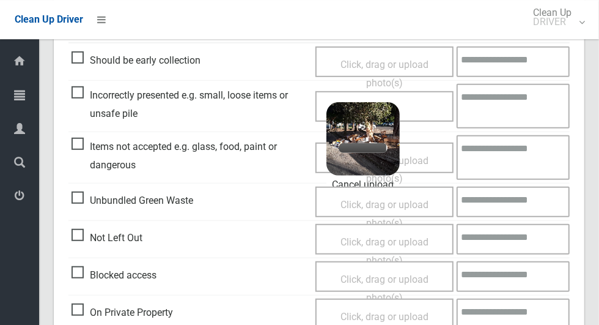
click at [512, 115] on textarea at bounding box center [513, 106] width 113 height 45
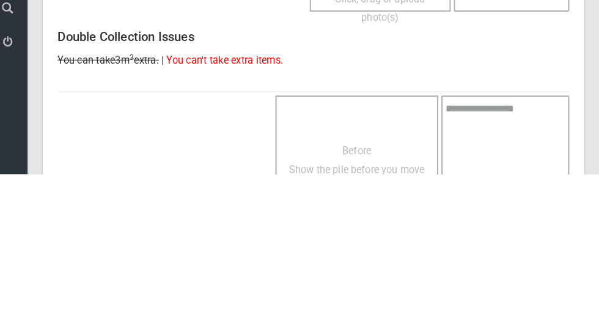
scroll to position [823, 0]
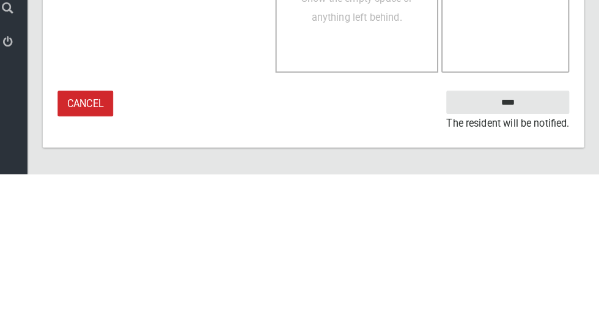
type textarea "**********"
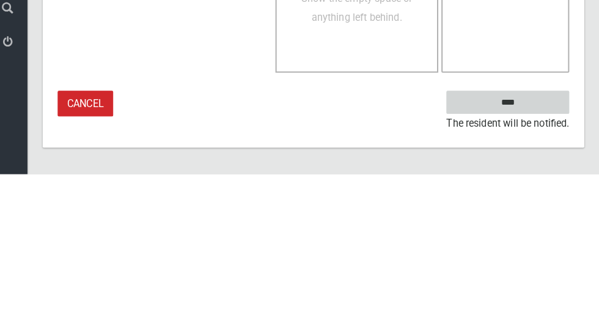
click at [549, 260] on input "****" at bounding box center [509, 254] width 120 height 23
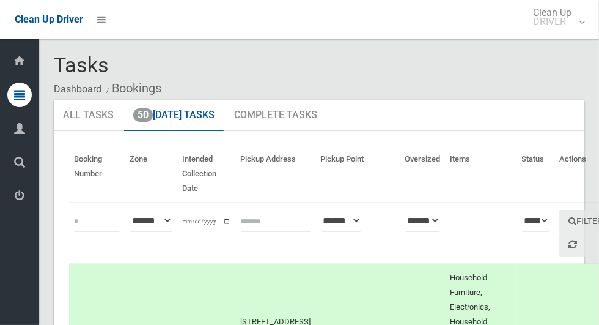
click at [1, 37] on div "Clean Up Driver" at bounding box center [60, 19] width 120 height 39
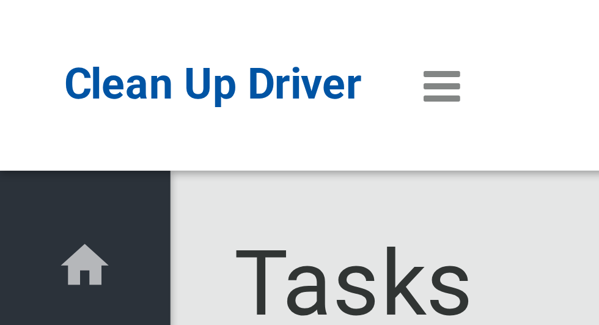
click at [0, 7] on div "Clean Up Driver" at bounding box center [60, 19] width 120 height 39
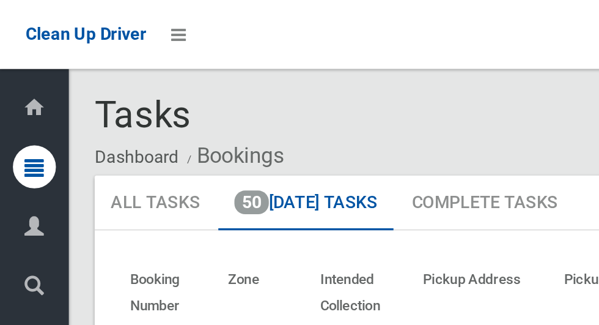
click at [1, 21] on div "Clean Up Driver" at bounding box center [60, 19] width 120 height 39
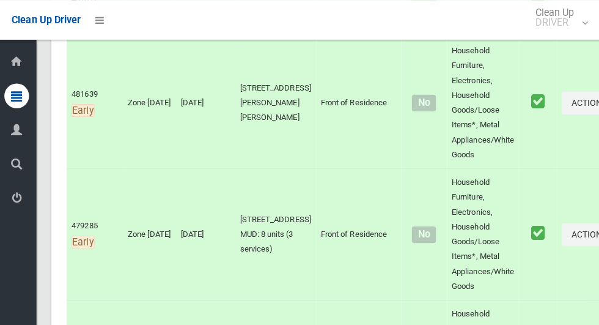
scroll to position [406, 0]
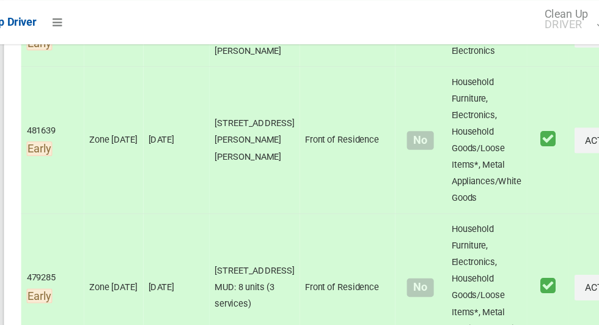
click at [176, 59] on td "Zone Wednesday" at bounding box center [151, 30] width 53 height 57
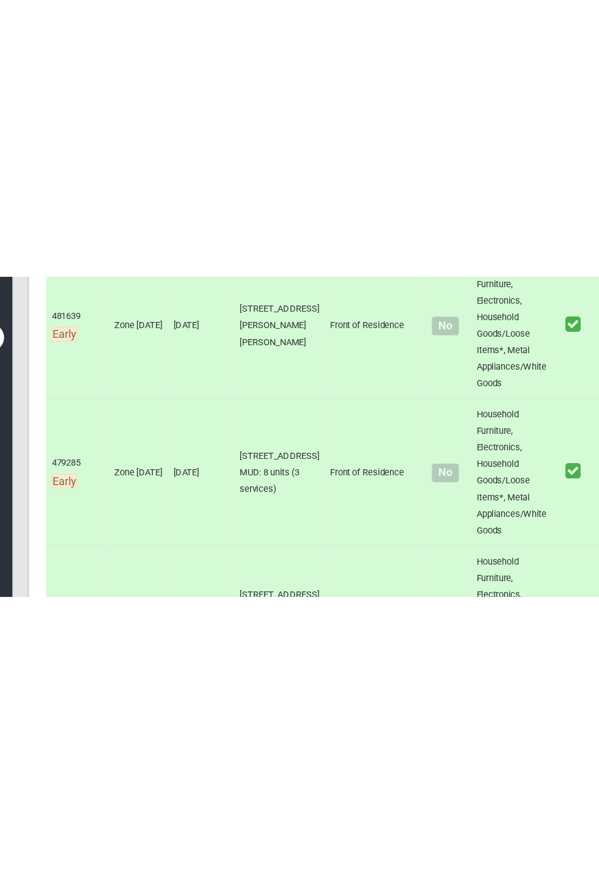
scroll to position [446, 0]
